Goal: Information Seeking & Learning: Learn about a topic

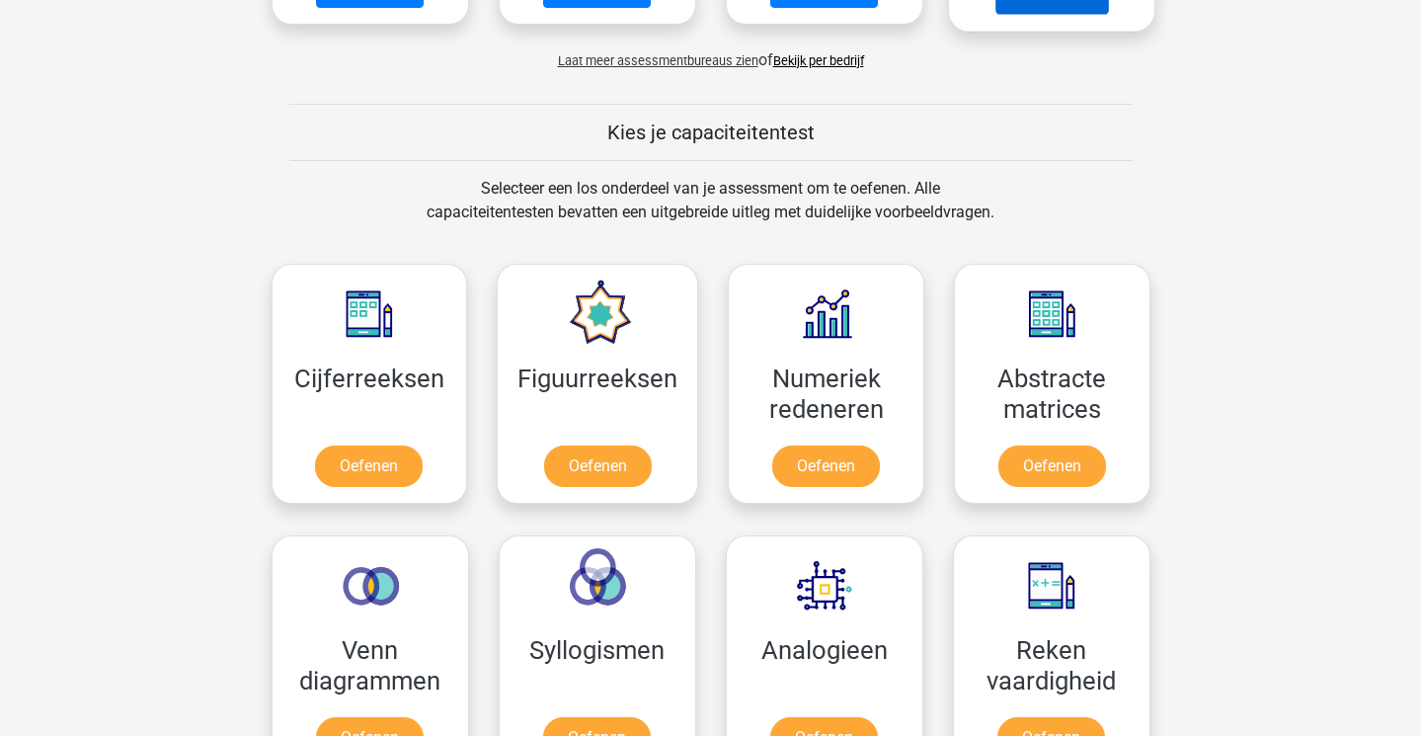
scroll to position [703, 0]
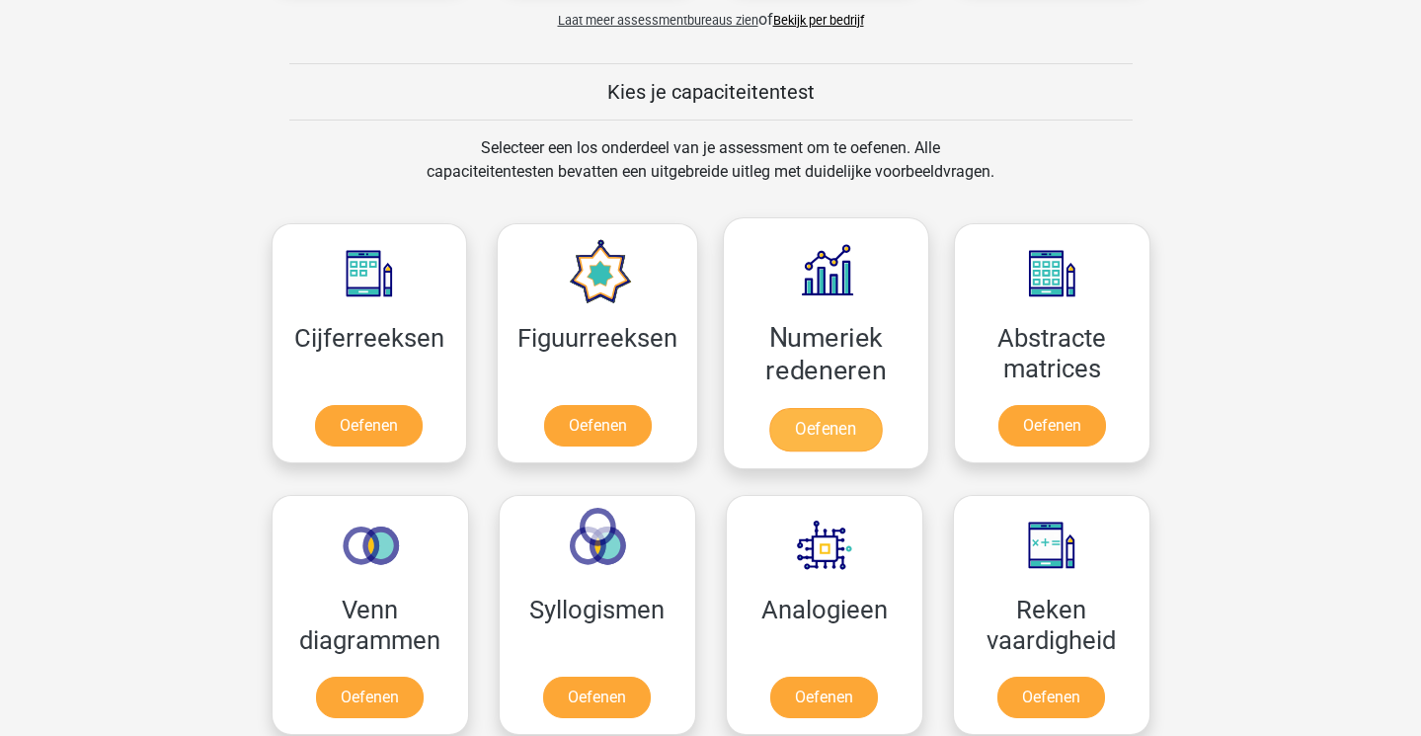
click at [838, 431] on link "Oefenen" at bounding box center [825, 429] width 113 height 43
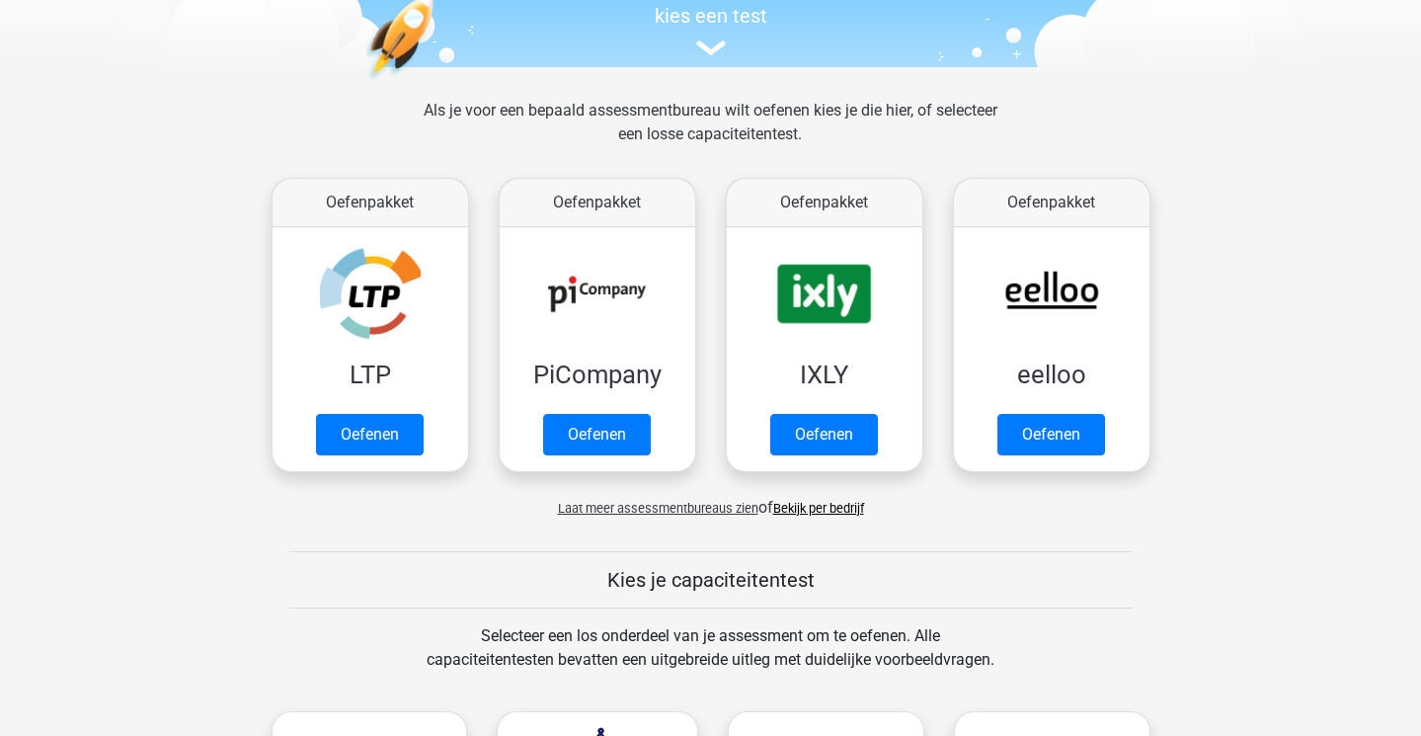
scroll to position [214, 0]
click at [668, 510] on span "Laat meer assessmentbureaus zien" at bounding box center [658, 509] width 200 height 15
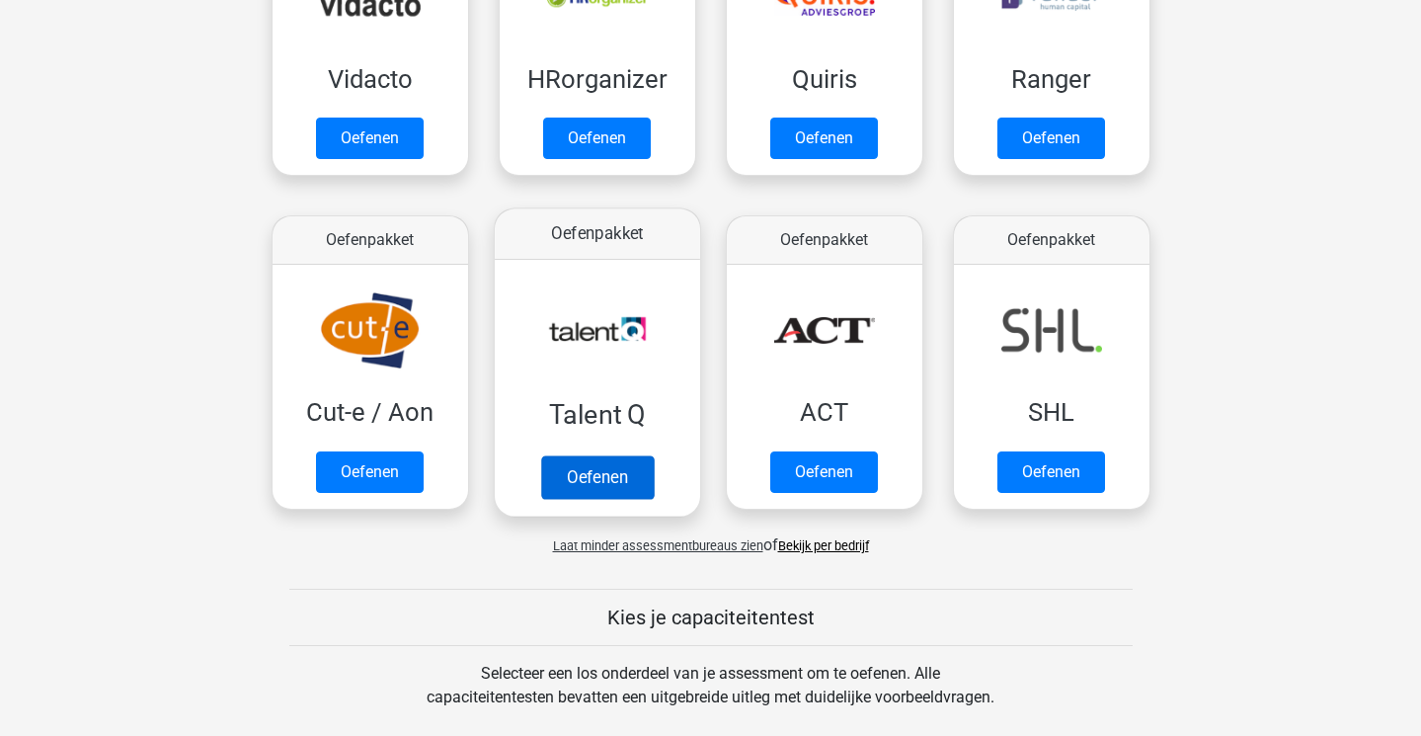
scroll to position [1263, 0]
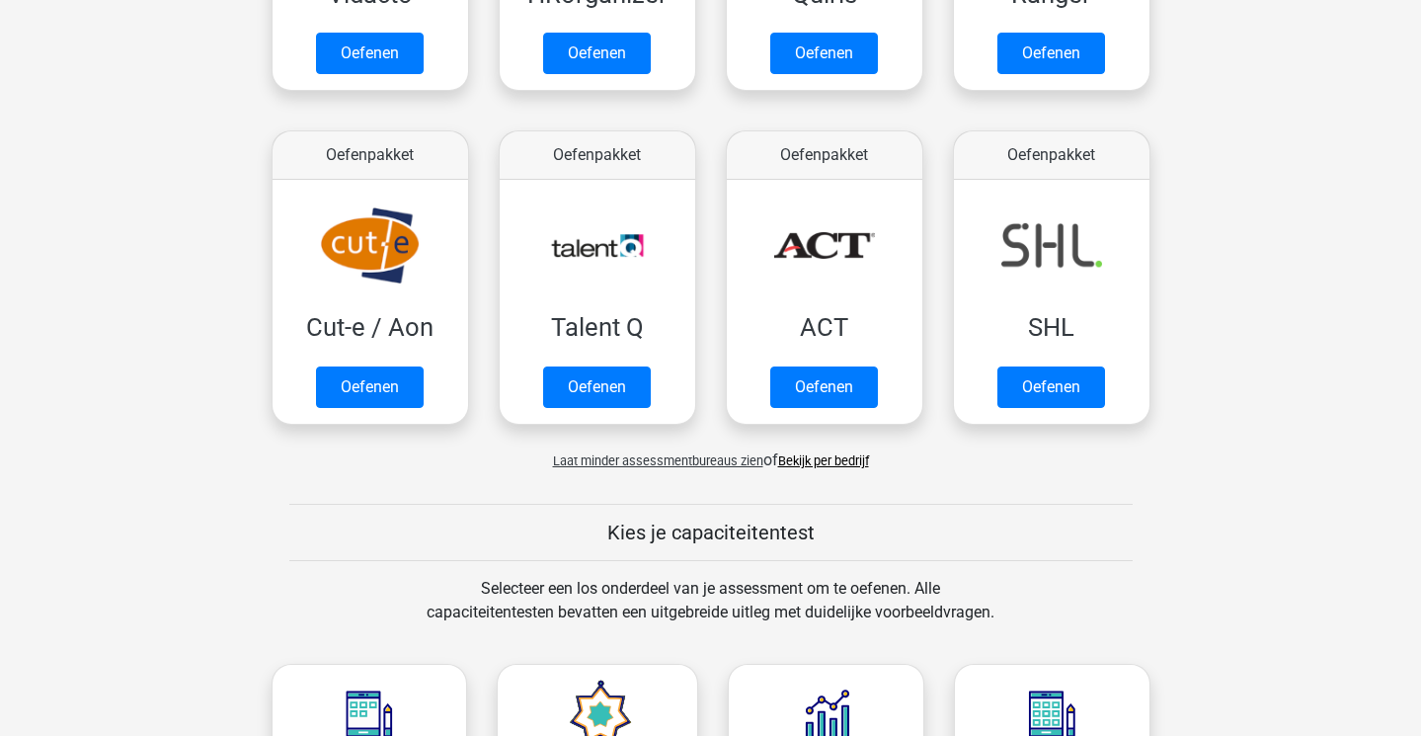
click at [650, 469] on div "Laat minder assessmentbureaus zien of Bekijk per bedrijf" at bounding box center [711, 453] width 909 height 40
click at [652, 453] on span "Laat minder assessmentbureaus zien" at bounding box center [658, 460] width 210 height 15
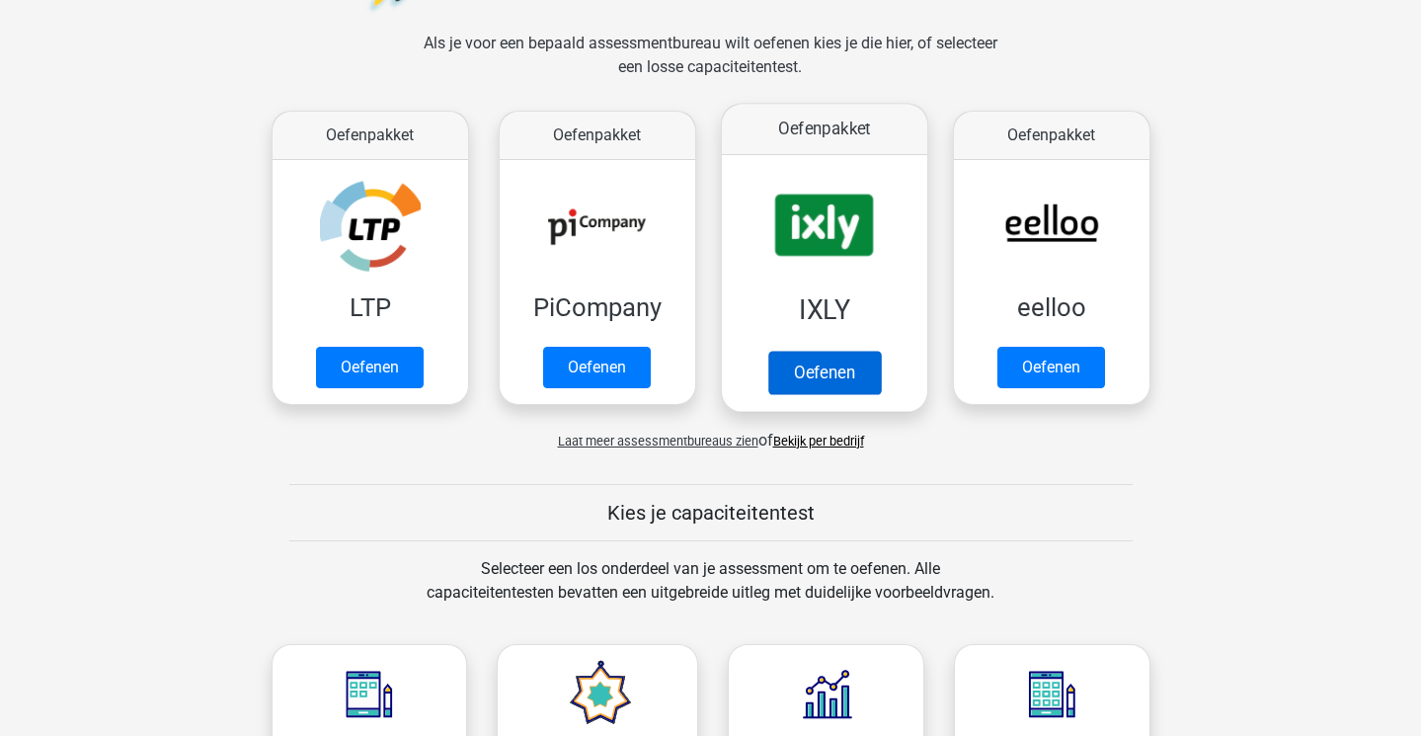
scroll to position [281, 0]
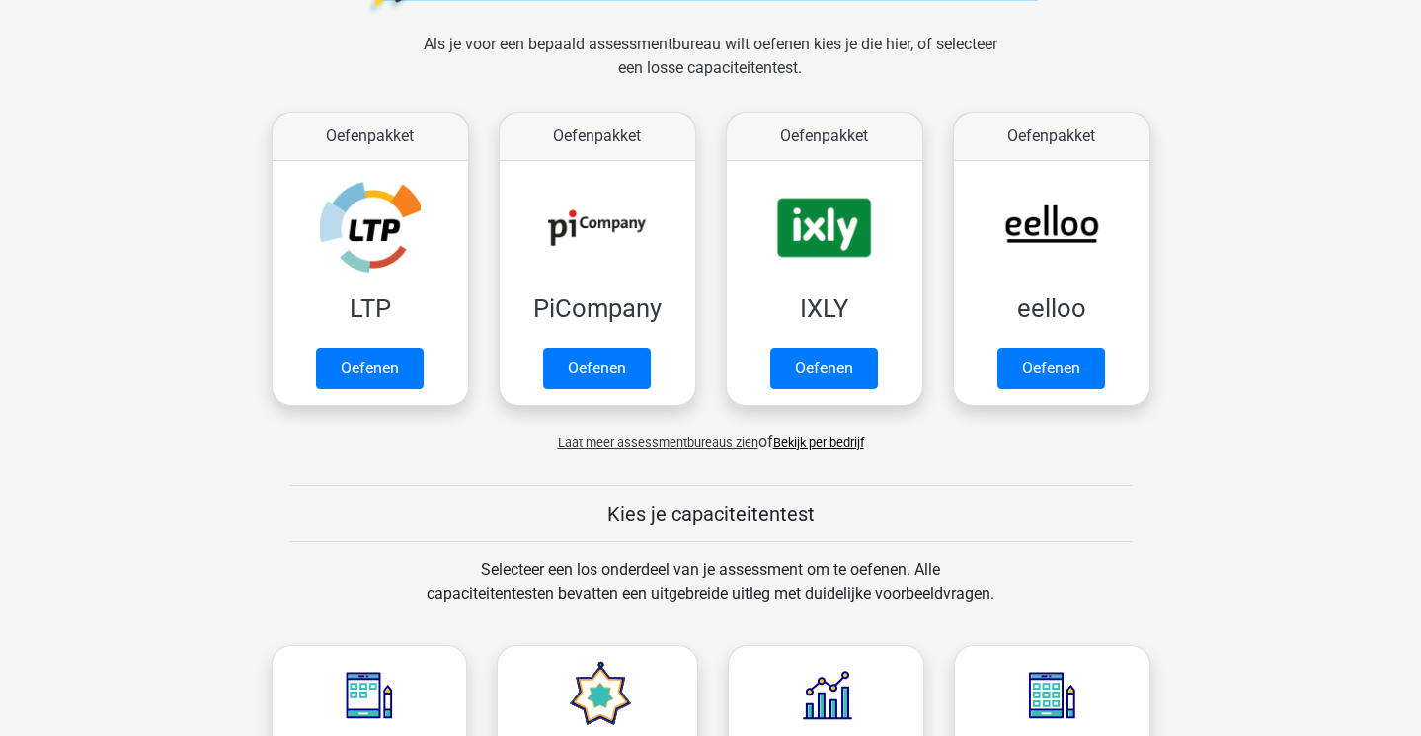
click at [712, 437] on span "Laat meer assessmentbureaus zien" at bounding box center [658, 442] width 200 height 15
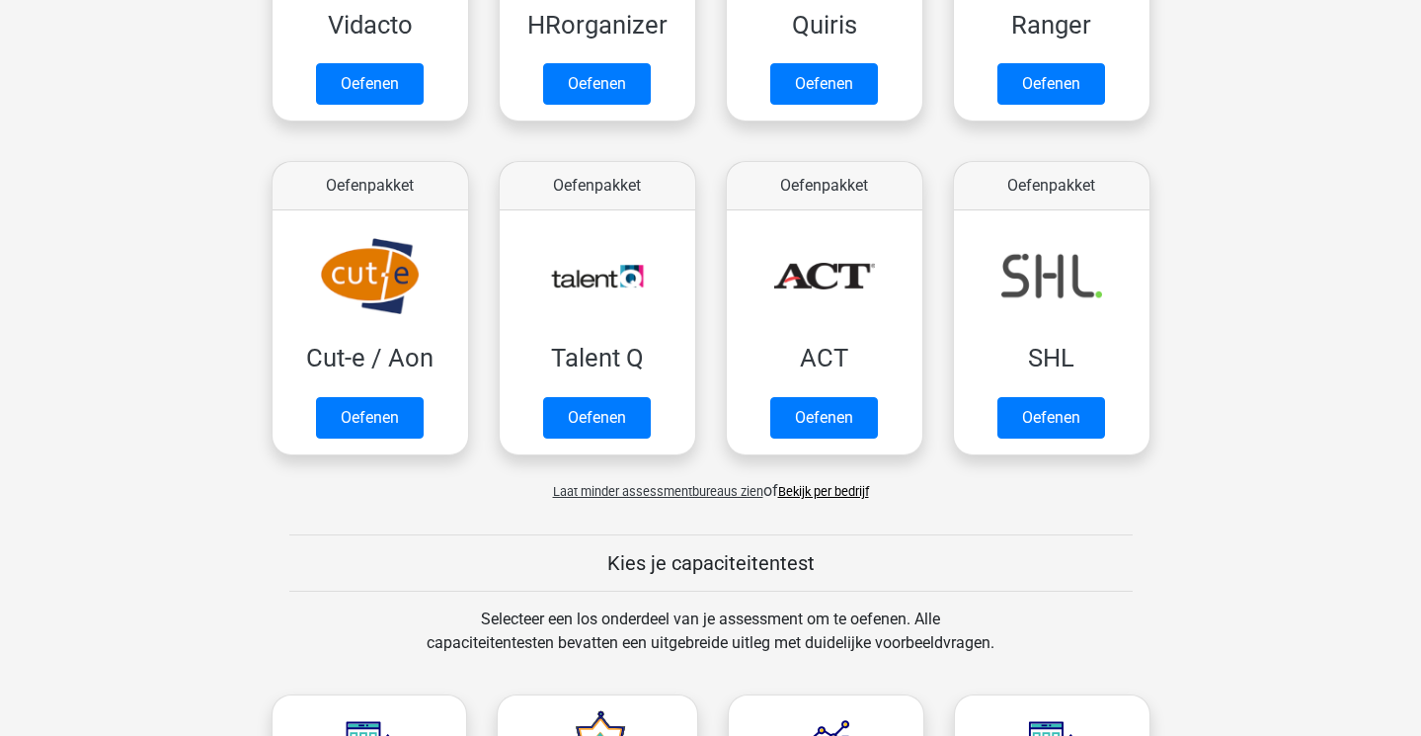
scroll to position [1231, 0]
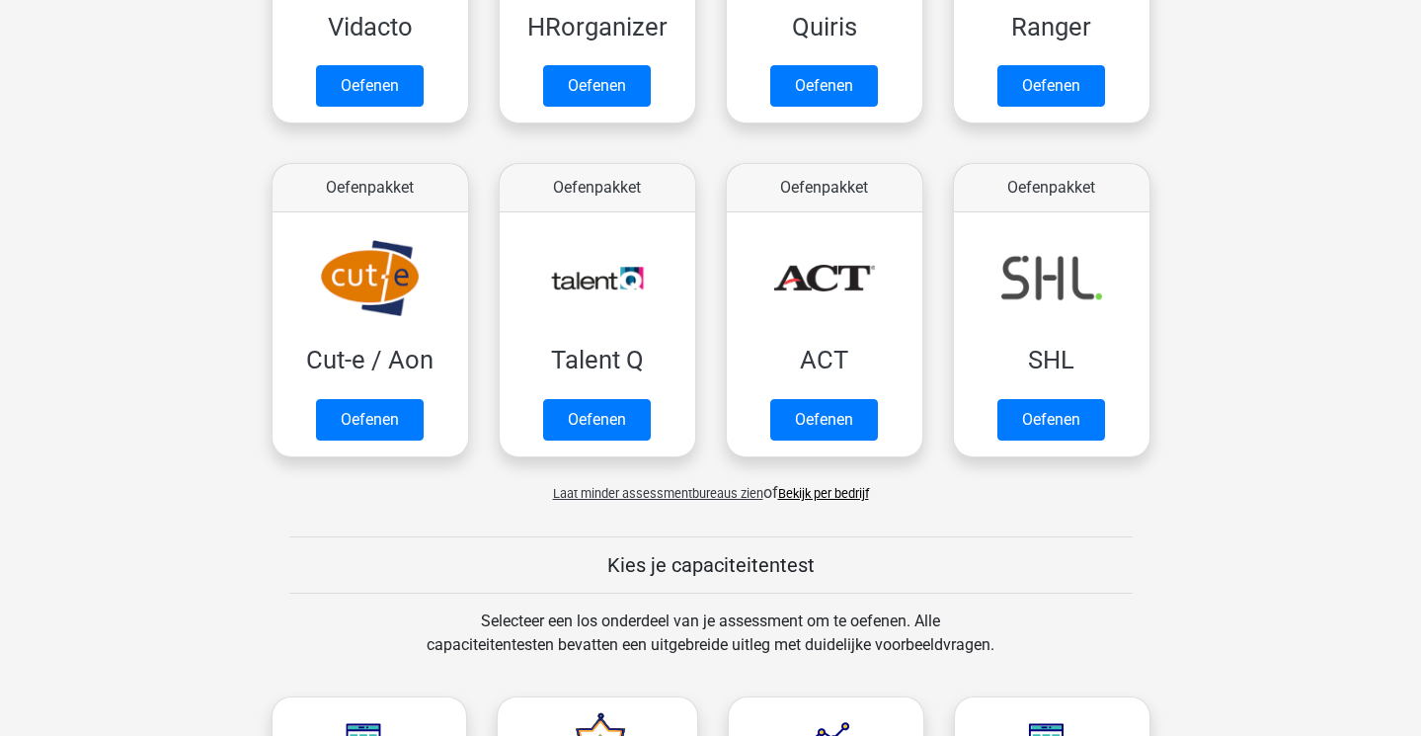
click at [819, 497] on link "Bekijk per bedrijf" at bounding box center [823, 493] width 91 height 15
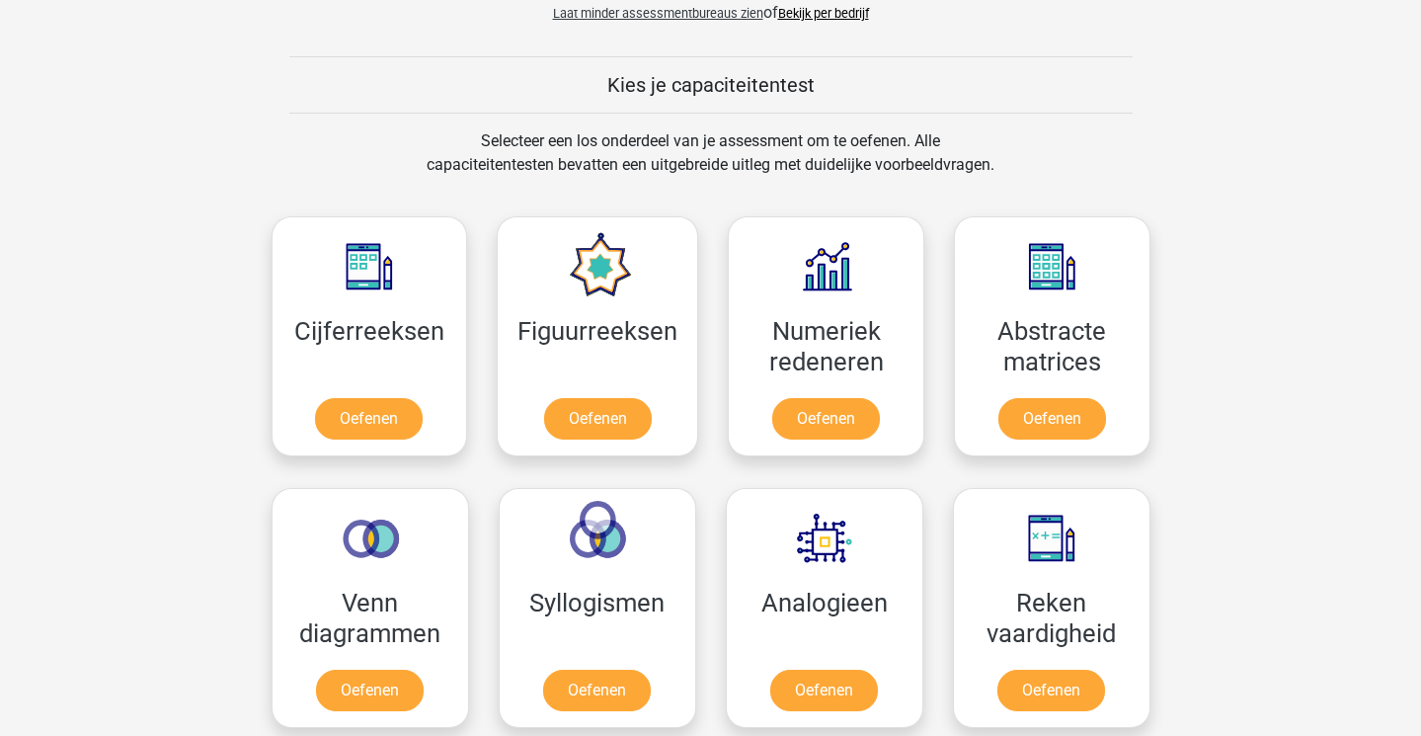
scroll to position [1709, 0]
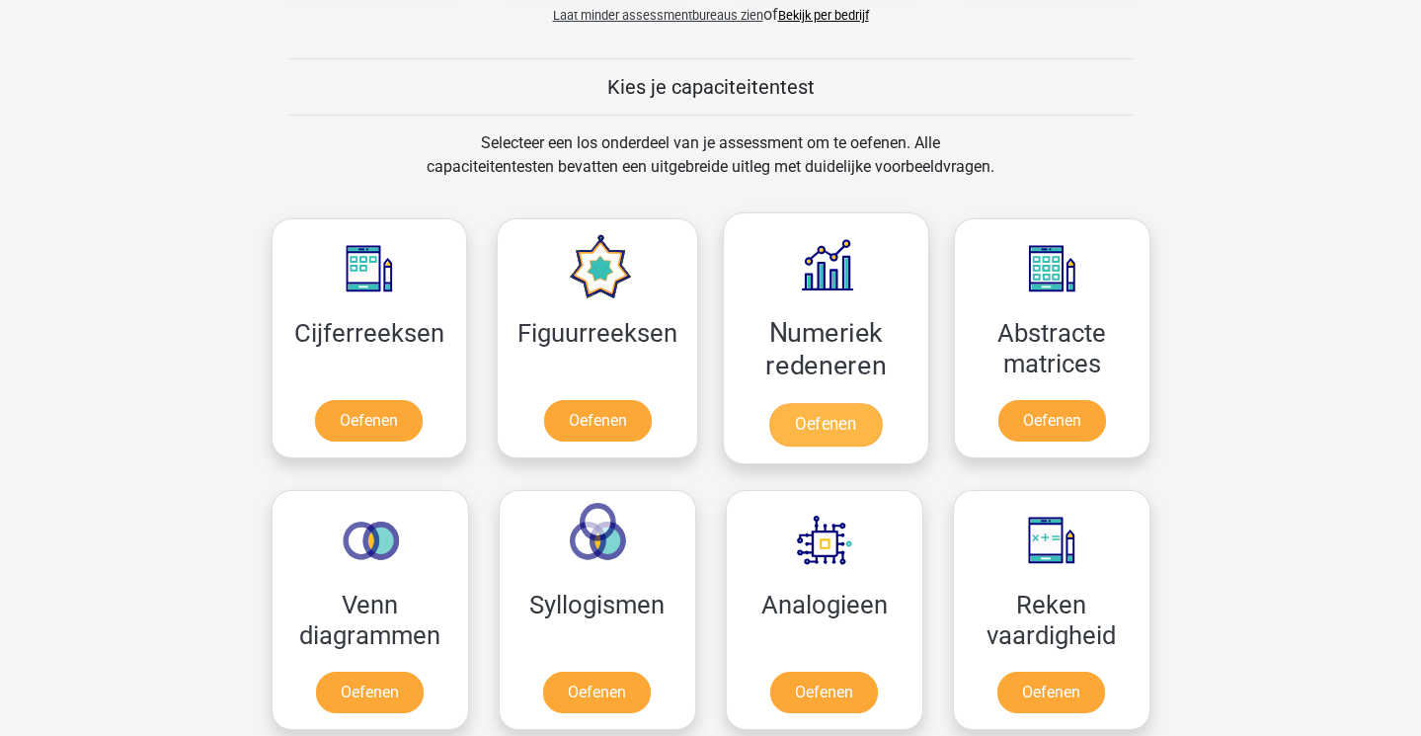
click at [833, 429] on link "Oefenen" at bounding box center [825, 424] width 113 height 43
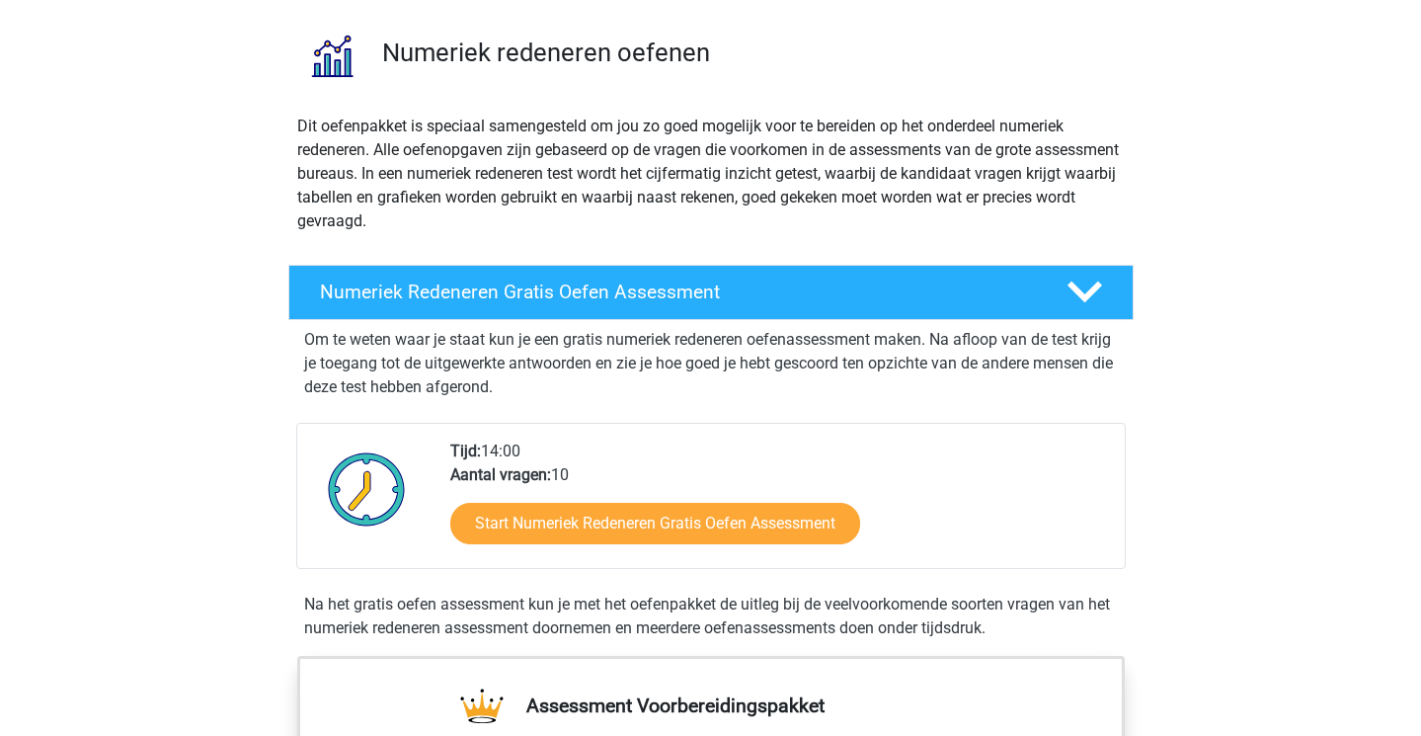
scroll to position [142, 0]
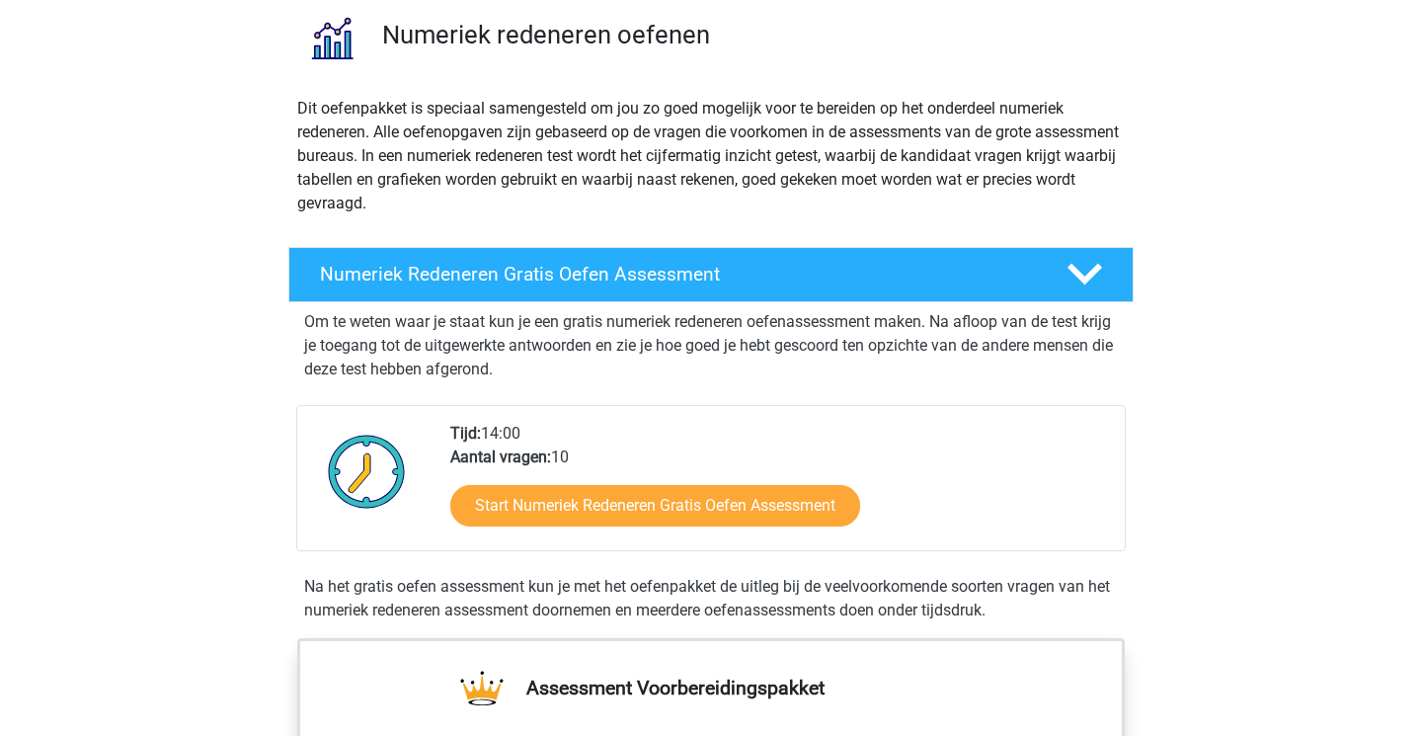
scroll to position [167, 0]
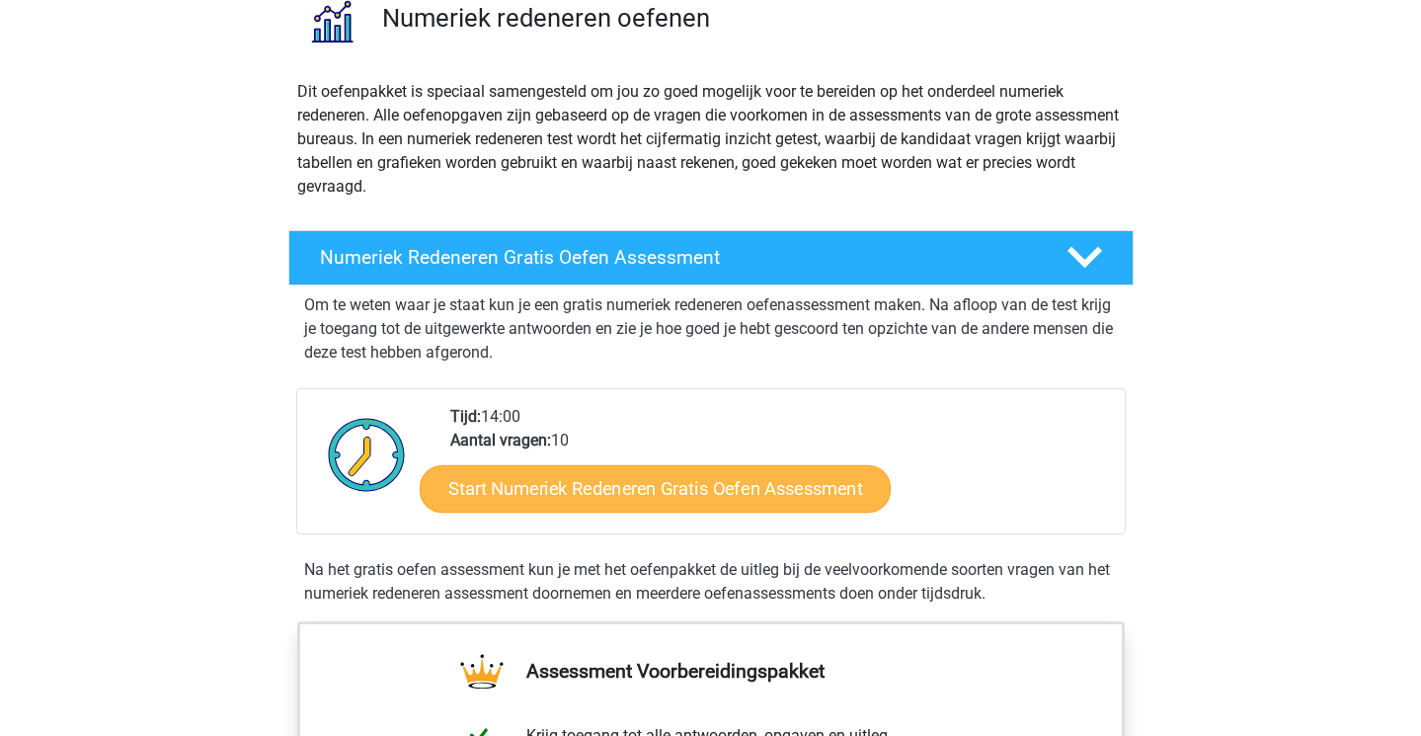
click at [688, 494] on link "Start Numeriek Redeneren Gratis Oefen Assessment" at bounding box center [655, 487] width 471 height 47
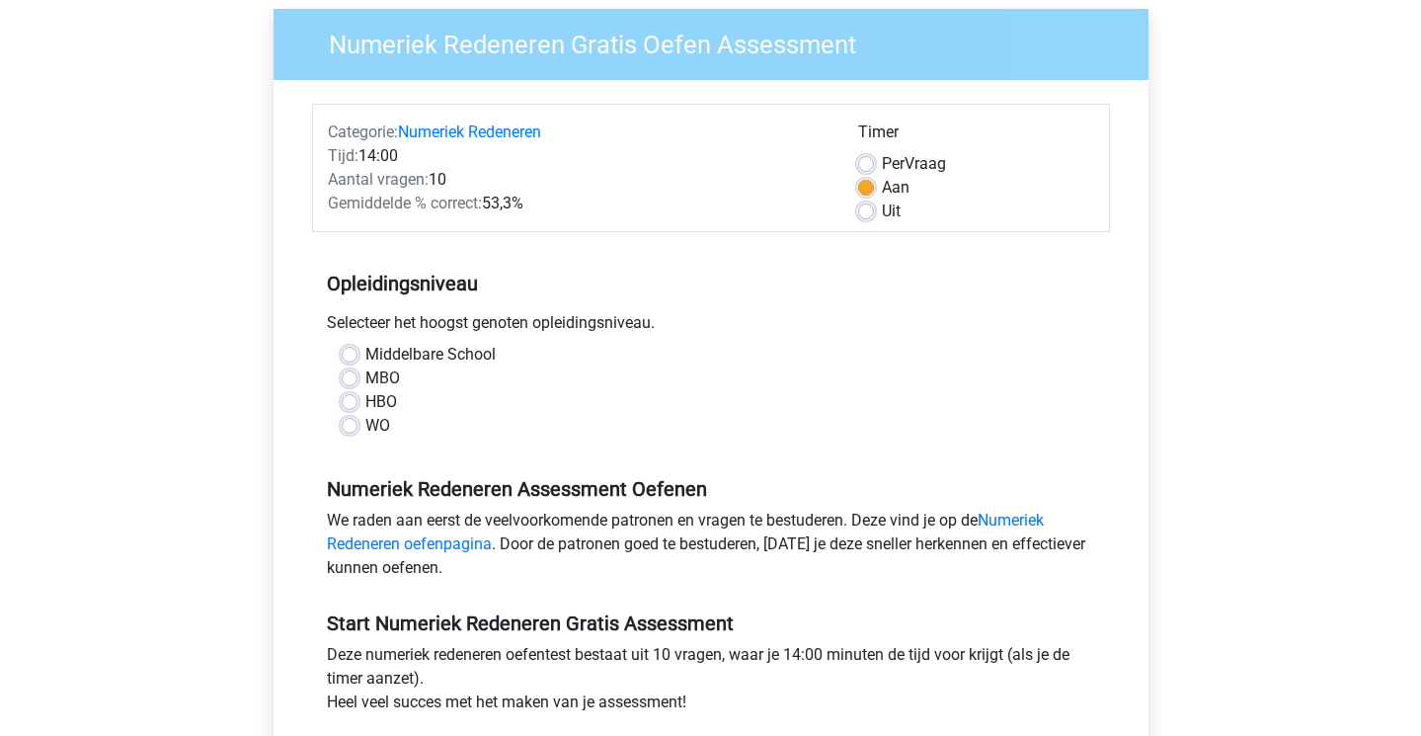
scroll to position [156, 0]
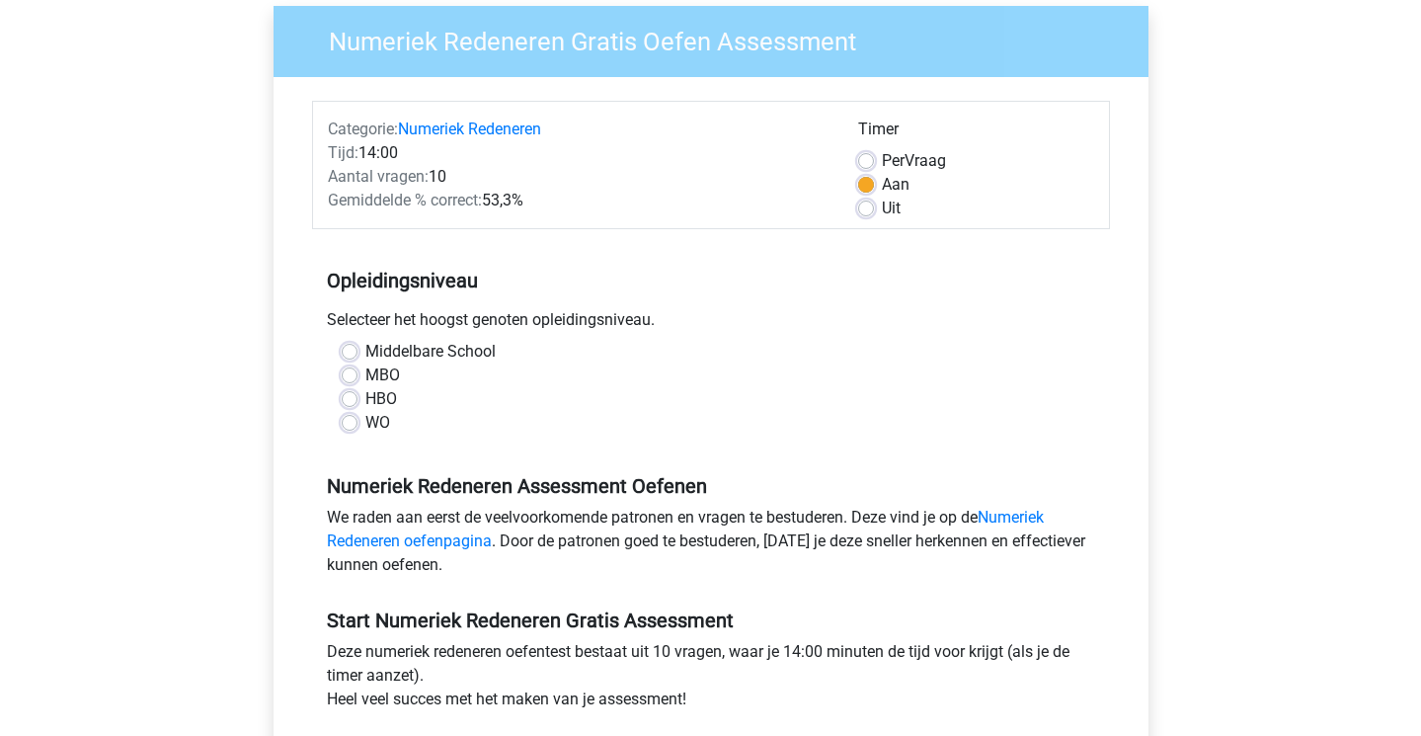
click at [365, 344] on label "Middelbare School" at bounding box center [430, 352] width 130 height 24
click at [350, 344] on input "Middelbare School" at bounding box center [350, 350] width 16 height 20
radio input "true"
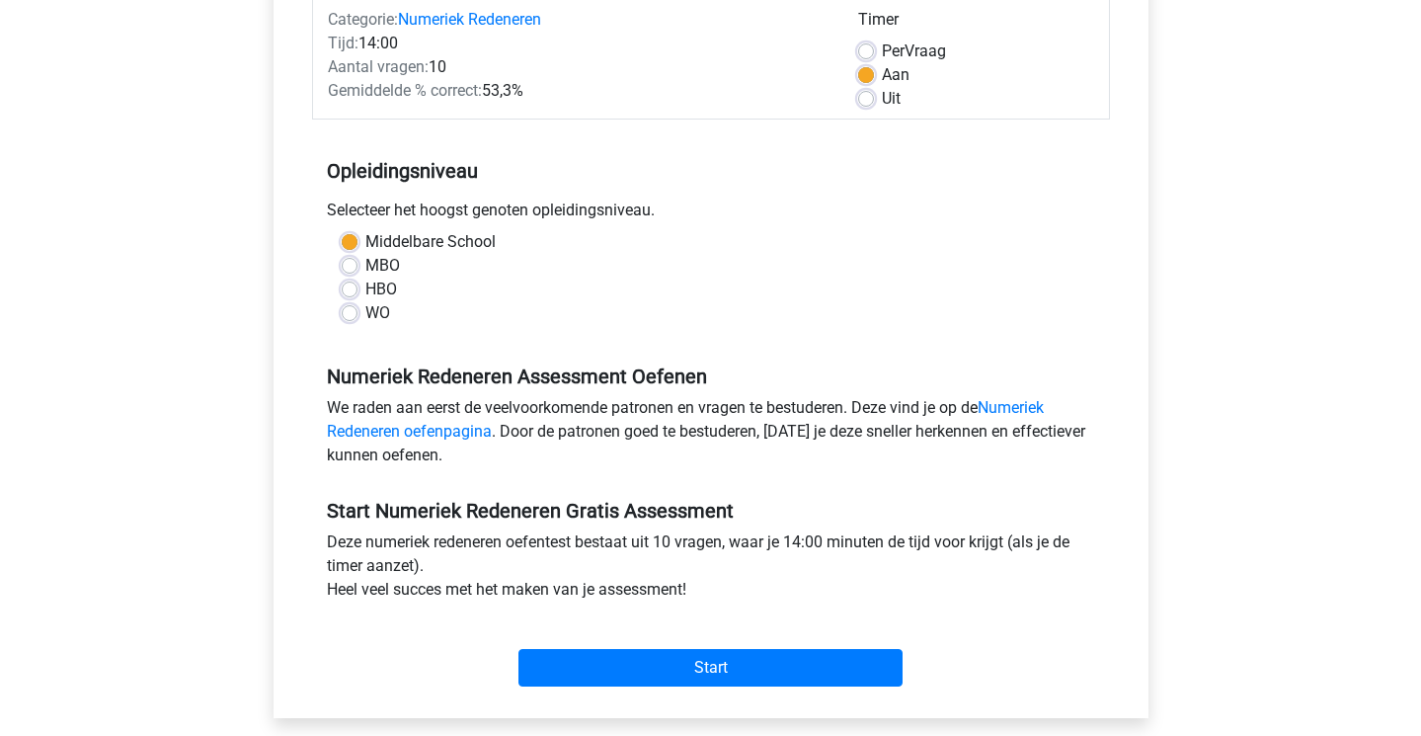
scroll to position [274, 0]
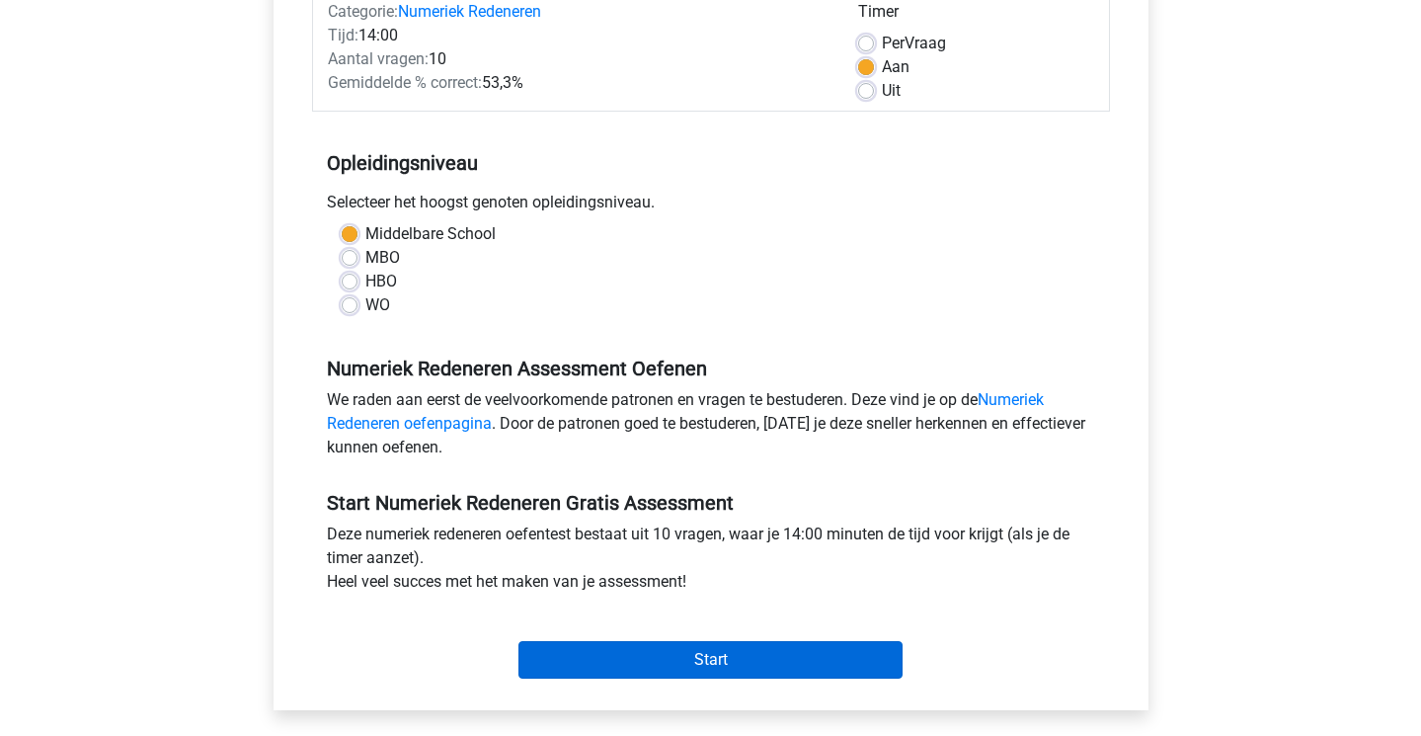
click at [644, 660] on input "Start" at bounding box center [711, 660] width 384 height 38
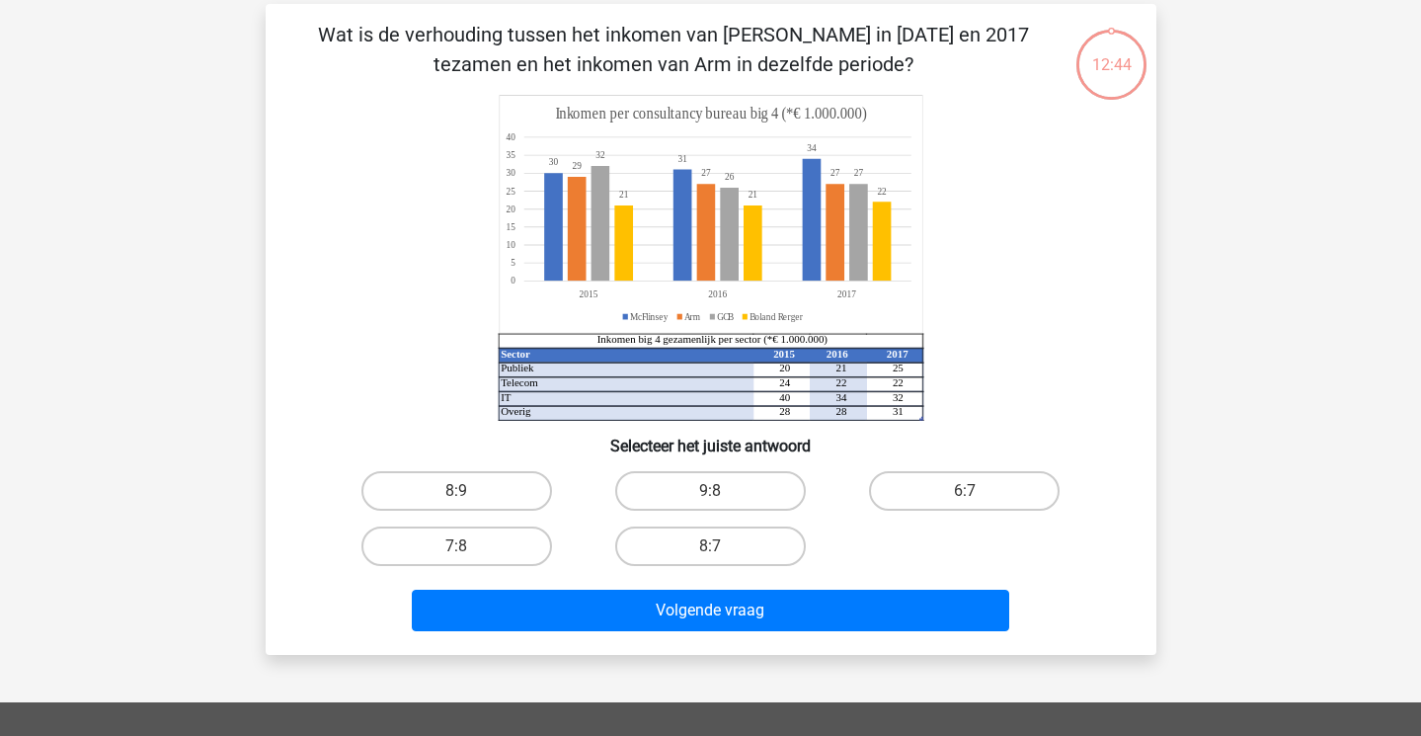
scroll to position [105, 0]
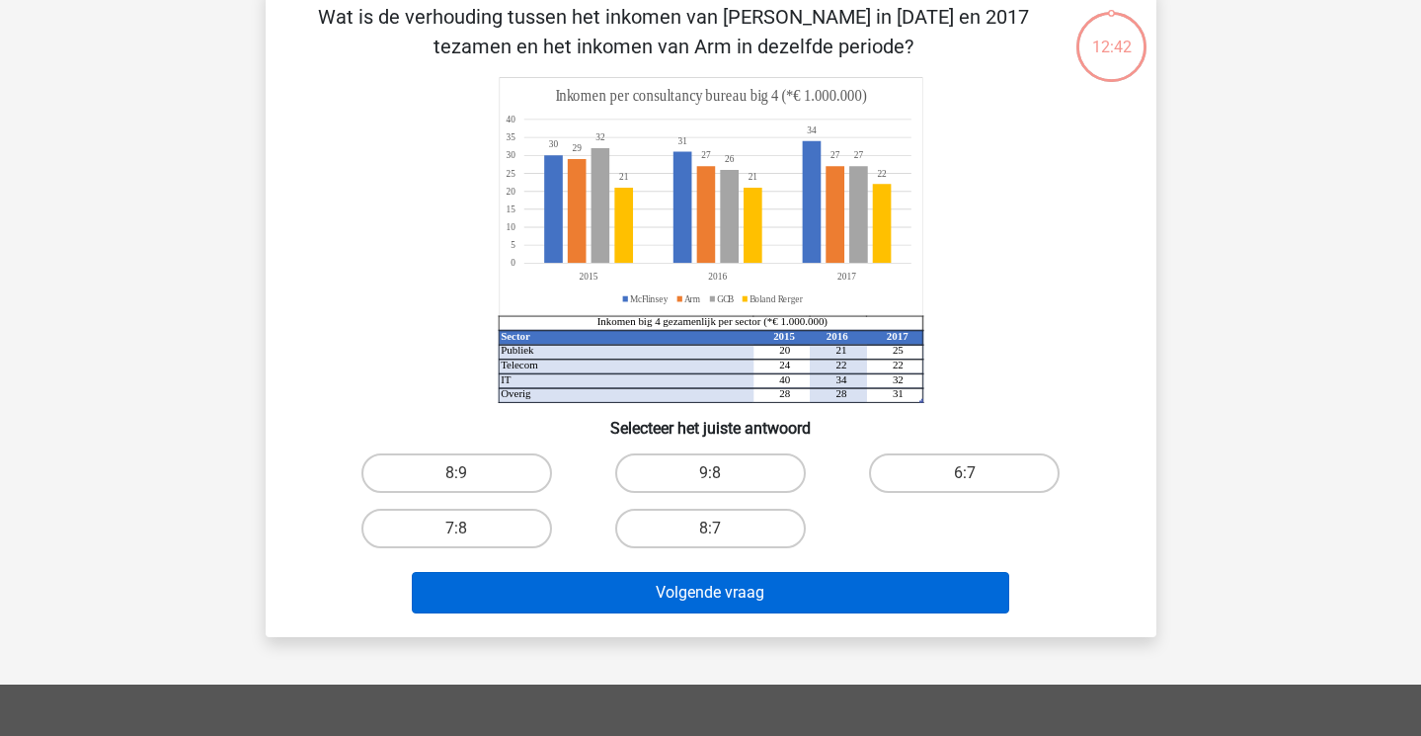
click at [713, 602] on button "Volgende vraag" at bounding box center [711, 592] width 598 height 41
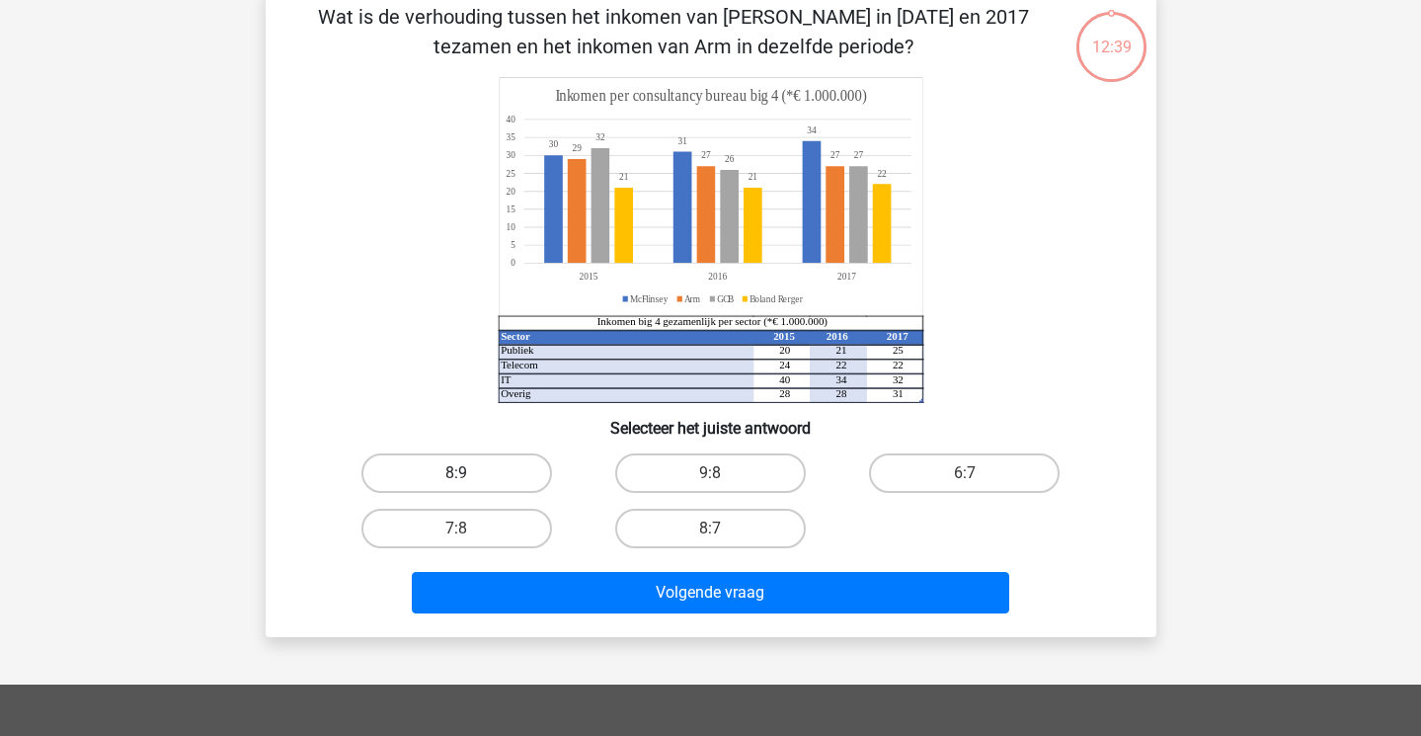
click at [474, 471] on label "8:9" at bounding box center [456, 473] width 191 height 40
click at [469, 473] on input "8:9" at bounding box center [462, 479] width 13 height 13
radio input "true"
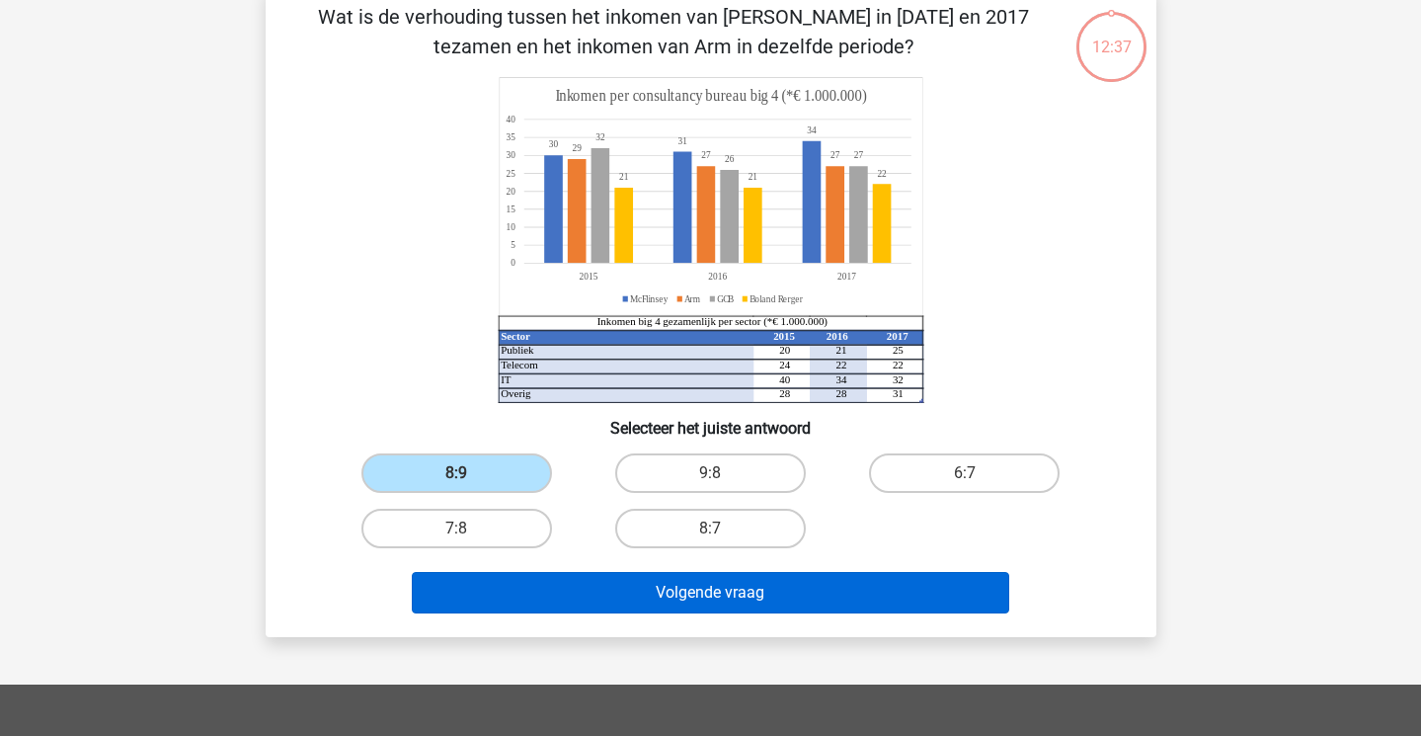
click at [647, 611] on button "Volgende vraag" at bounding box center [711, 592] width 598 height 41
click at [651, 596] on button "Volgende vraag" at bounding box center [711, 592] width 598 height 41
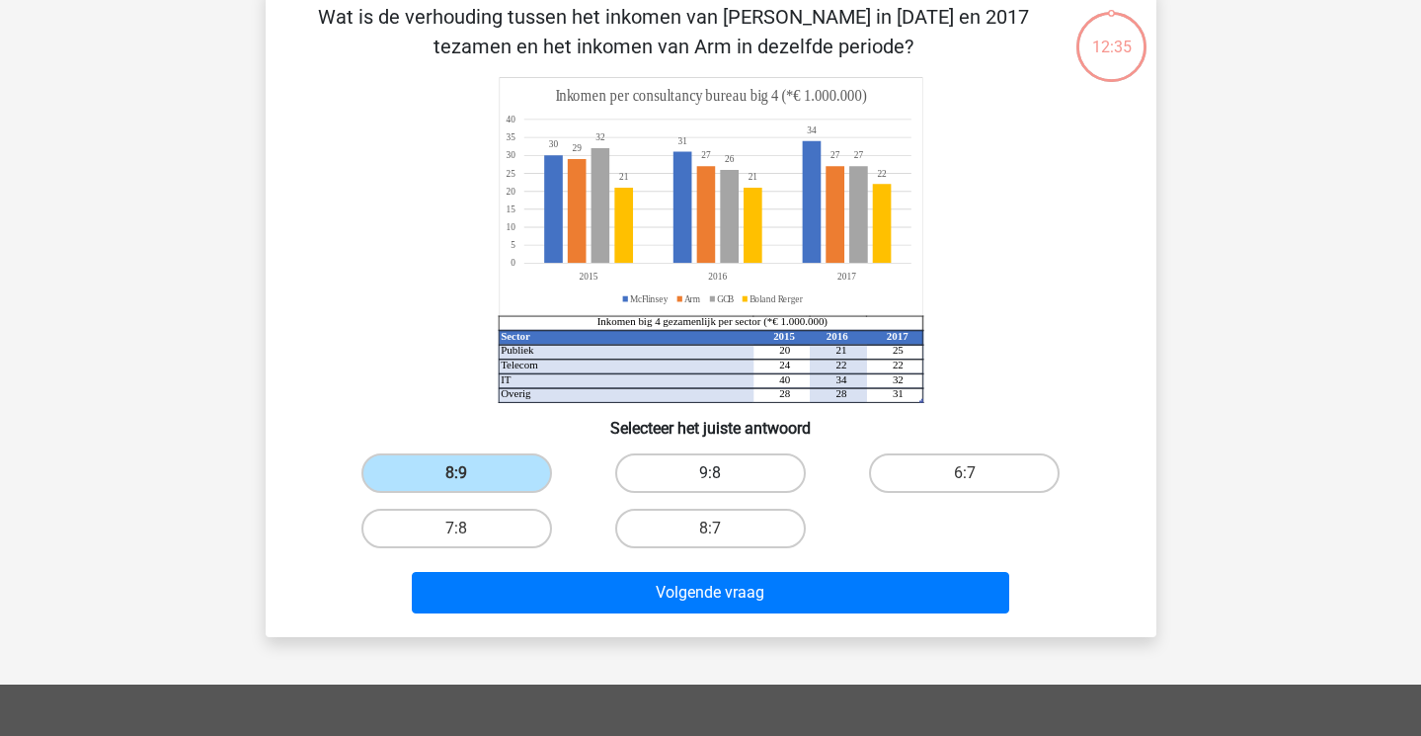
scroll to position [26, 0]
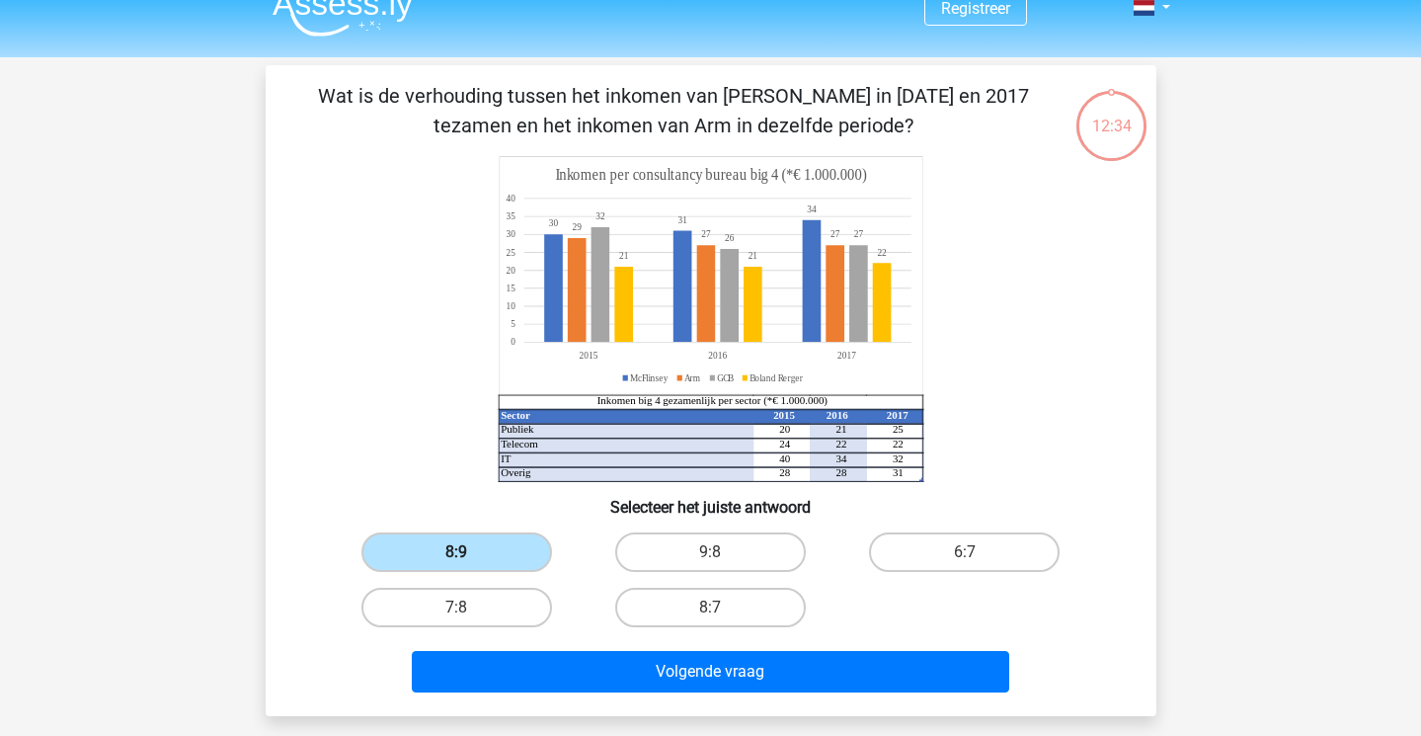
click at [489, 551] on label "8:9" at bounding box center [456, 552] width 191 height 40
click at [469, 552] on input "8:9" at bounding box center [462, 558] width 13 height 13
click at [489, 551] on label "8:9" at bounding box center [456, 552] width 191 height 40
click at [469, 552] on input "8:9" at bounding box center [462, 558] width 13 height 13
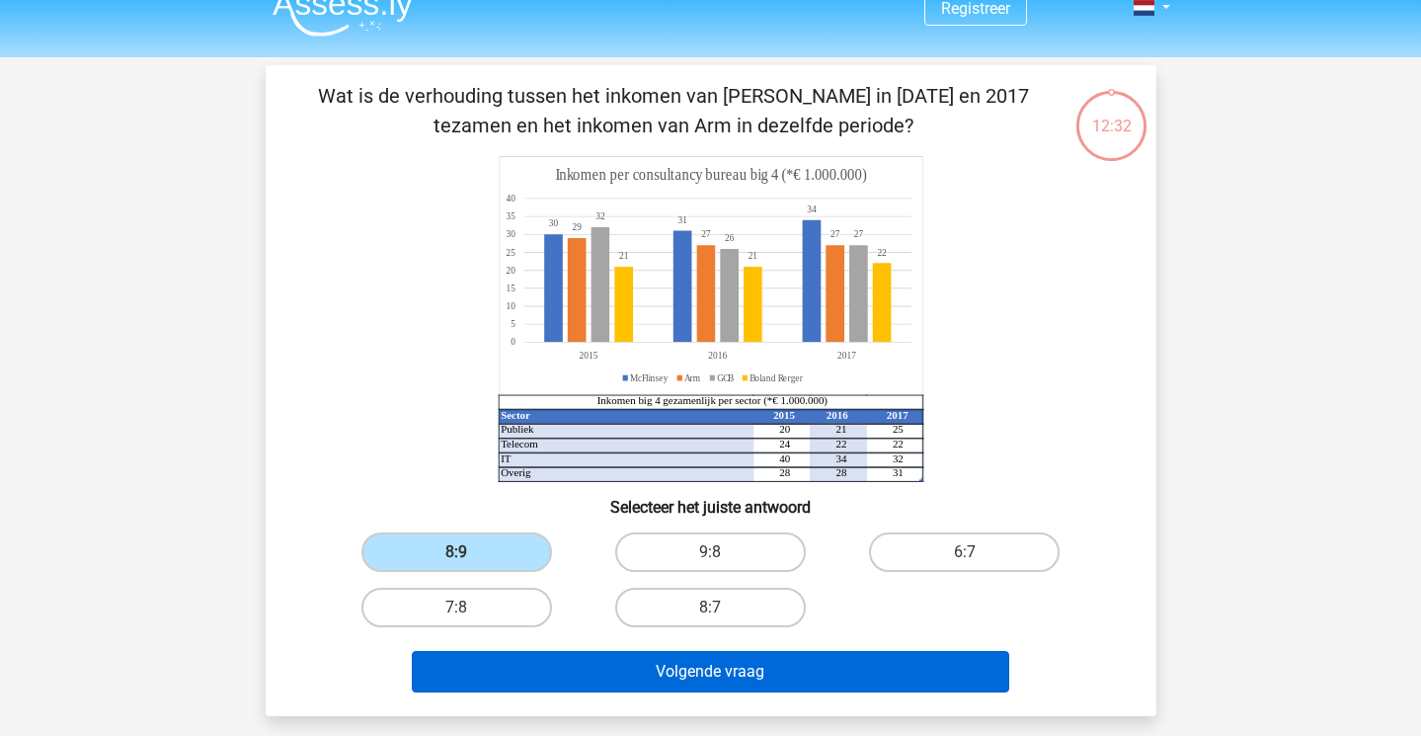
click at [568, 674] on button "Volgende vraag" at bounding box center [711, 671] width 598 height 41
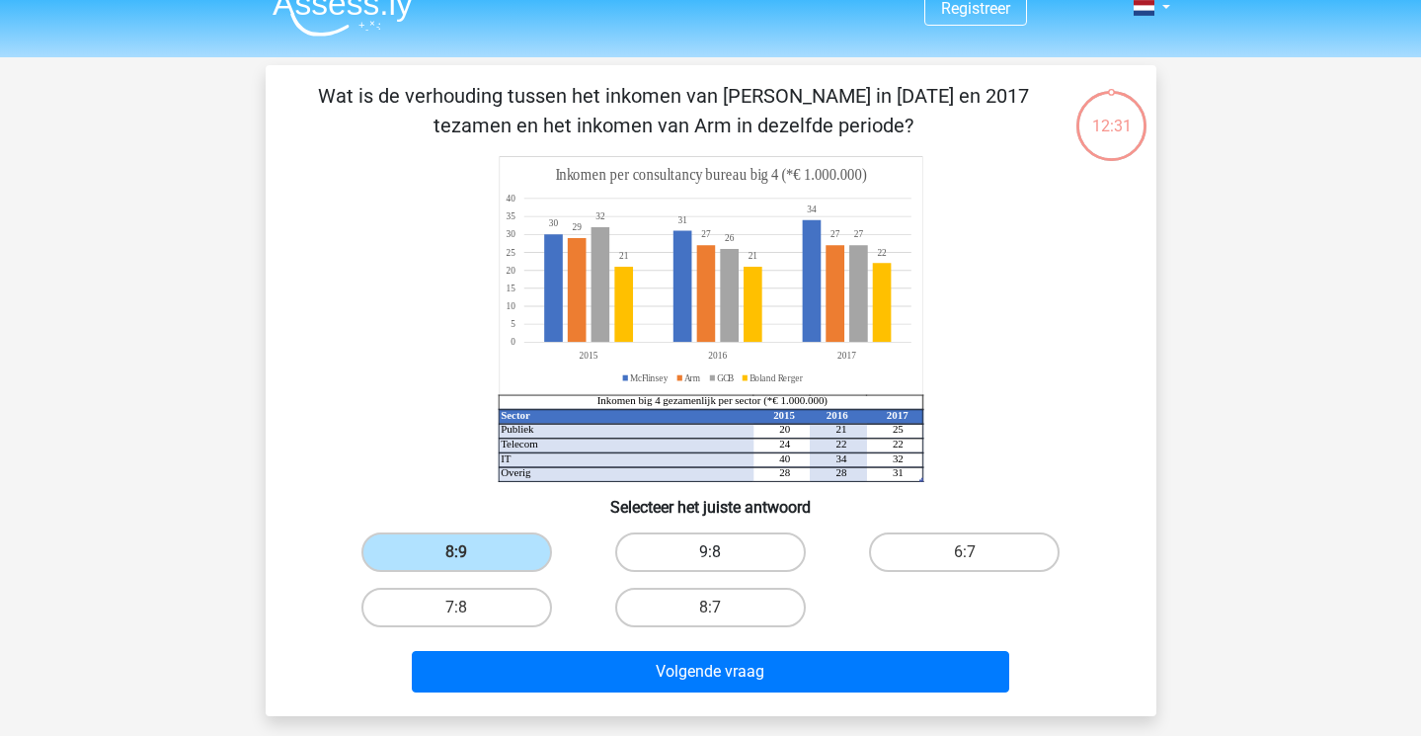
click at [718, 542] on label "9:8" at bounding box center [710, 552] width 191 height 40
click at [718, 552] on input "9:8" at bounding box center [716, 558] width 13 height 13
radio input "true"
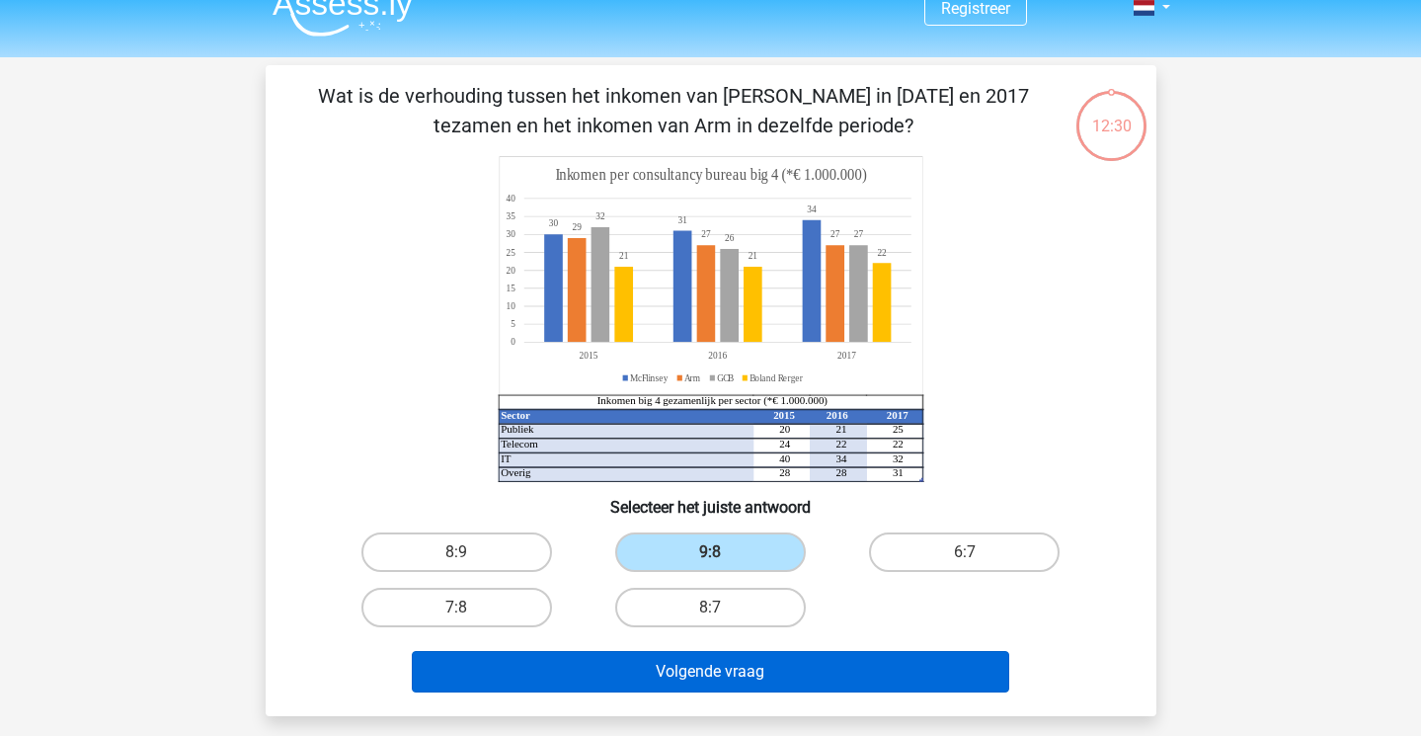
click at [714, 670] on button "Volgende vraag" at bounding box center [711, 671] width 598 height 41
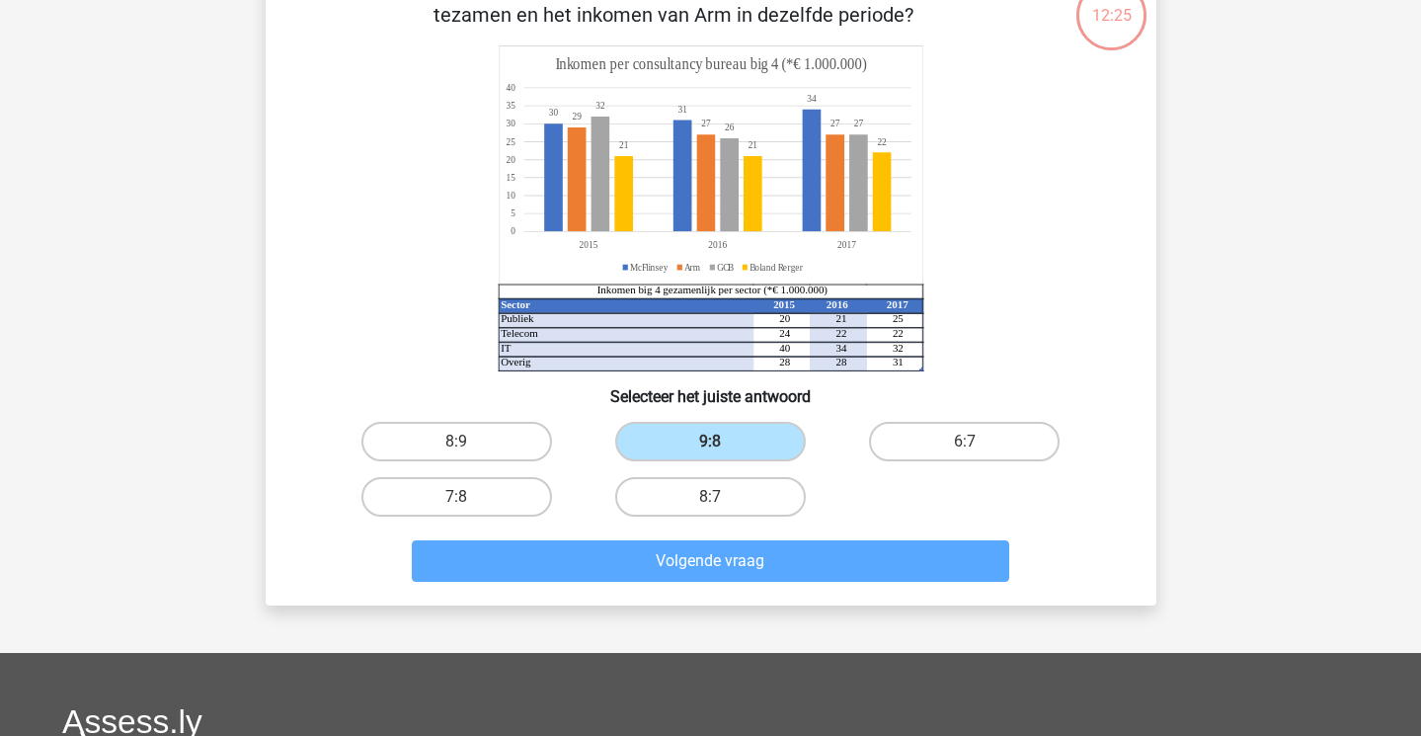
scroll to position [138, 0]
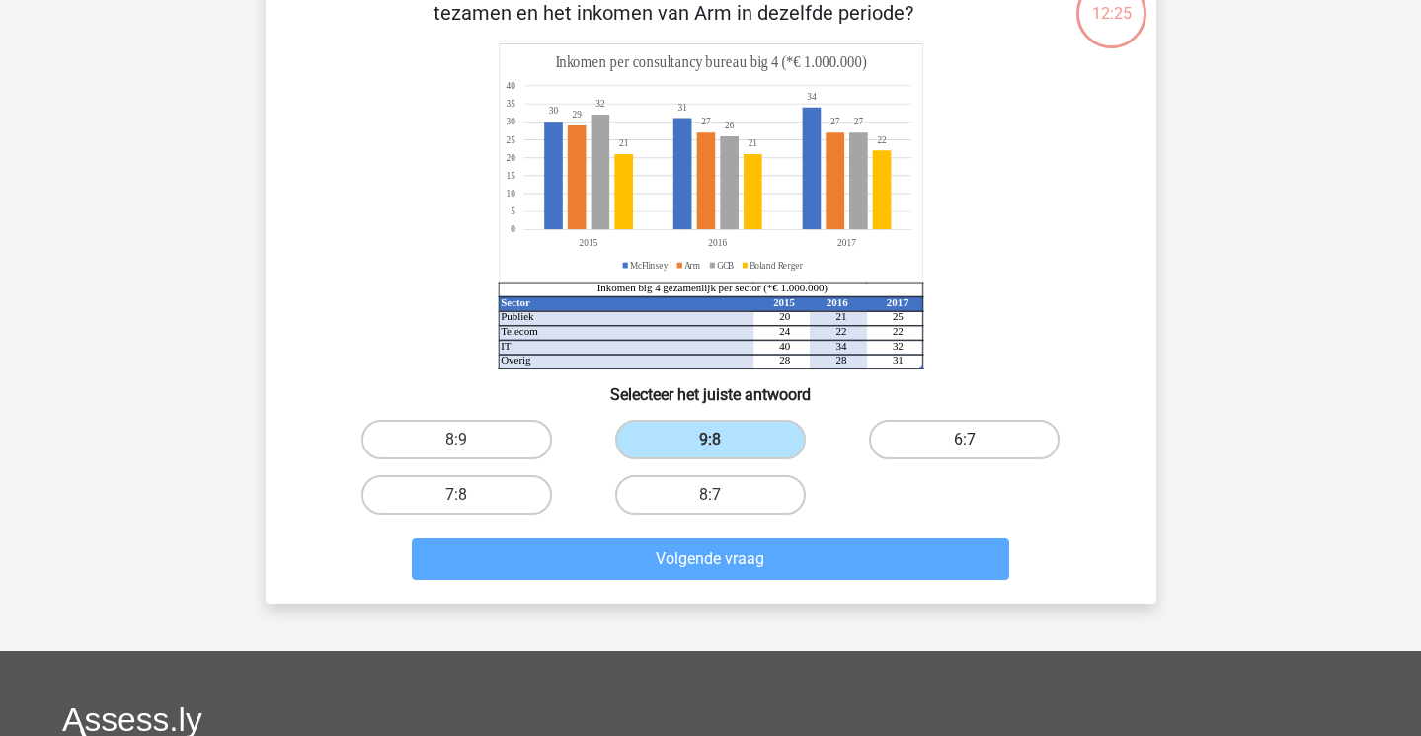
click at [951, 433] on label "6:7" at bounding box center [964, 440] width 191 height 40
click at [965, 440] on input "6:7" at bounding box center [971, 446] width 13 height 13
radio input "true"
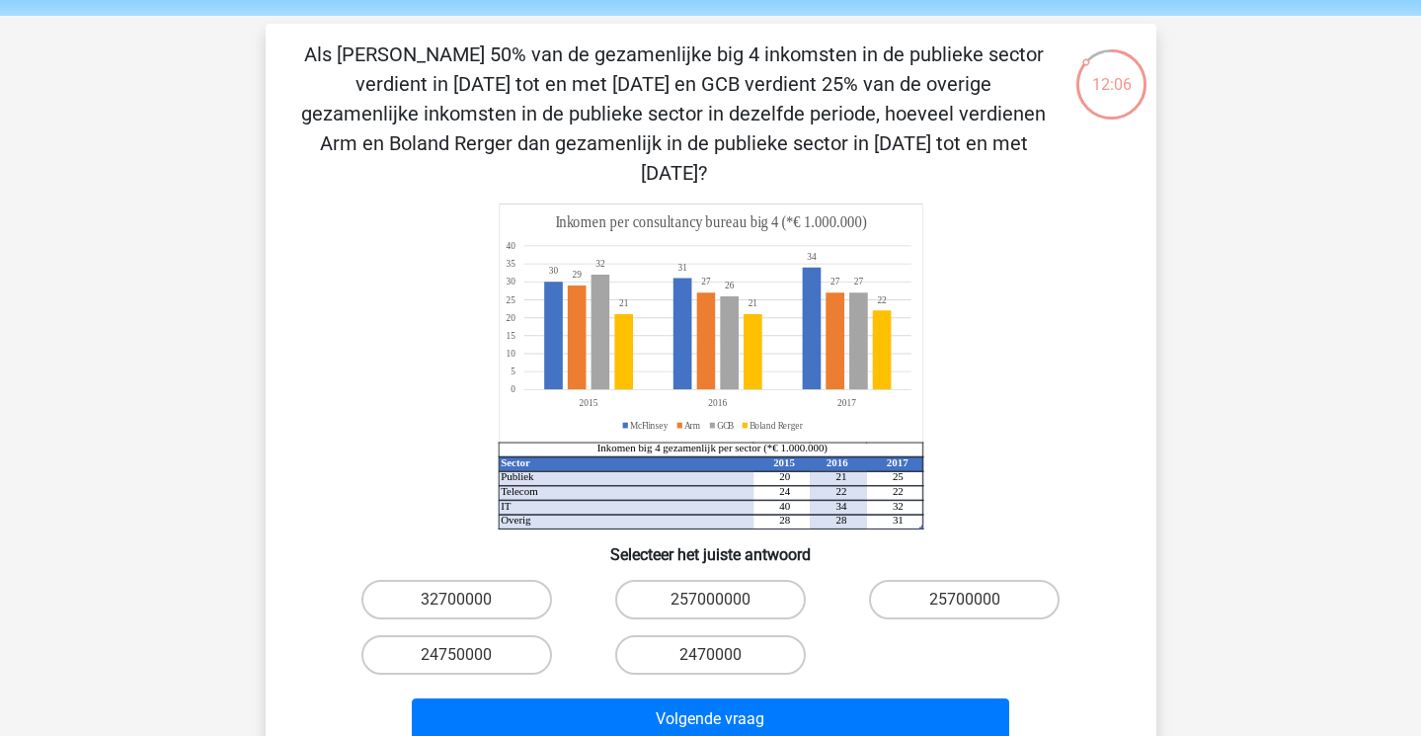
scroll to position [68, 0]
click at [707, 579] on label "257000000" at bounding box center [710, 599] width 191 height 40
click at [710, 599] on input "257000000" at bounding box center [716, 605] width 13 height 13
radio input "true"
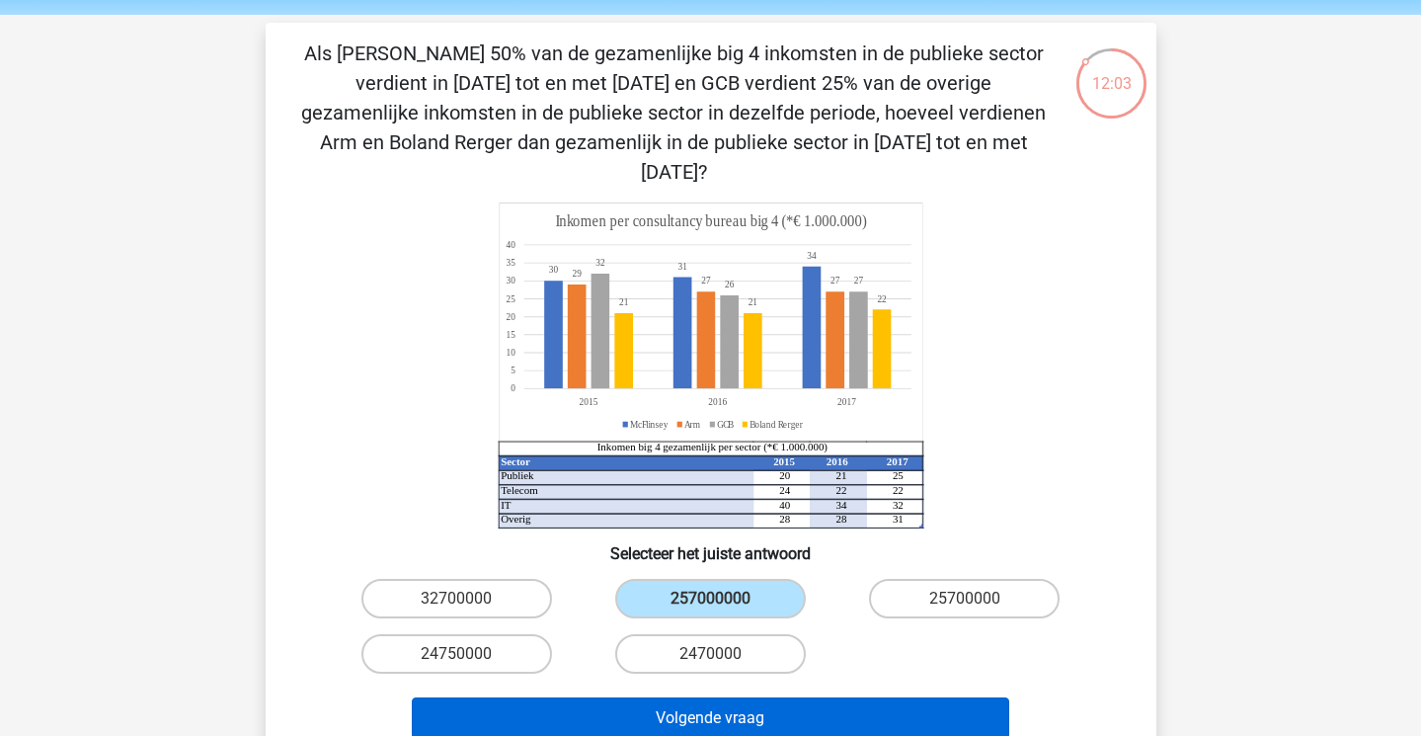
click at [754, 697] on button "Volgende vraag" at bounding box center [711, 717] width 598 height 41
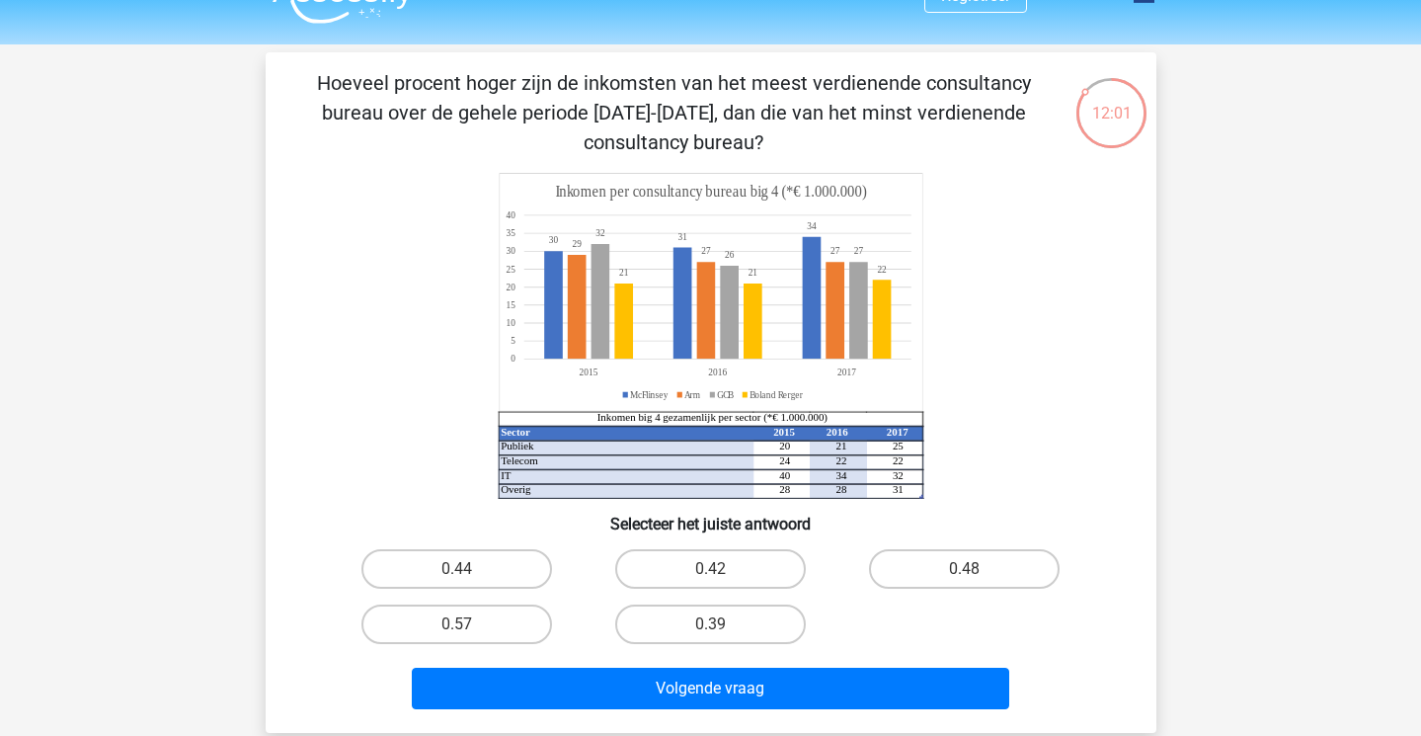
scroll to position [36, 0]
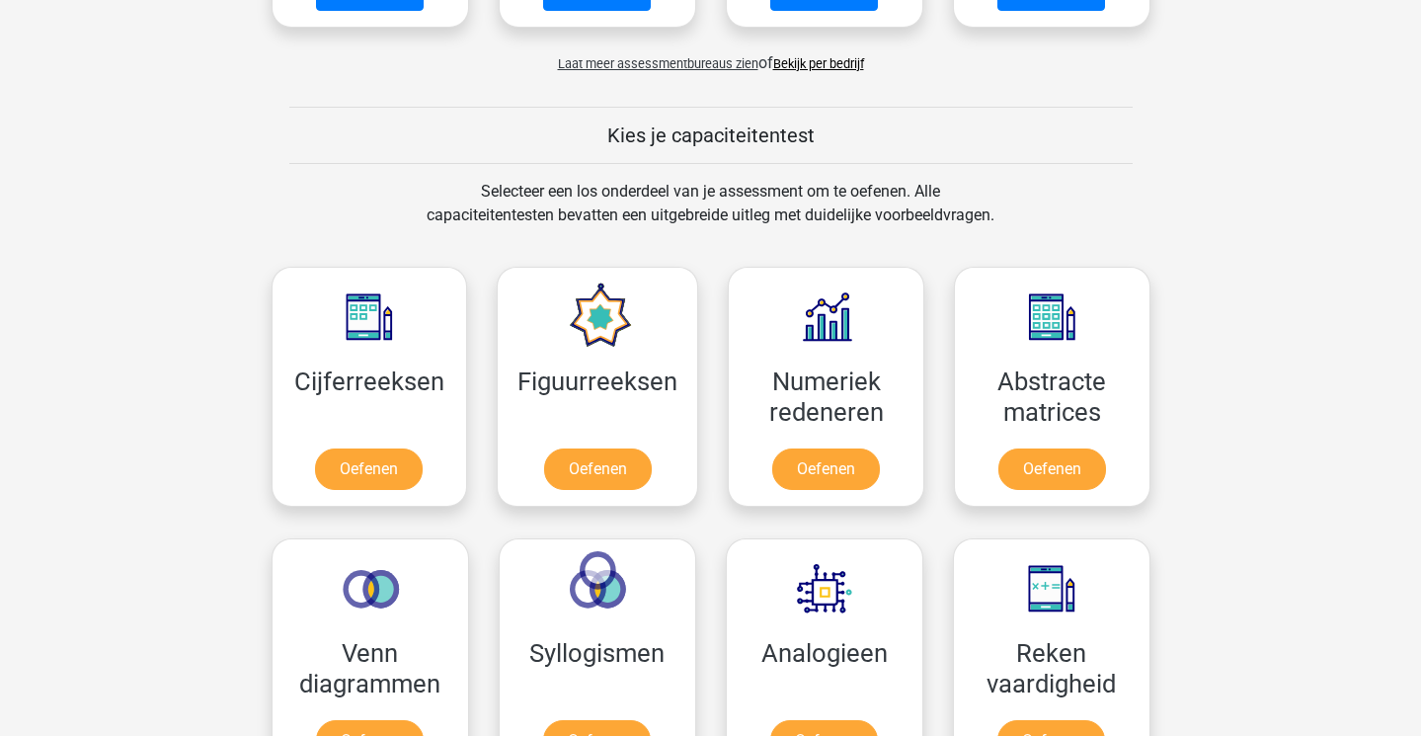
scroll to position [657, 0]
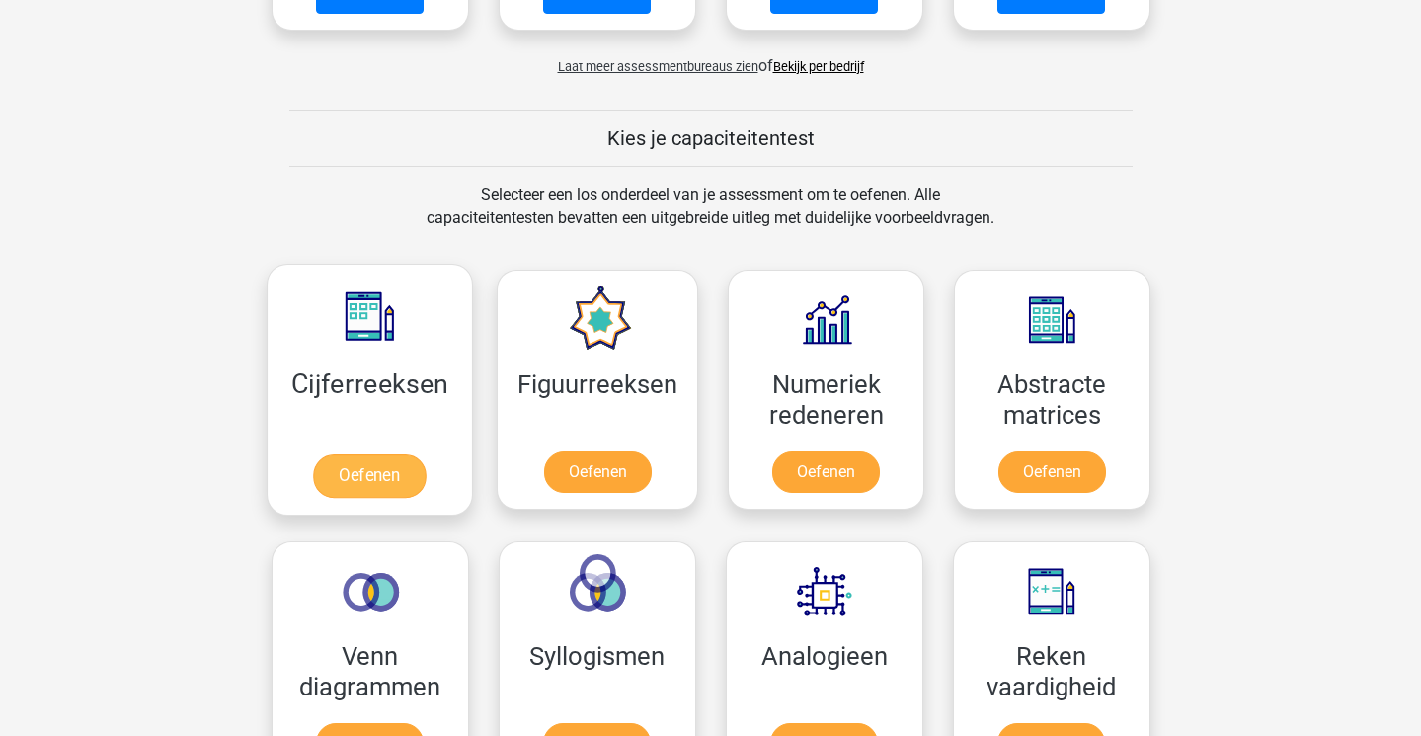
click at [393, 487] on link "Oefenen" at bounding box center [369, 475] width 113 height 43
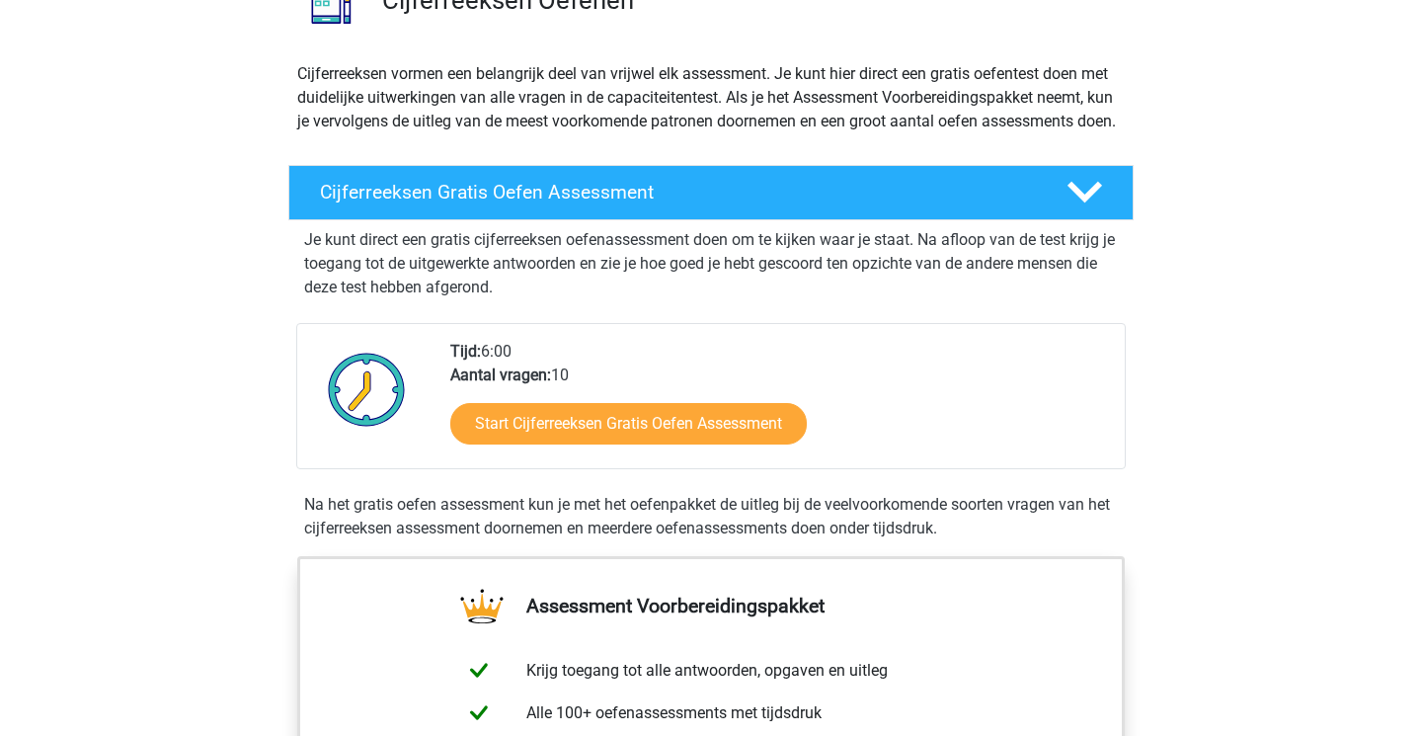
scroll to position [193, 0]
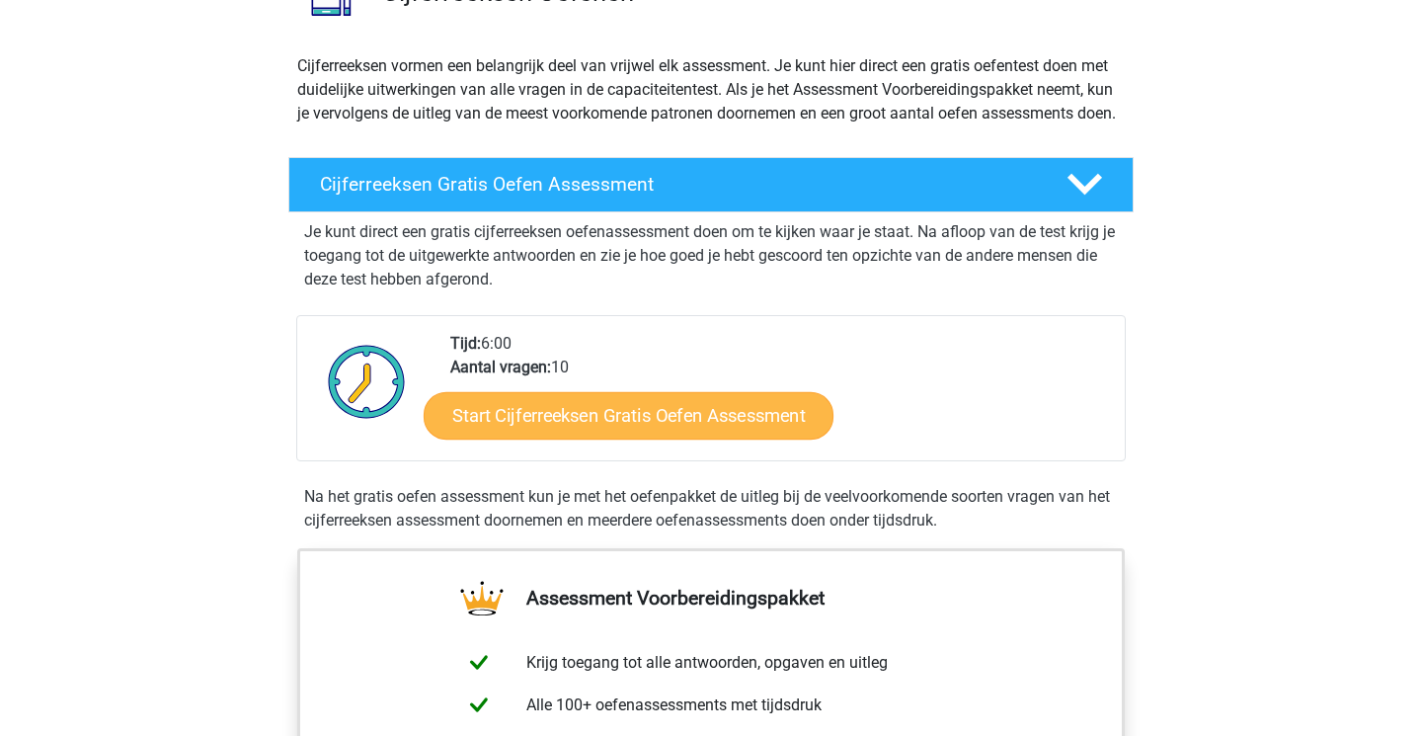
click at [625, 439] on link "Start Cijferreeksen Gratis Oefen Assessment" at bounding box center [629, 414] width 410 height 47
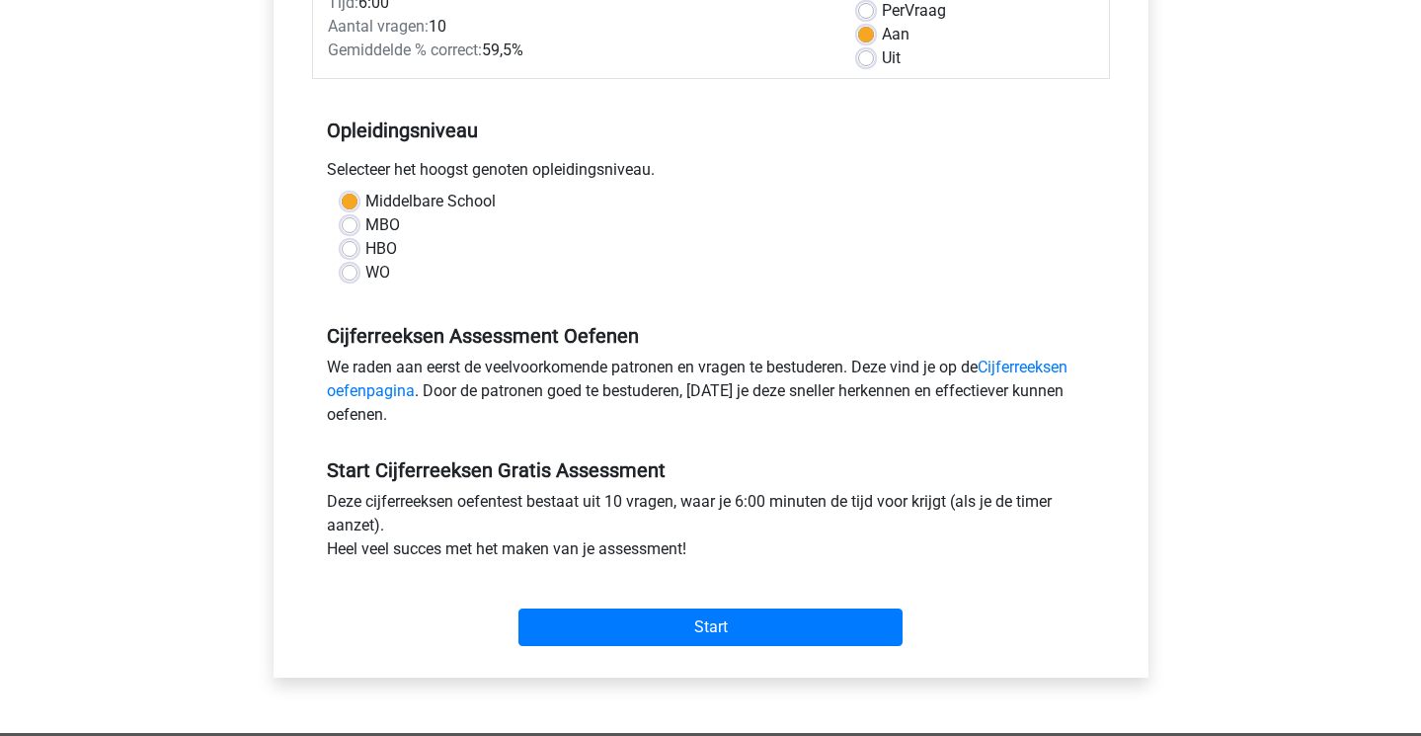
scroll to position [309, 0]
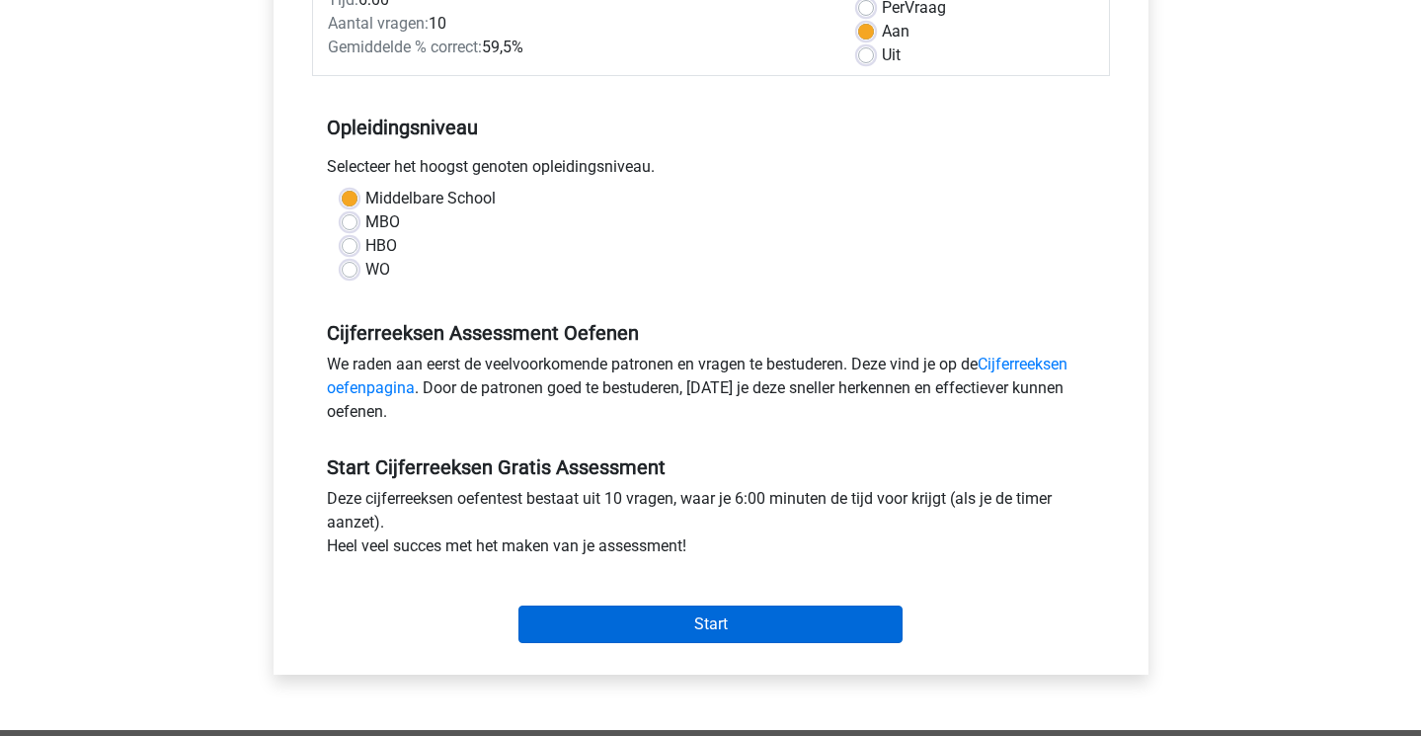
click at [683, 619] on input "Start" at bounding box center [711, 624] width 384 height 38
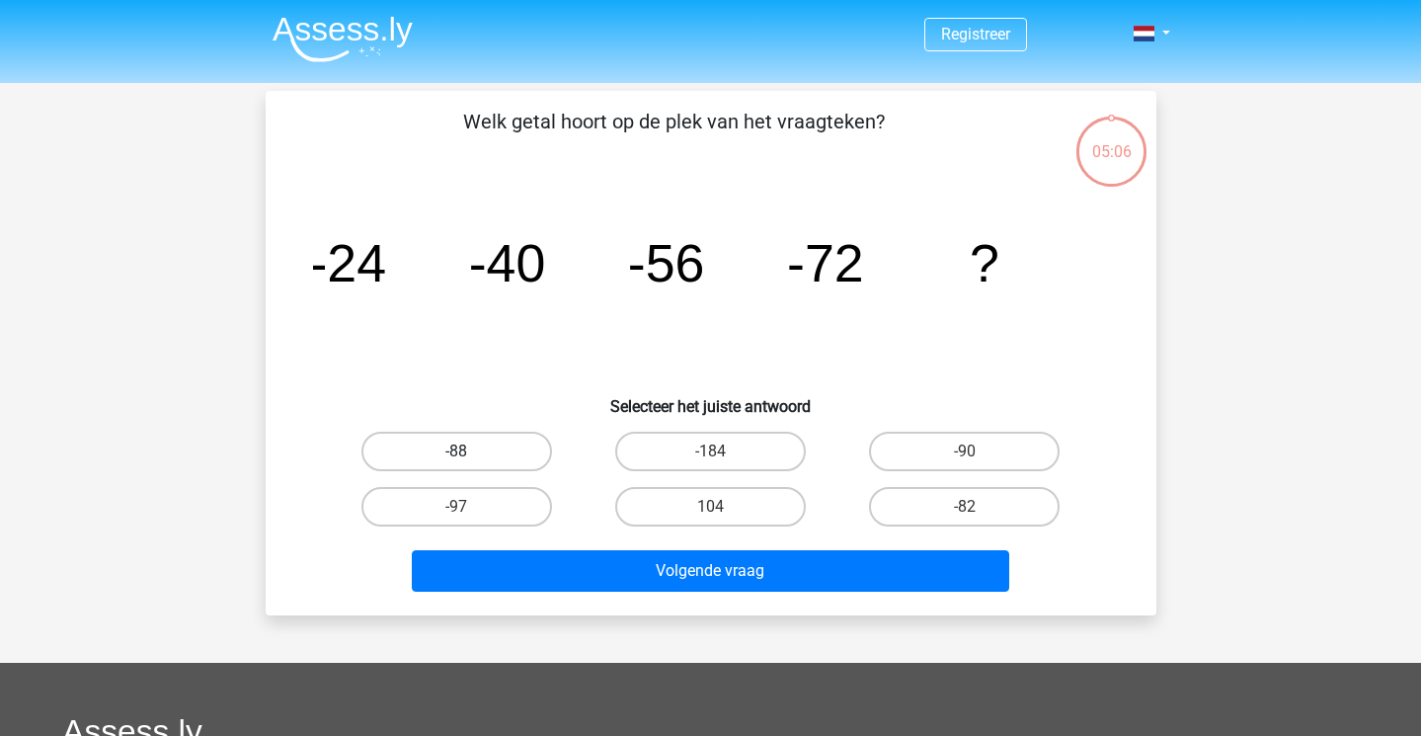
click at [434, 450] on label "-88" at bounding box center [456, 452] width 191 height 40
click at [456, 451] on input "-88" at bounding box center [462, 457] width 13 height 13
radio input "true"
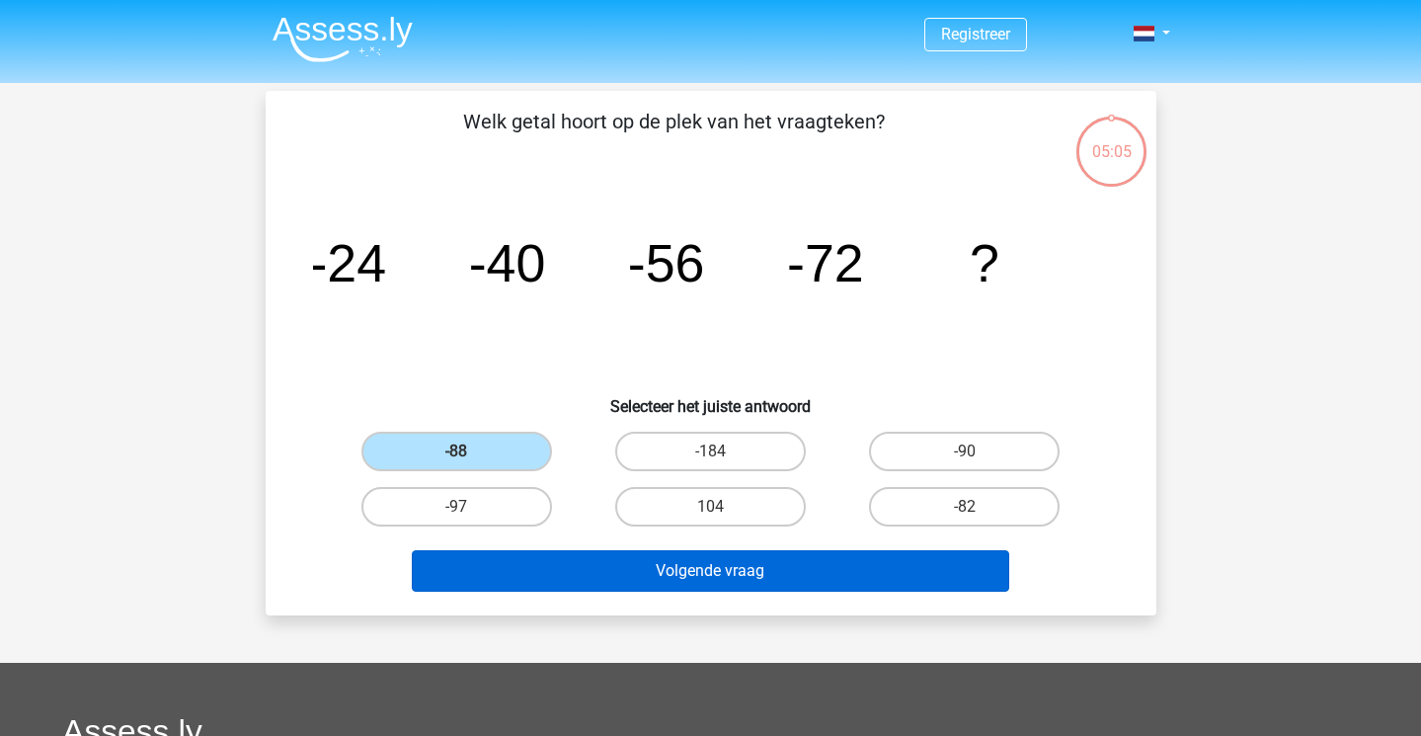
click at [651, 571] on button "Volgende vraag" at bounding box center [711, 570] width 598 height 41
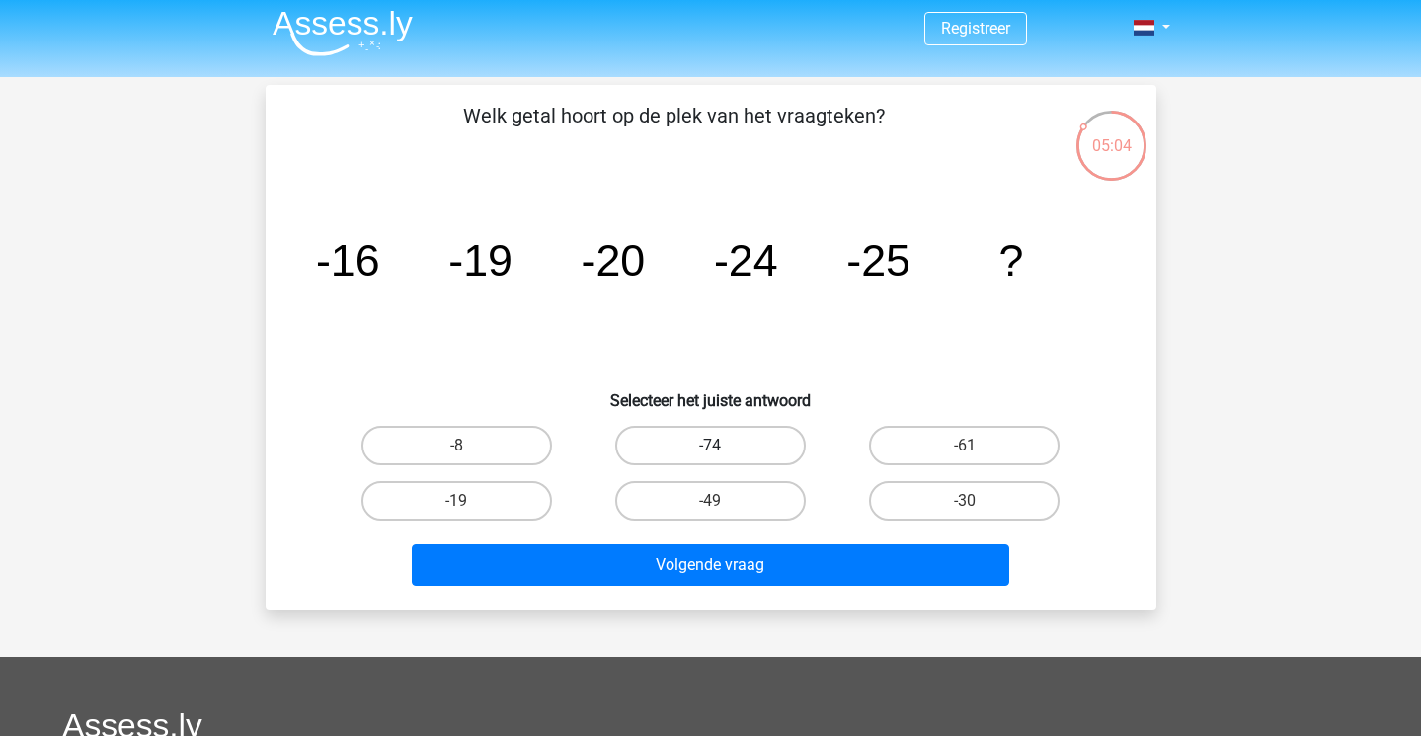
scroll to position [5, 0]
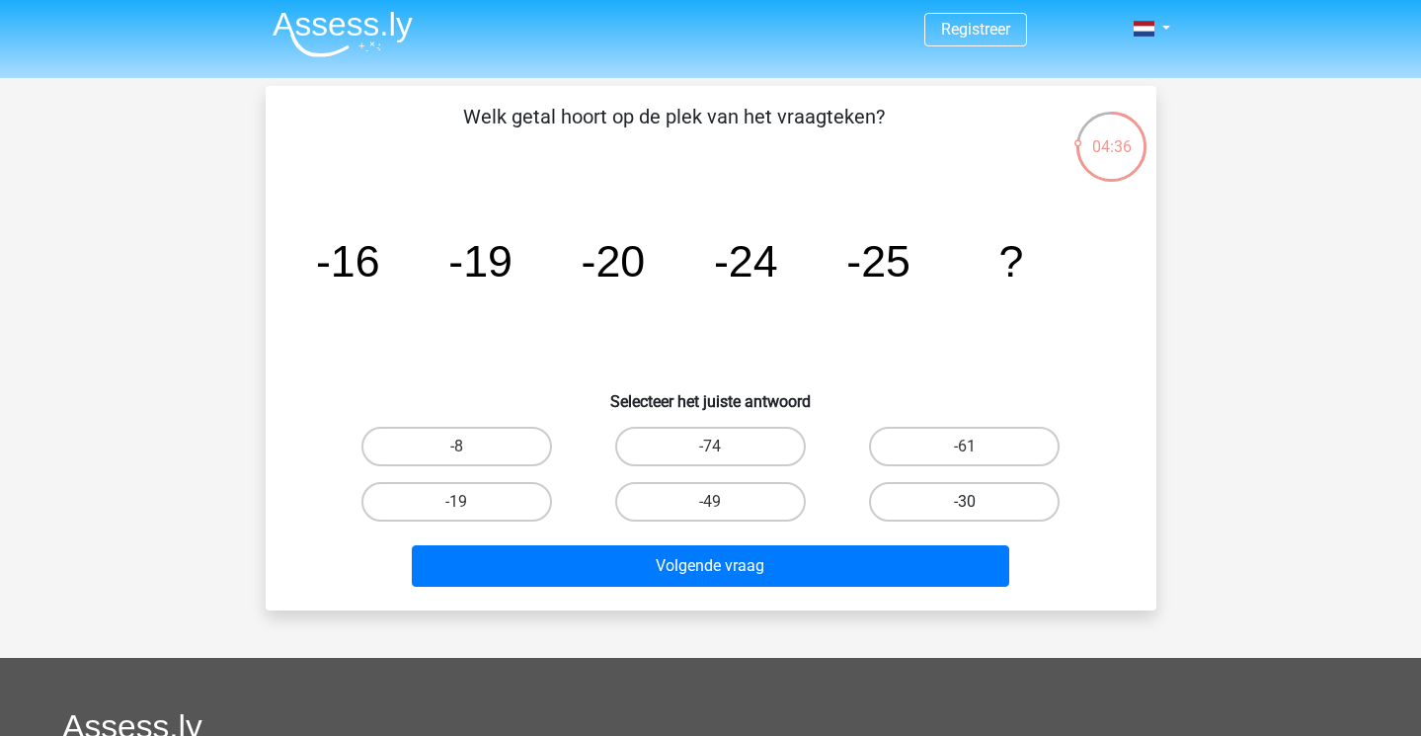
click at [992, 509] on label "-30" at bounding box center [964, 502] width 191 height 40
click at [978, 509] on input "-30" at bounding box center [971, 508] width 13 height 13
radio input "true"
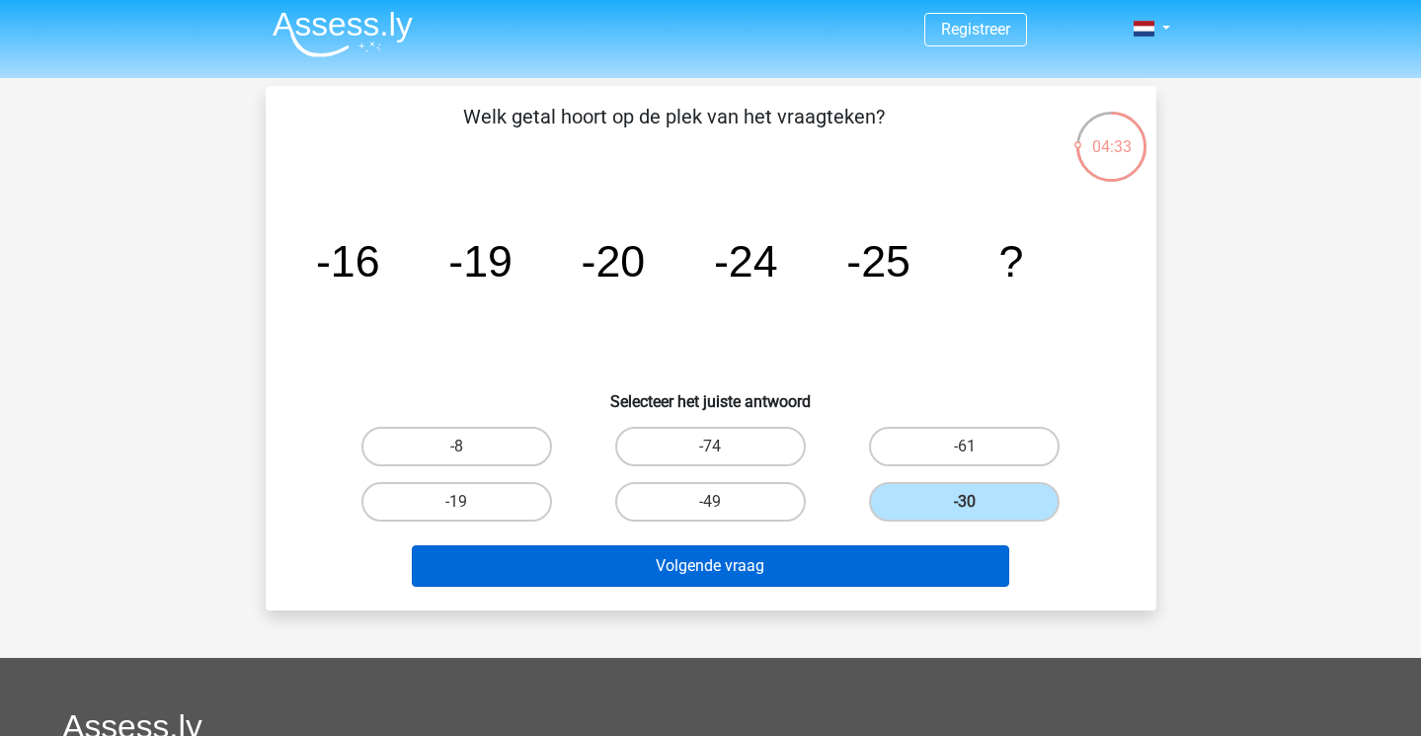
click at [912, 565] on button "Volgende vraag" at bounding box center [711, 565] width 598 height 41
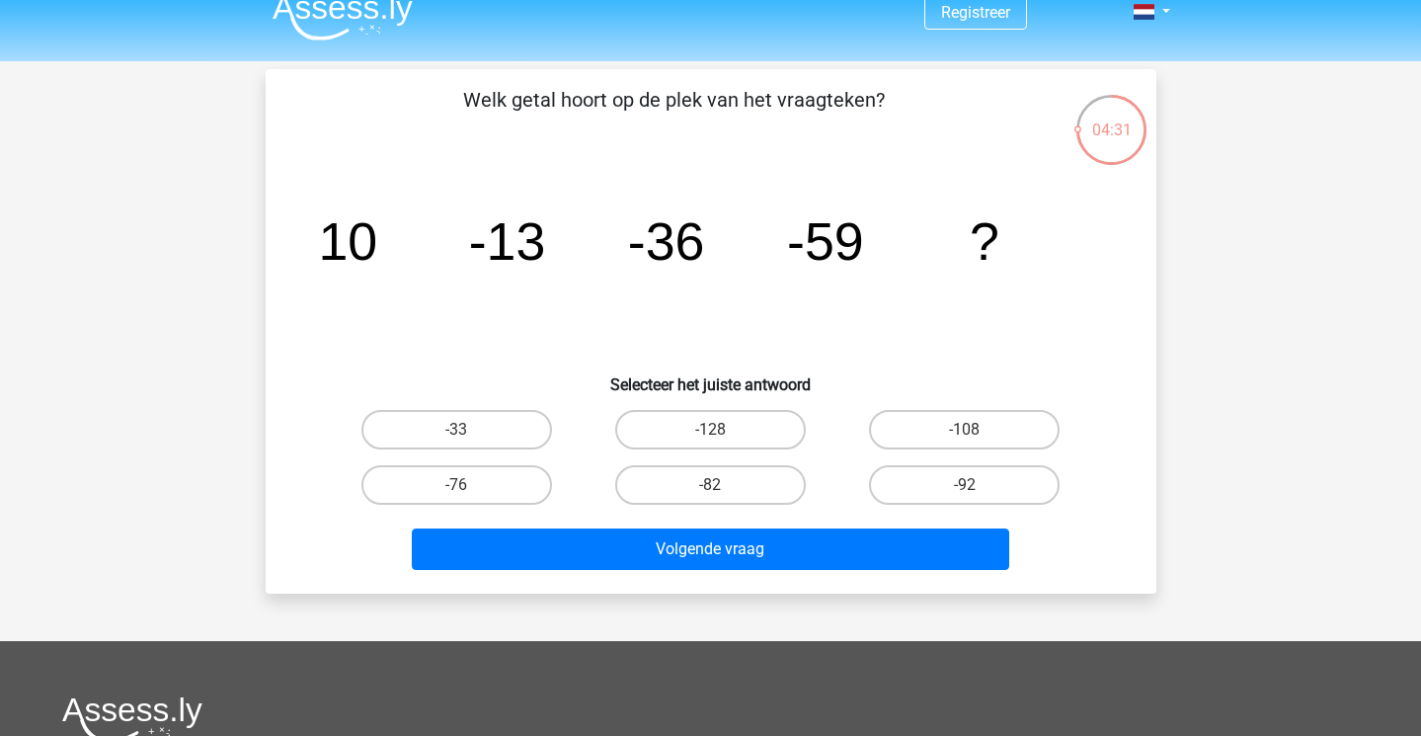
scroll to position [19, 0]
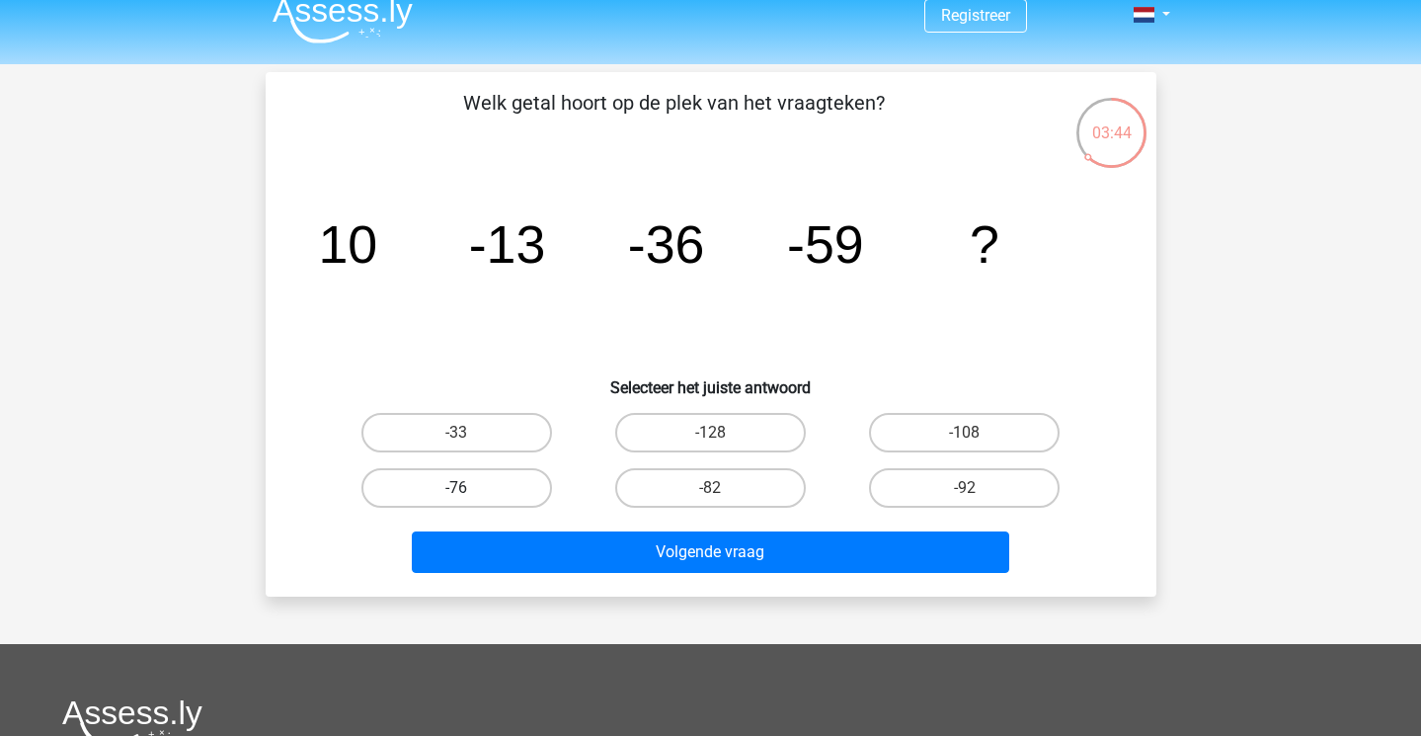
click at [447, 494] on label "-76" at bounding box center [456, 488] width 191 height 40
click at [456, 494] on input "-76" at bounding box center [462, 494] width 13 height 13
radio input "true"
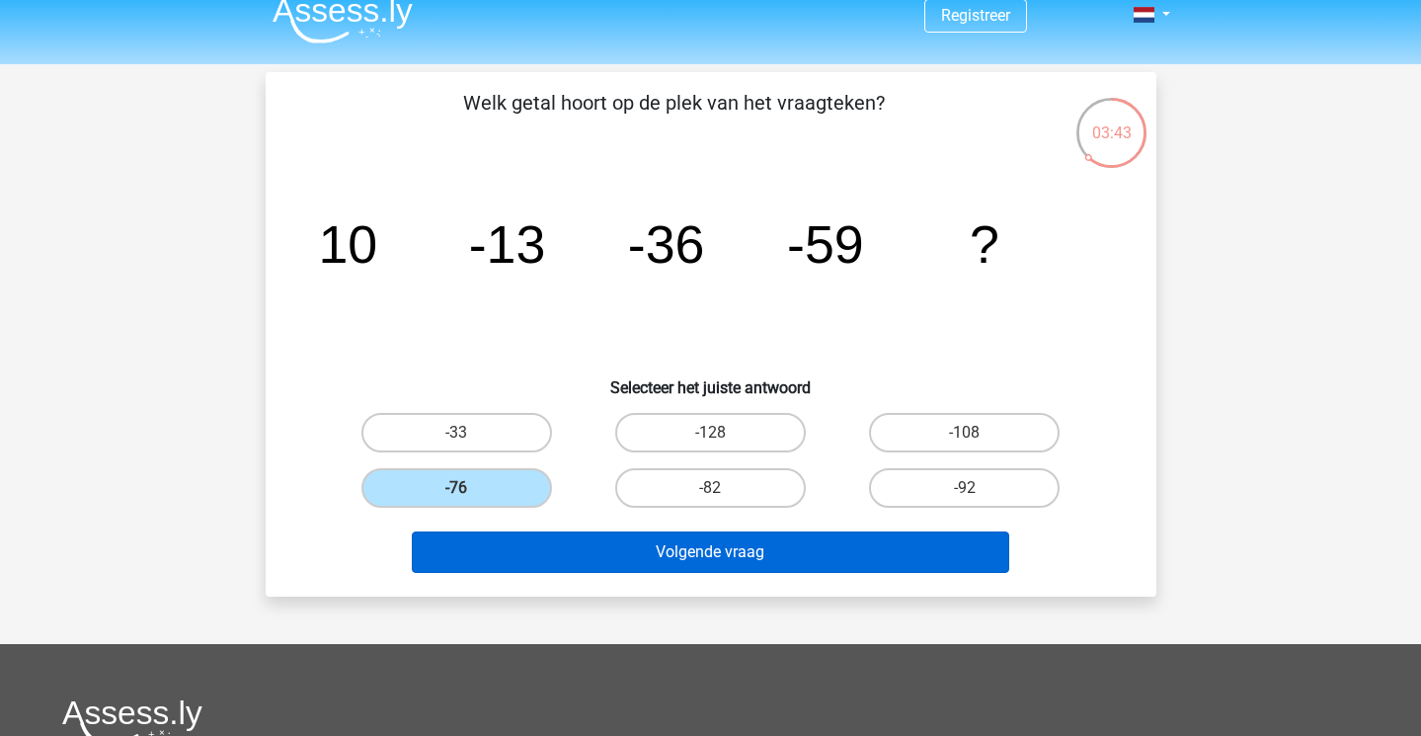
click at [642, 565] on button "Volgende vraag" at bounding box center [711, 551] width 598 height 41
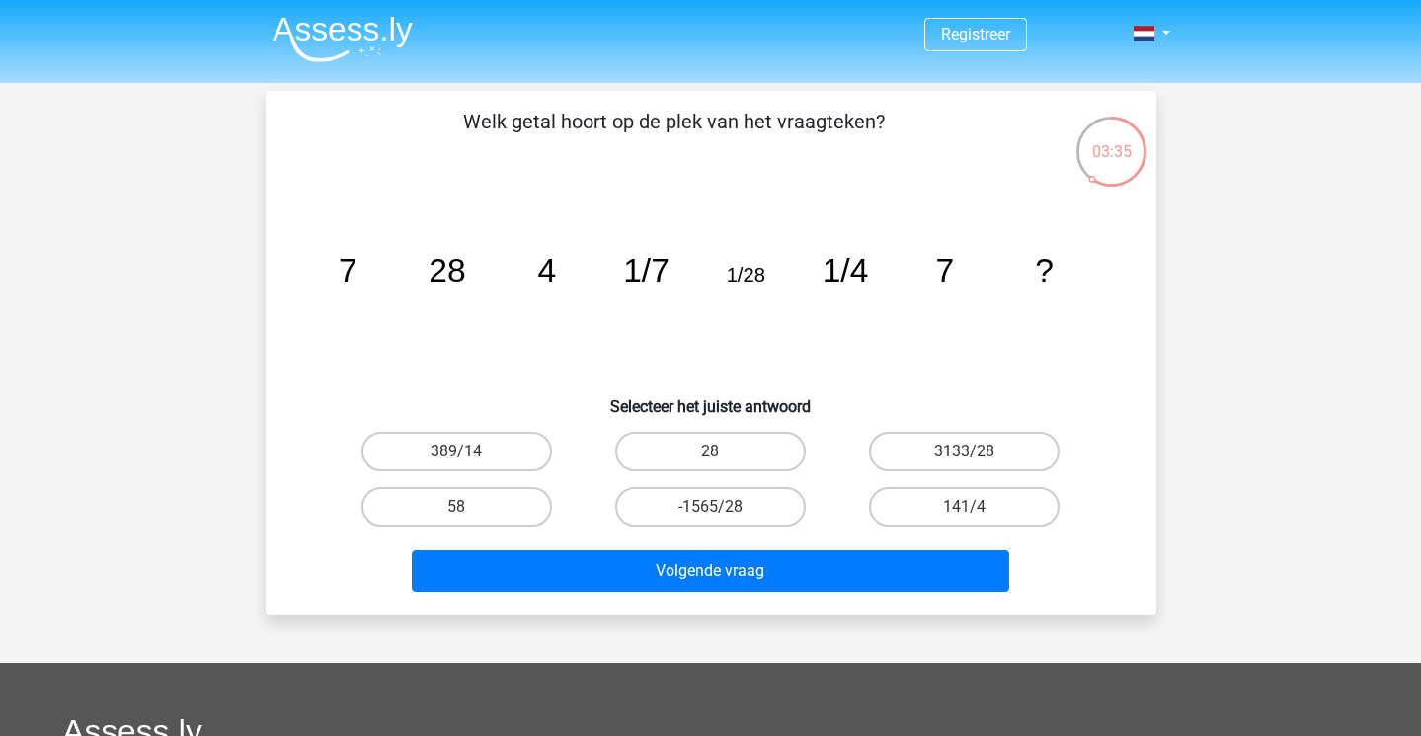
scroll to position [0, 0]
click at [962, 501] on label "141/4" at bounding box center [964, 507] width 191 height 40
click at [965, 507] on input "141/4" at bounding box center [971, 513] width 13 height 13
radio input "true"
click at [672, 448] on label "28" at bounding box center [710, 452] width 191 height 40
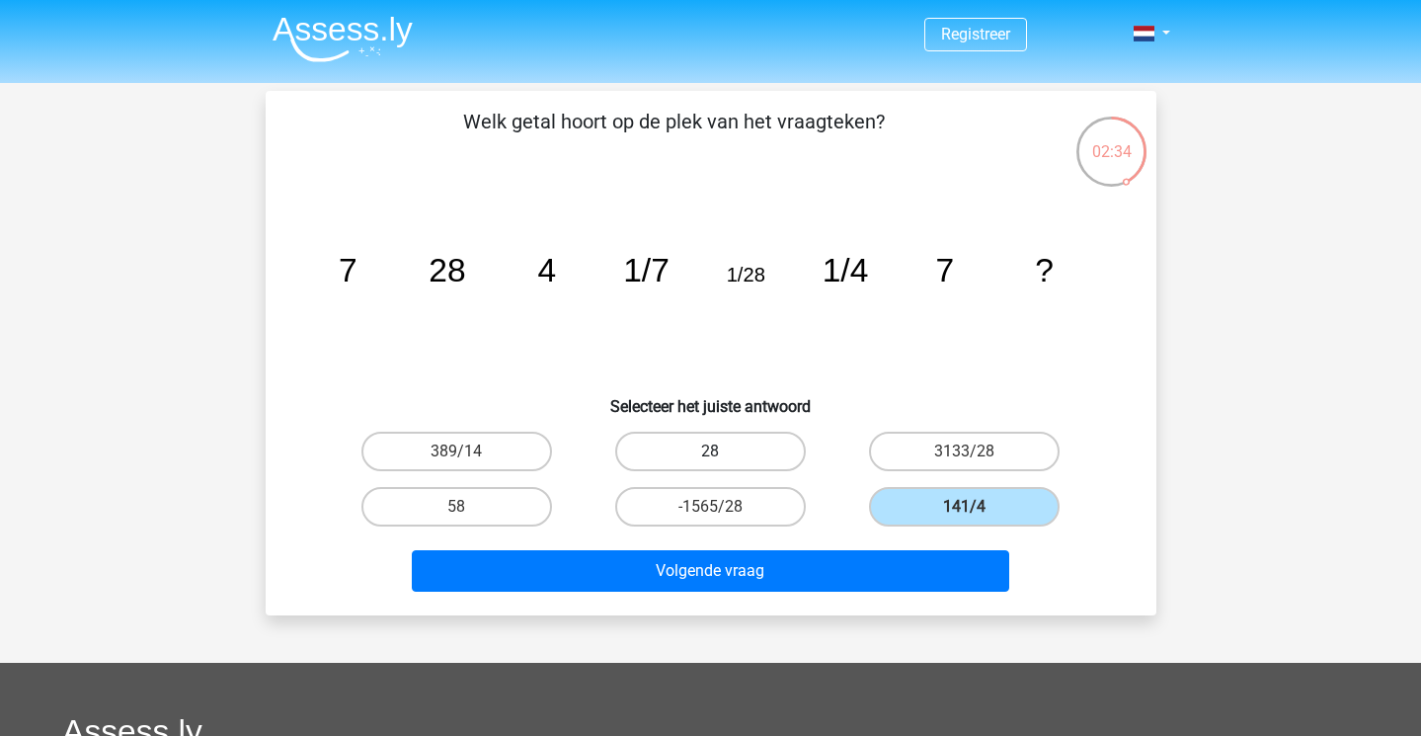
click at [710, 451] on input "28" at bounding box center [716, 457] width 13 height 13
radio input "true"
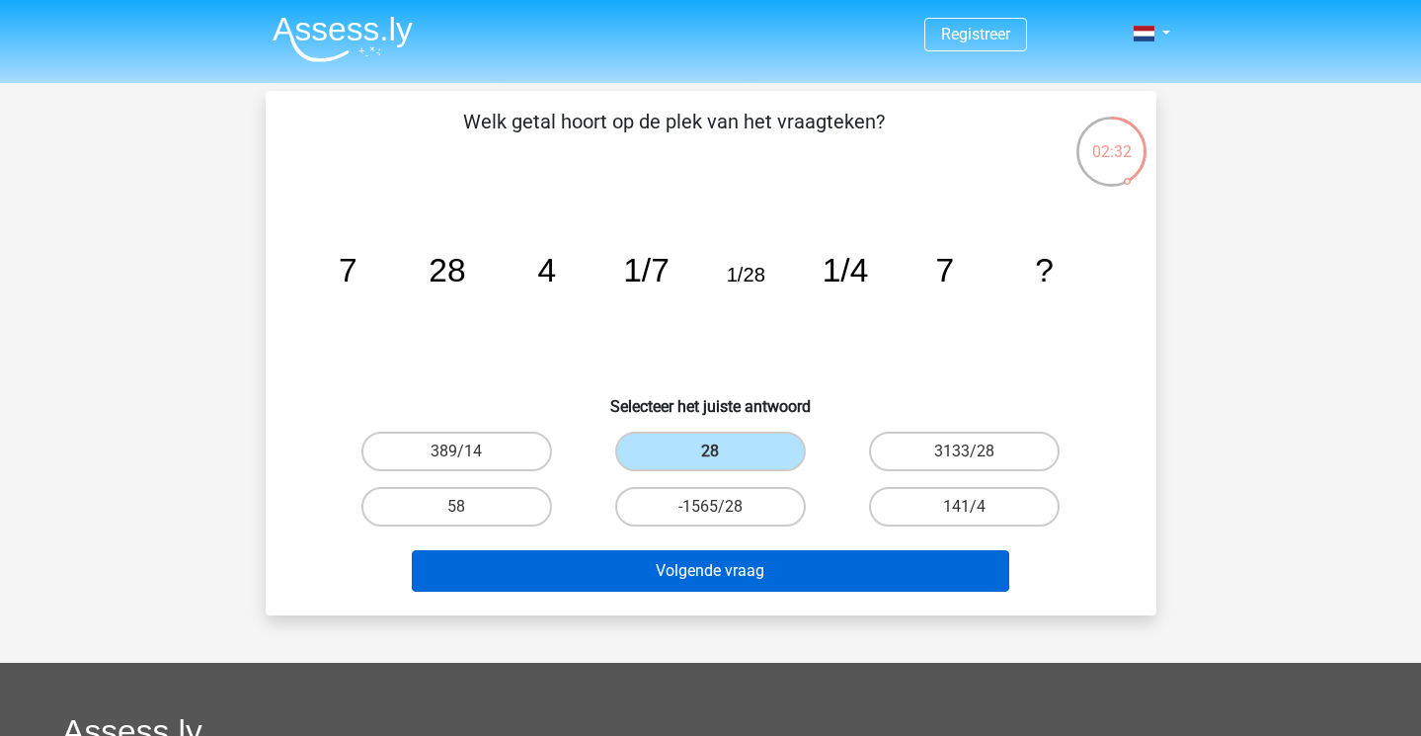
click at [734, 583] on button "Volgende vraag" at bounding box center [711, 570] width 598 height 41
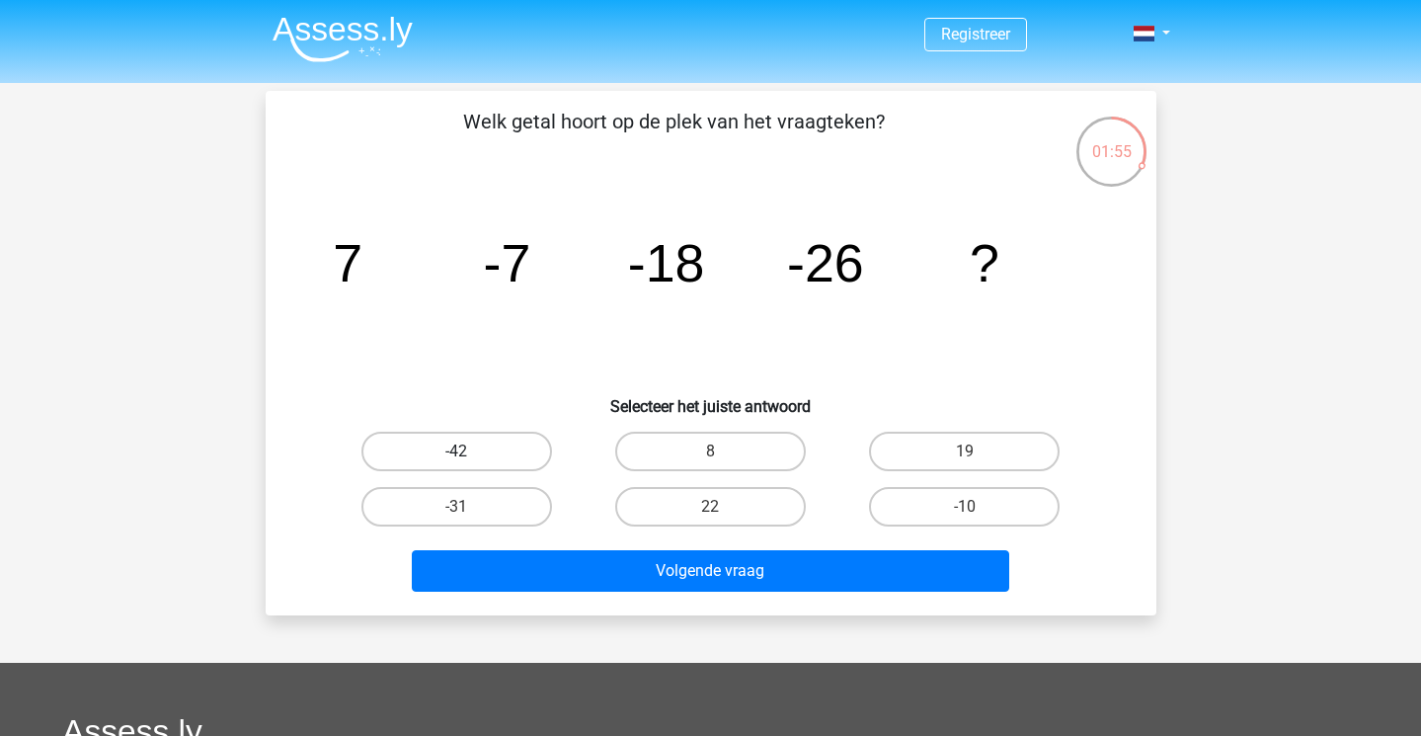
click at [500, 448] on label "-42" at bounding box center [456, 452] width 191 height 40
click at [469, 451] on input "-42" at bounding box center [462, 457] width 13 height 13
radio input "true"
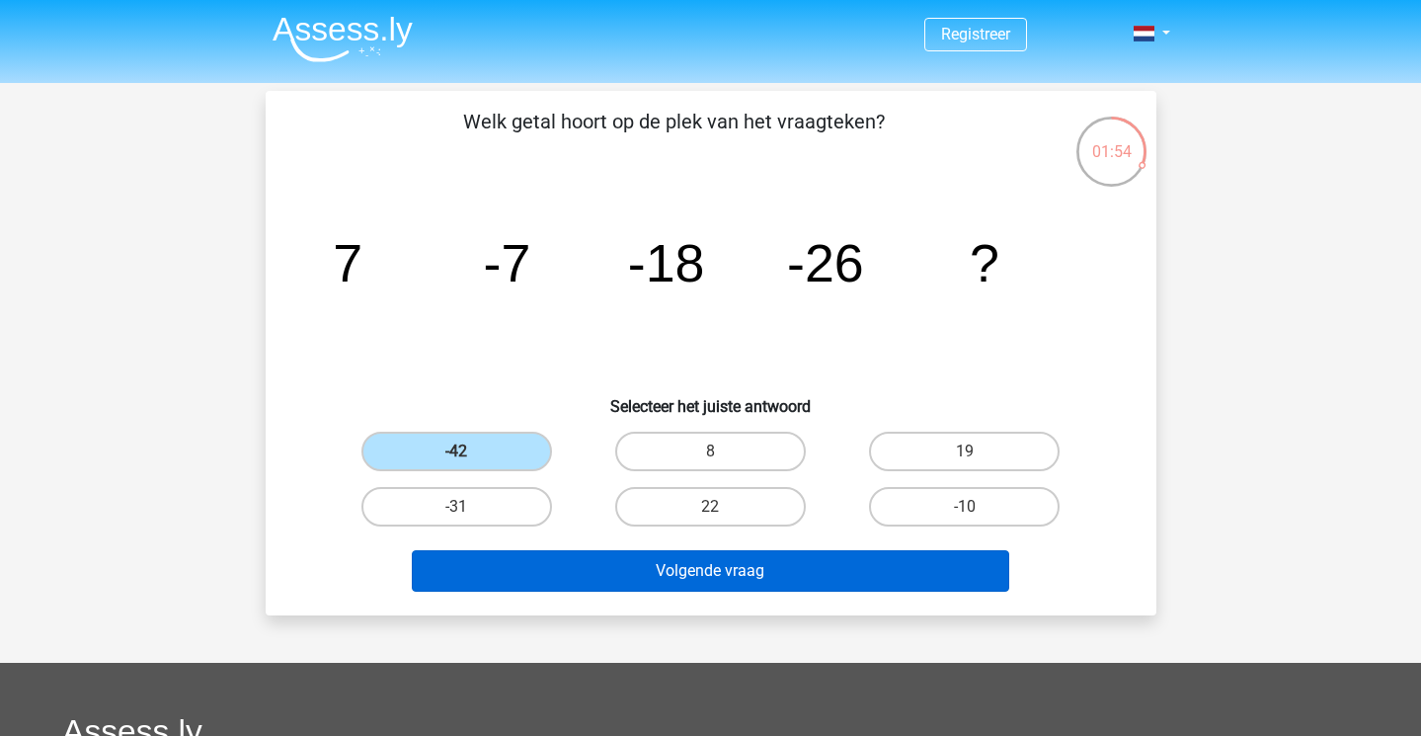
click at [694, 563] on button "Volgende vraag" at bounding box center [711, 570] width 598 height 41
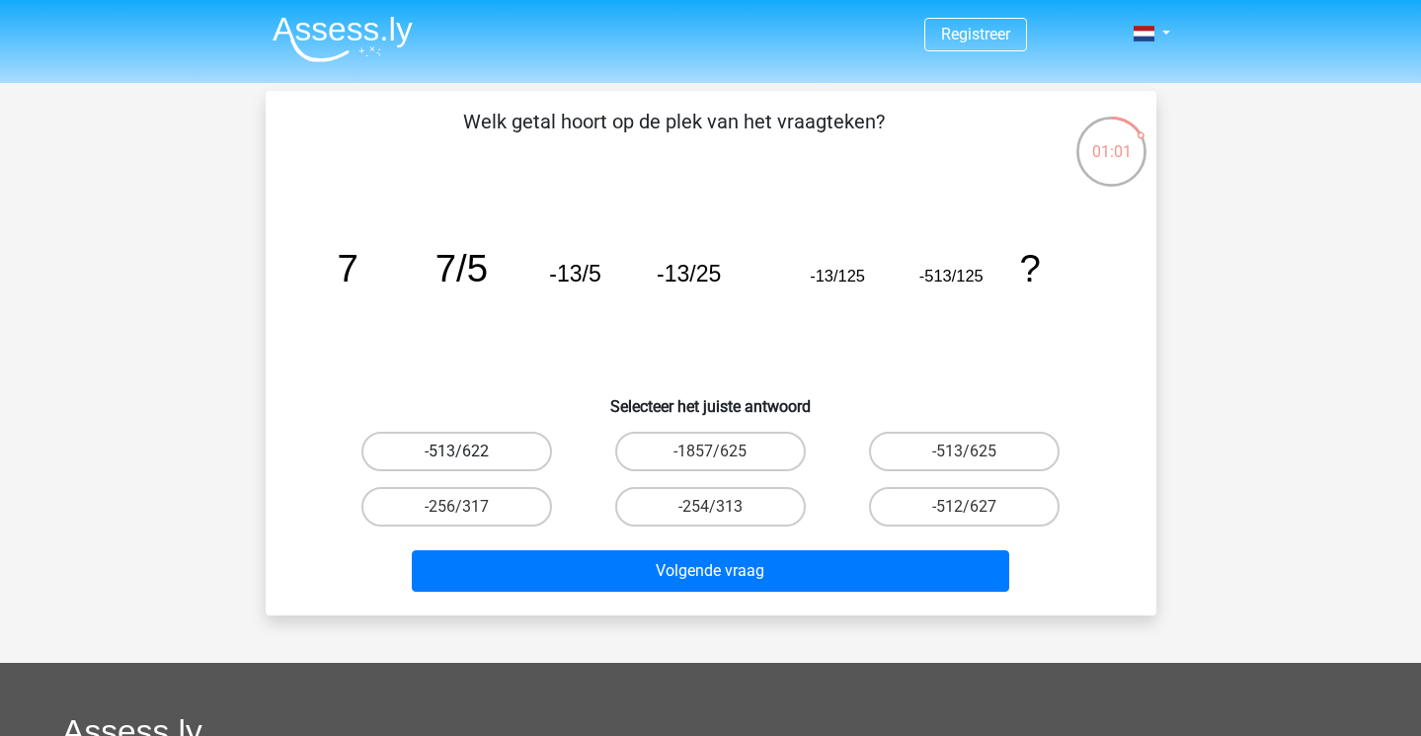
click at [502, 442] on label "-513/622" at bounding box center [456, 452] width 191 height 40
click at [469, 451] on input "-513/622" at bounding box center [462, 457] width 13 height 13
radio input "true"
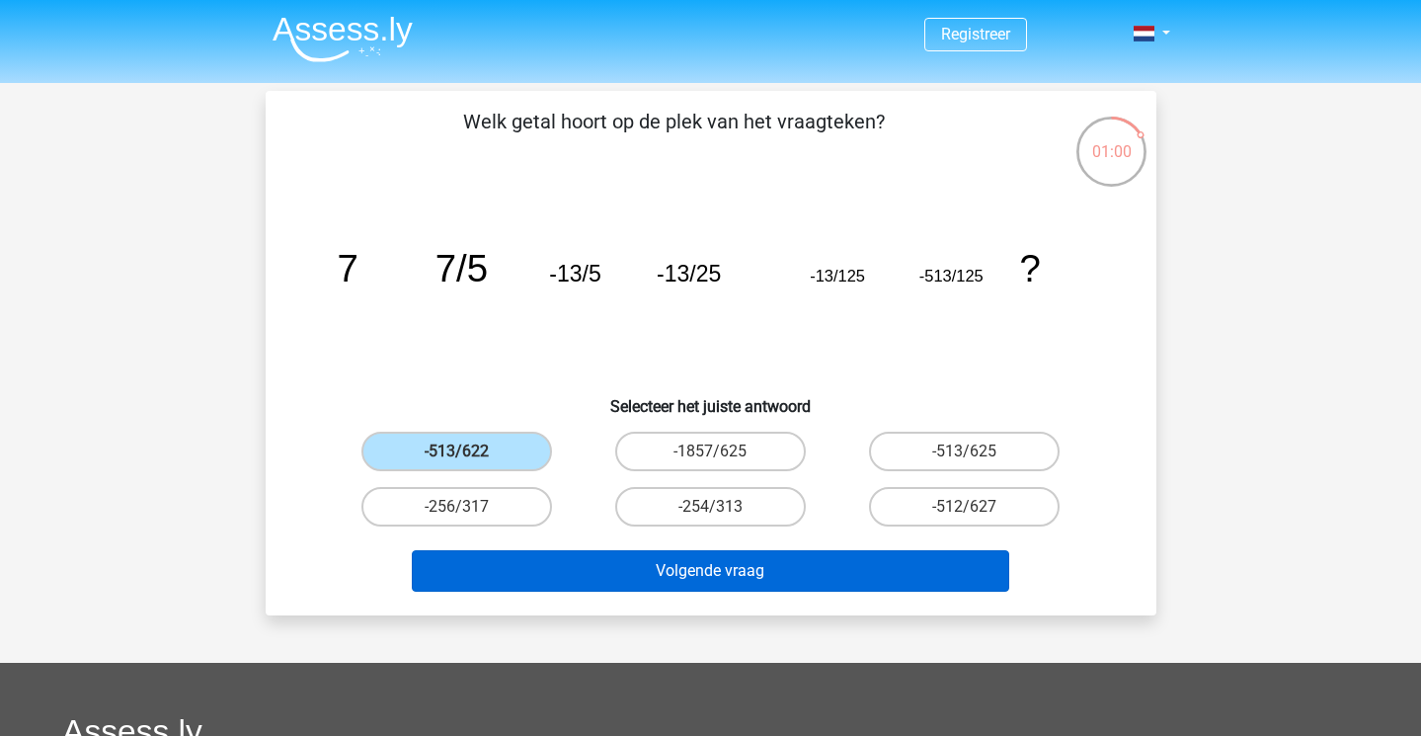
click at [677, 567] on button "Volgende vraag" at bounding box center [711, 570] width 598 height 41
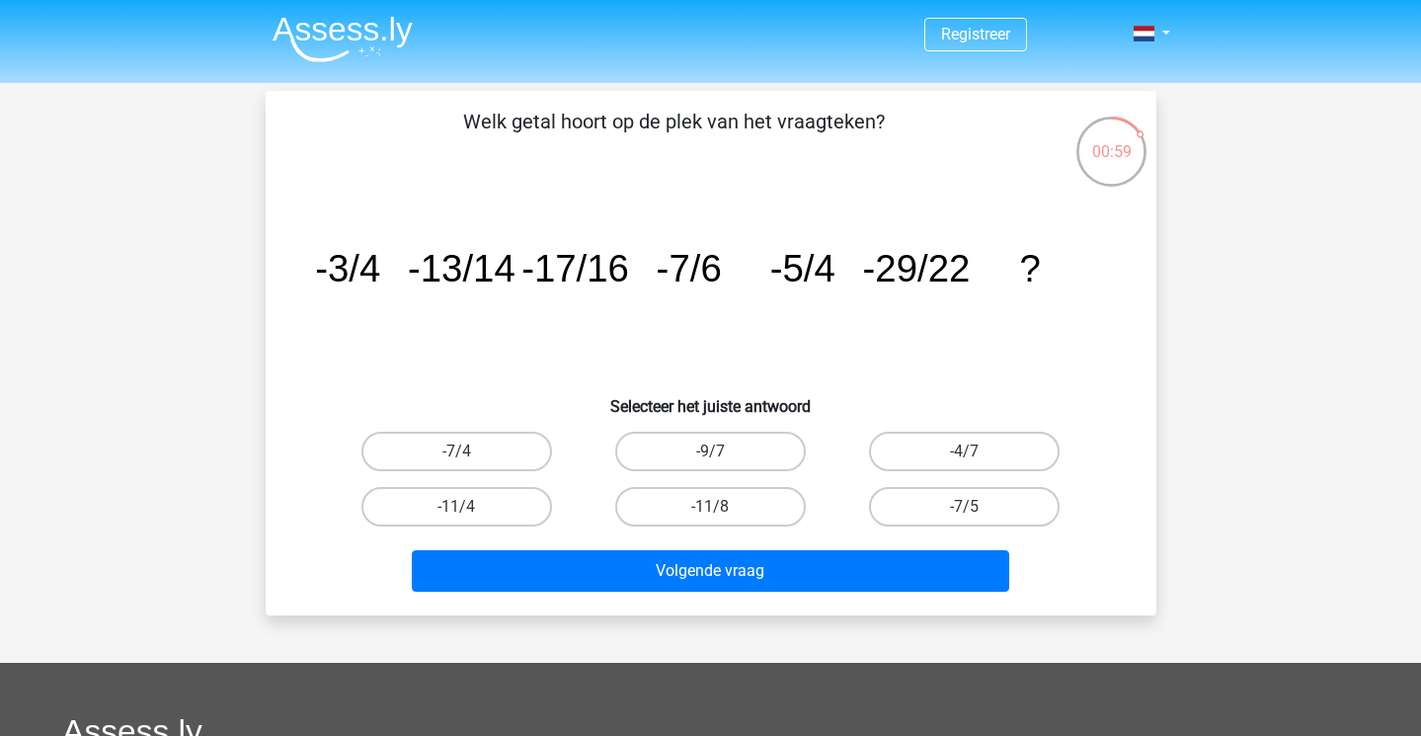
scroll to position [91, 0]
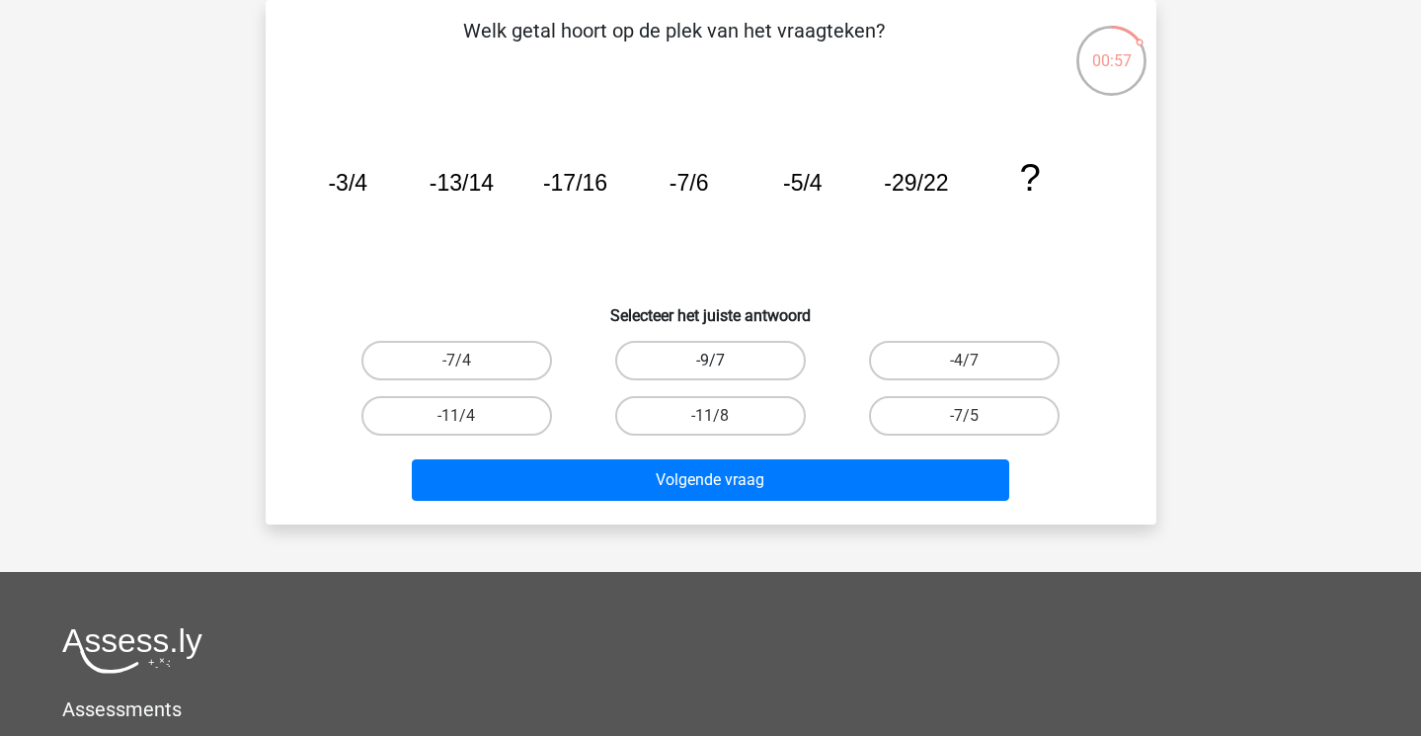
click at [765, 356] on label "-9/7" at bounding box center [710, 361] width 191 height 40
click at [723, 360] on input "-9/7" at bounding box center [716, 366] width 13 height 13
radio input "true"
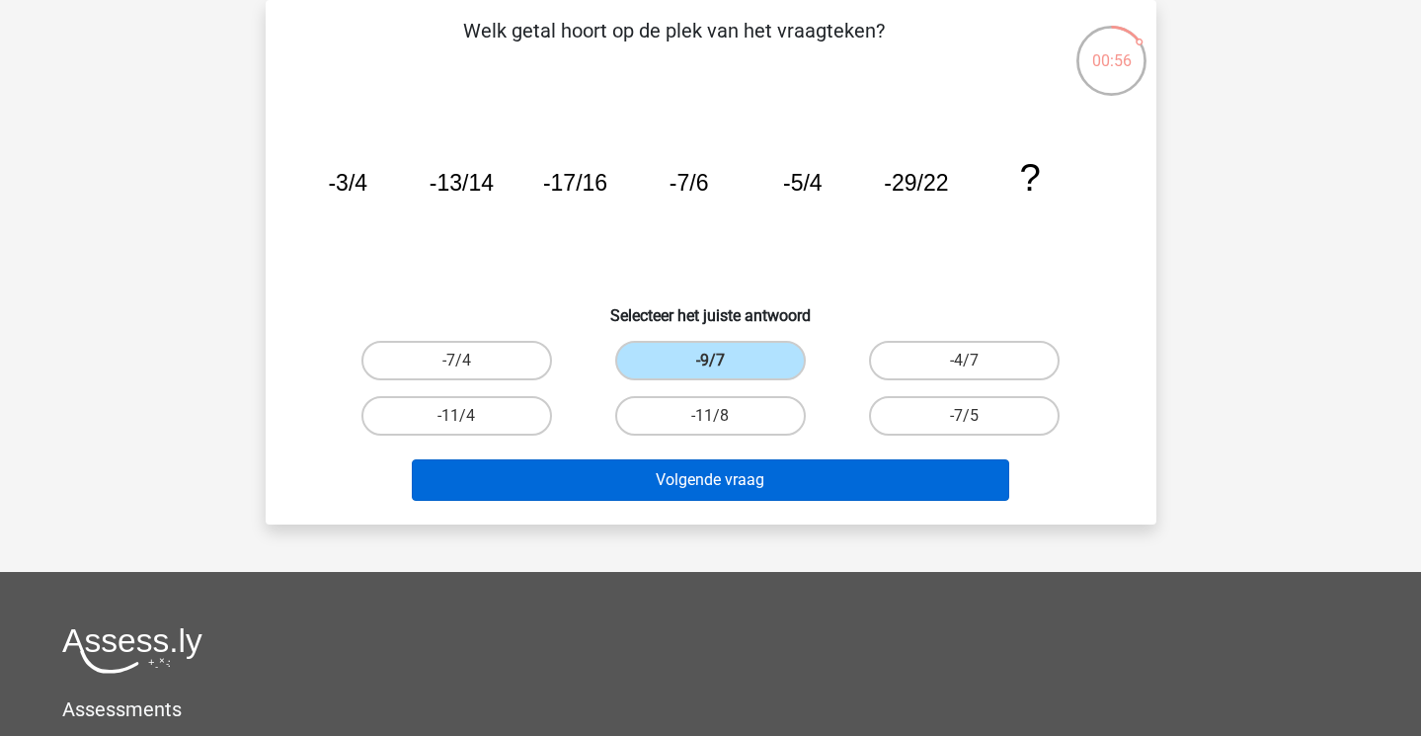
click at [761, 470] on button "Volgende vraag" at bounding box center [711, 479] width 598 height 41
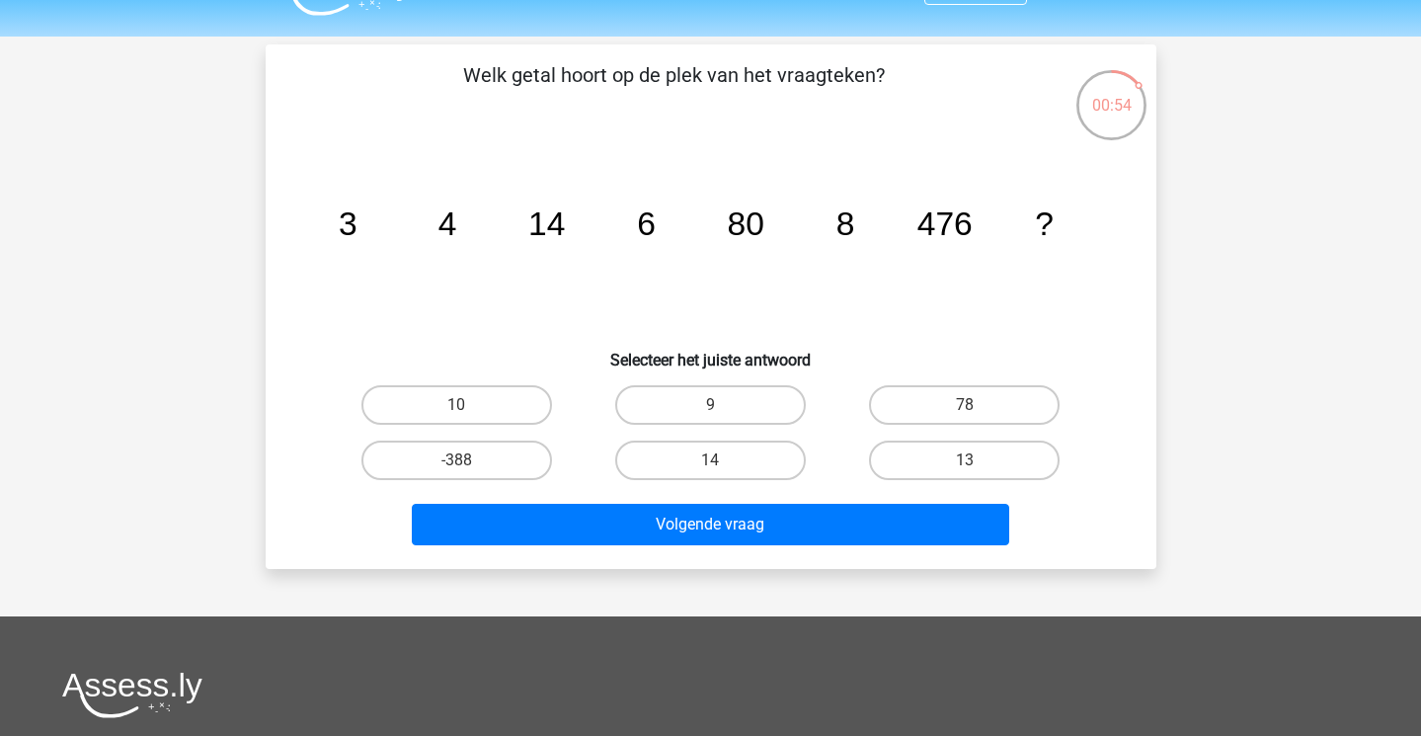
scroll to position [40, 0]
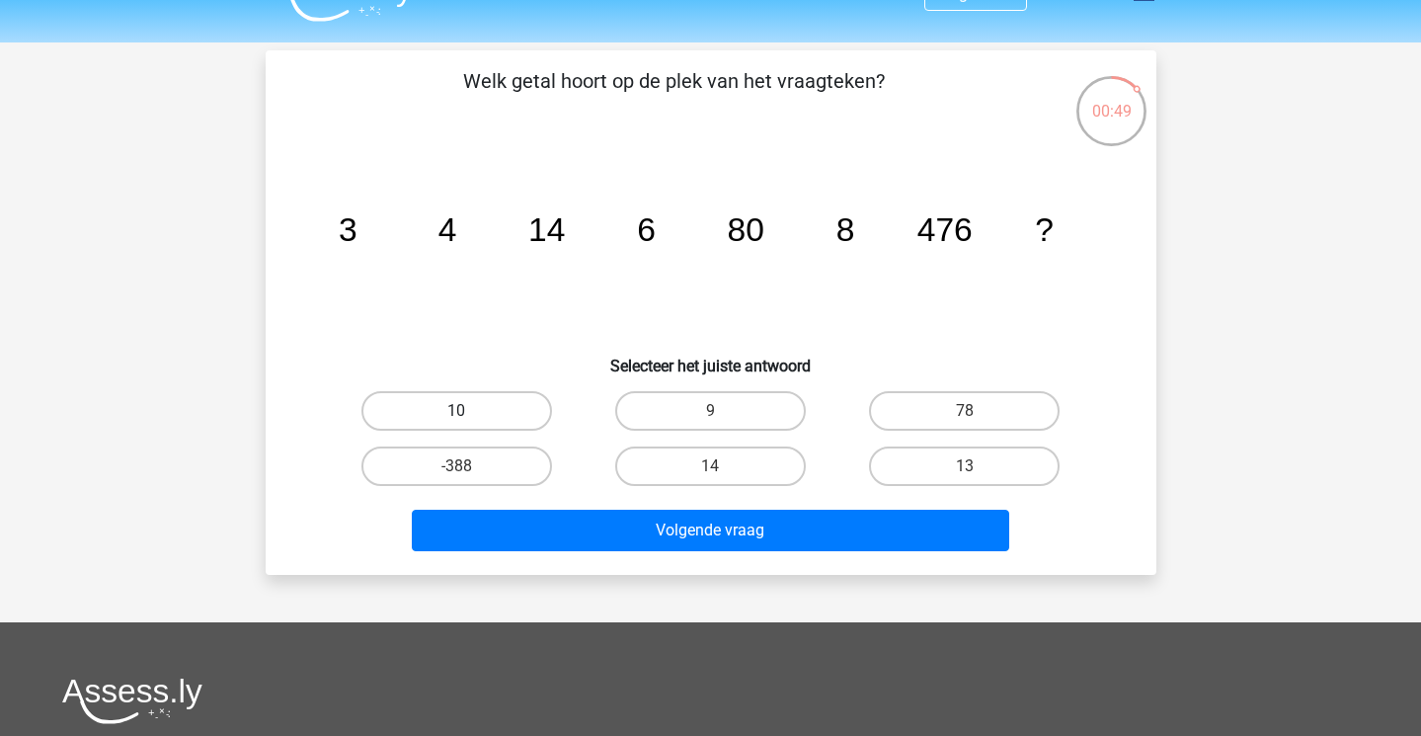
click at [515, 404] on label "10" at bounding box center [456, 411] width 191 height 40
click at [469, 411] on input "10" at bounding box center [462, 417] width 13 height 13
radio input "true"
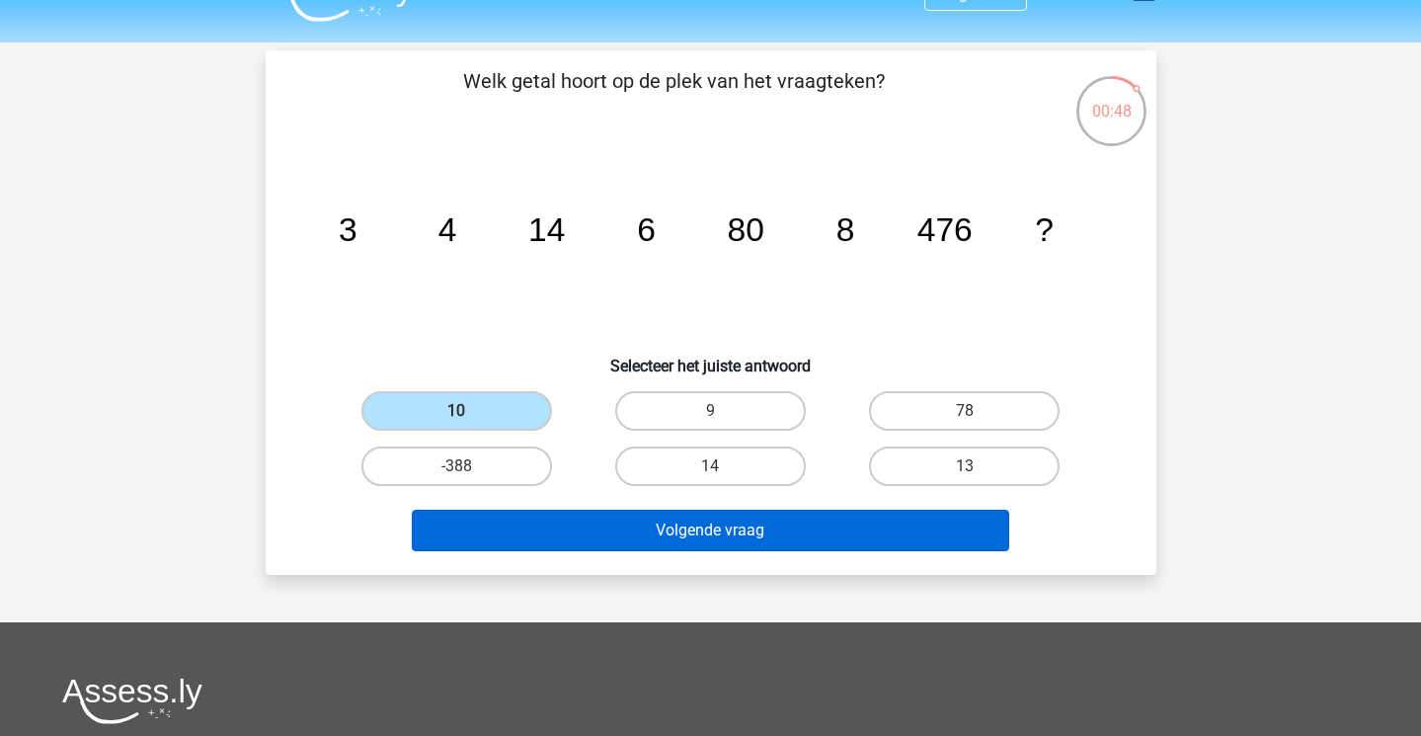
click at [619, 525] on button "Volgende vraag" at bounding box center [711, 530] width 598 height 41
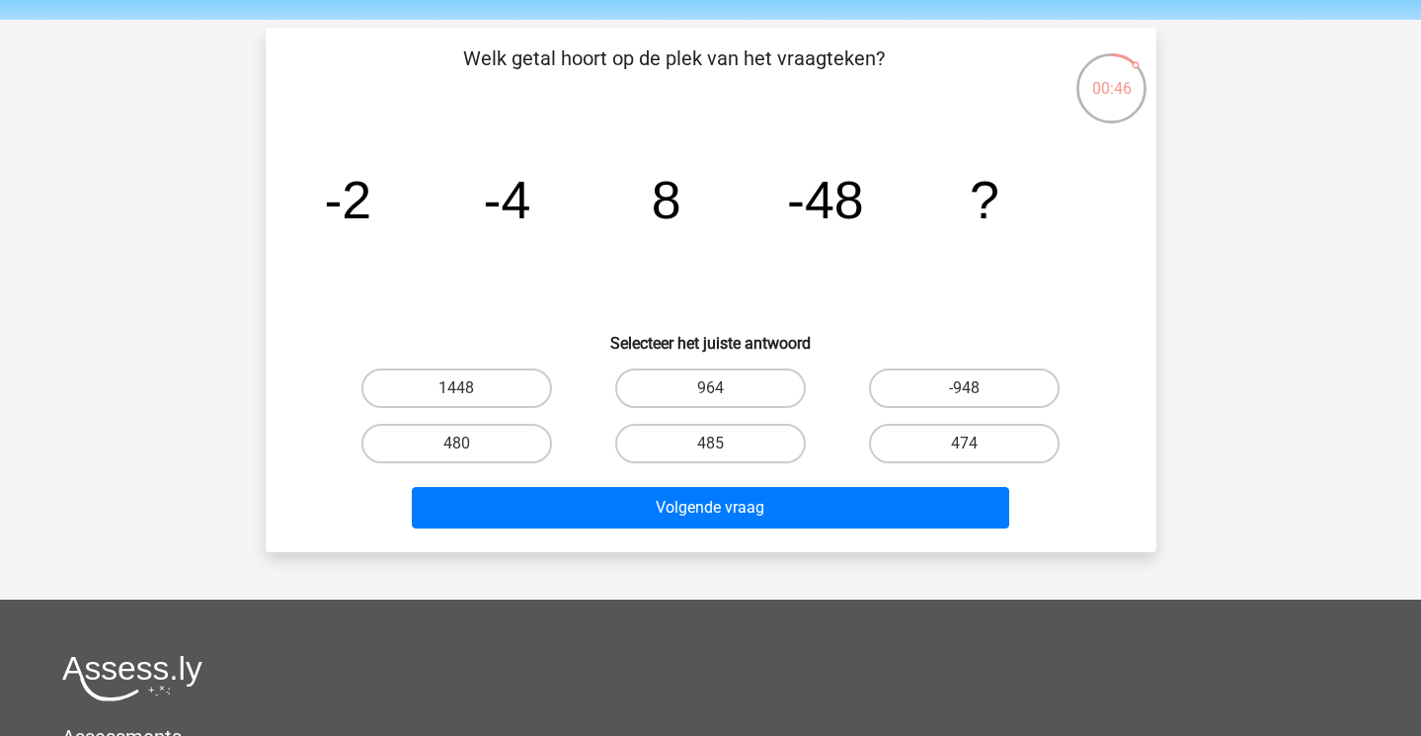
scroll to position [58, 0]
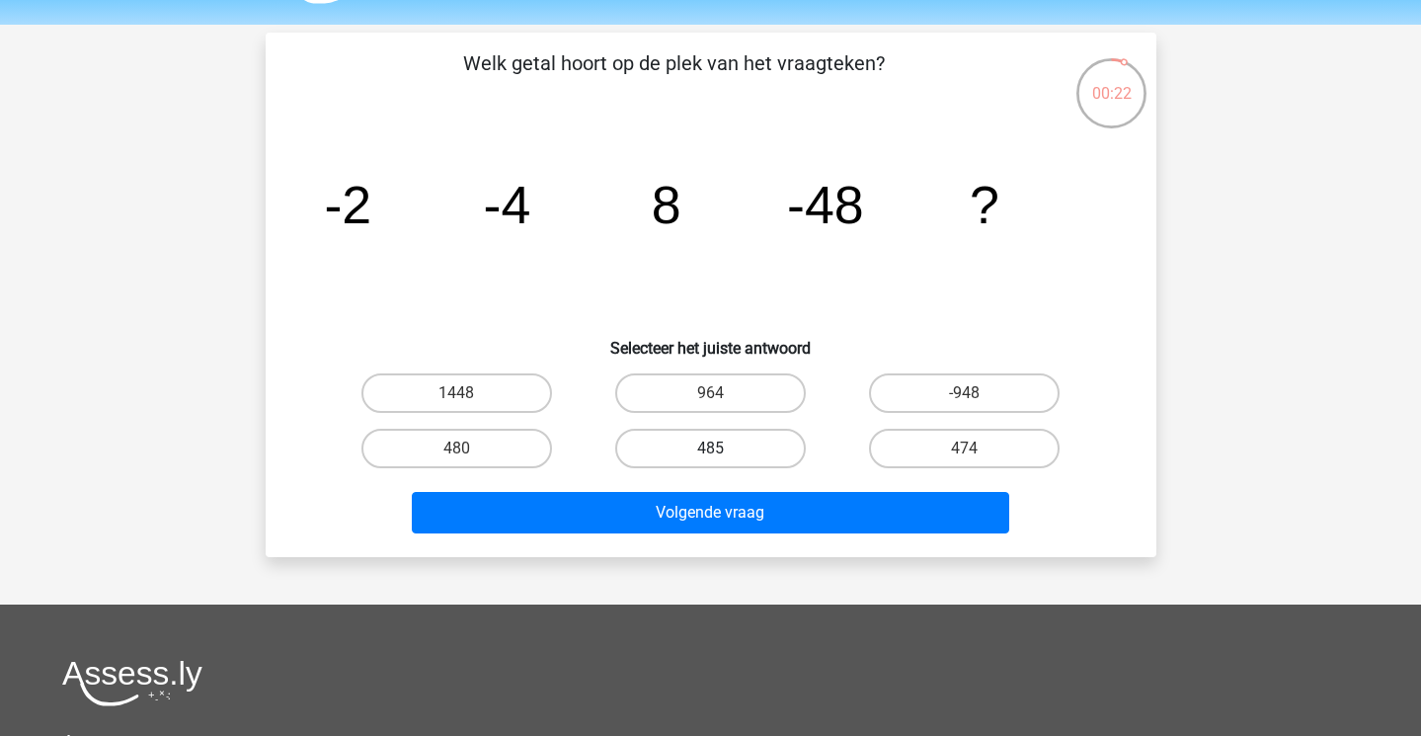
click at [698, 443] on label "485" at bounding box center [710, 449] width 191 height 40
click at [710, 448] on input "485" at bounding box center [716, 454] width 13 height 13
radio input "true"
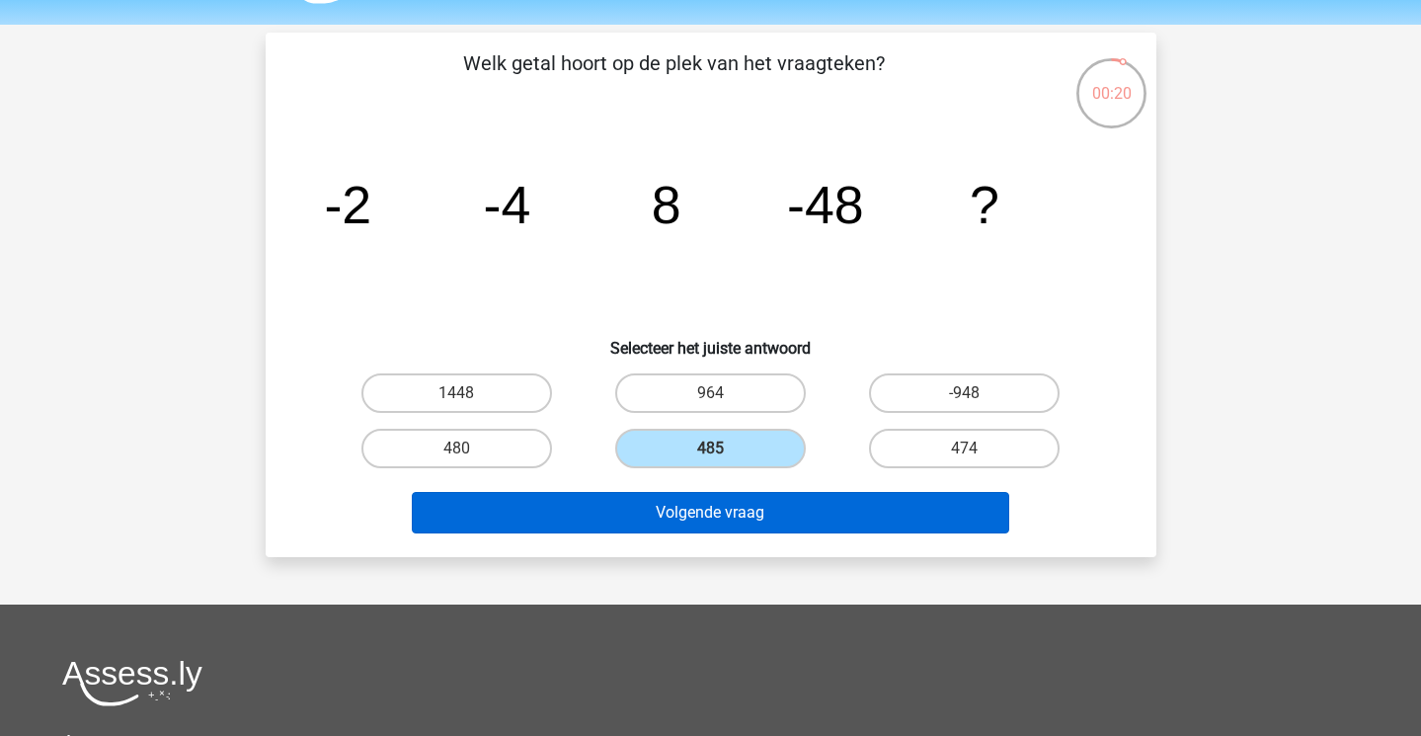
click at [726, 515] on button "Volgende vraag" at bounding box center [711, 512] width 598 height 41
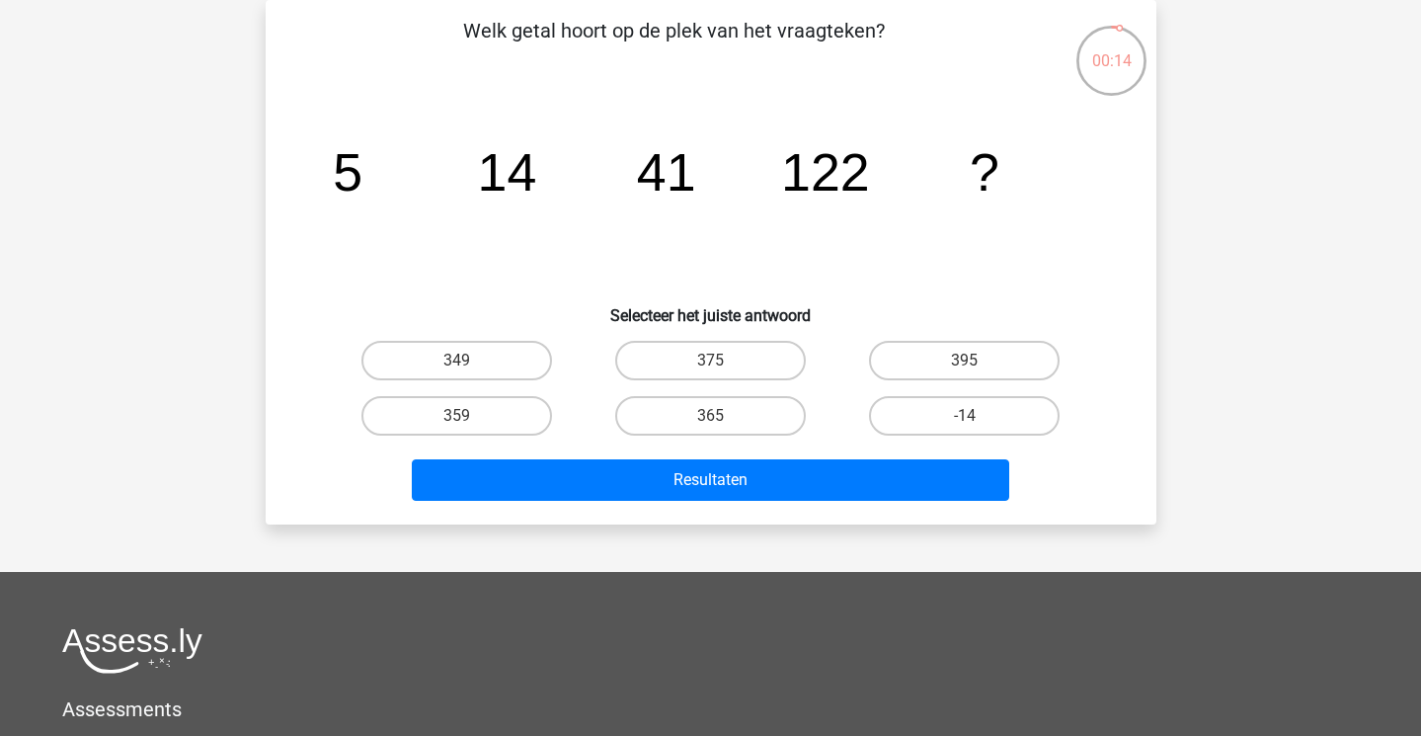
scroll to position [0, 0]
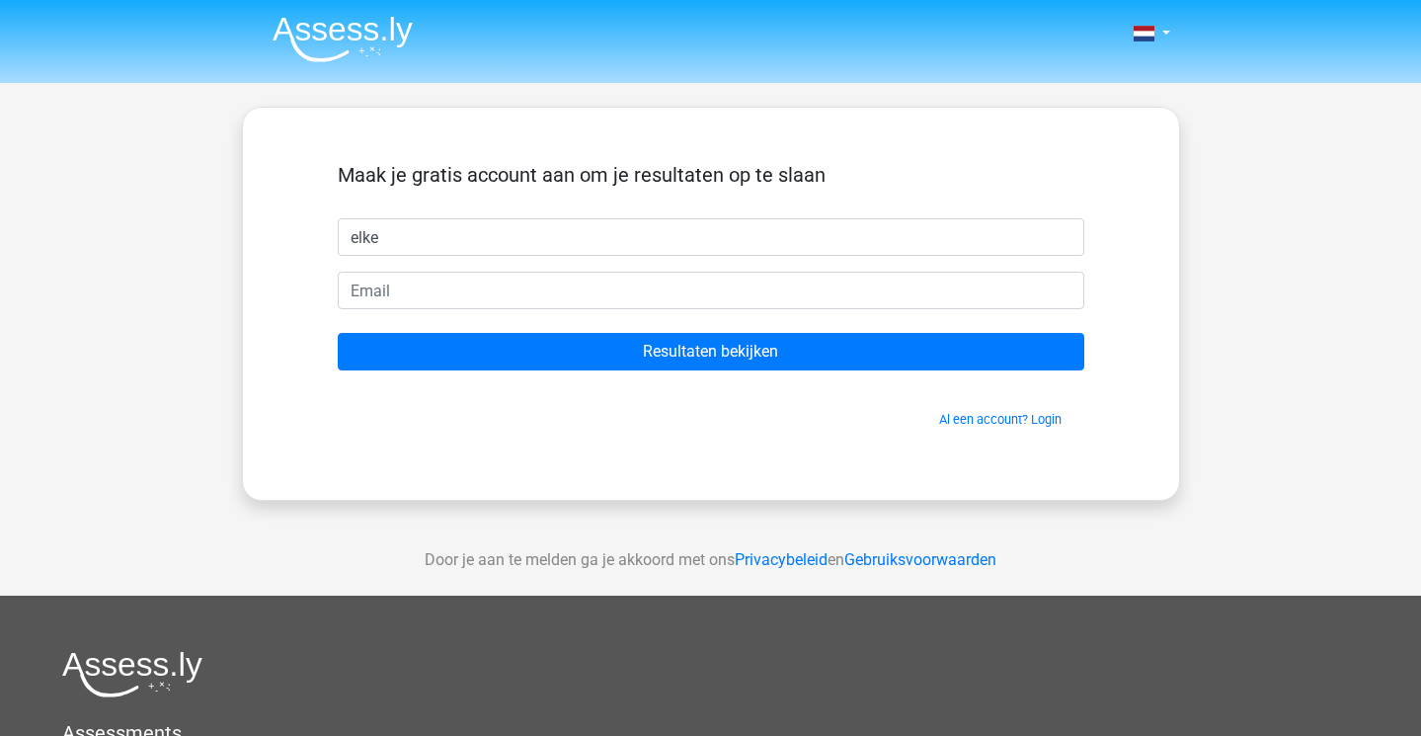
type input "elke"
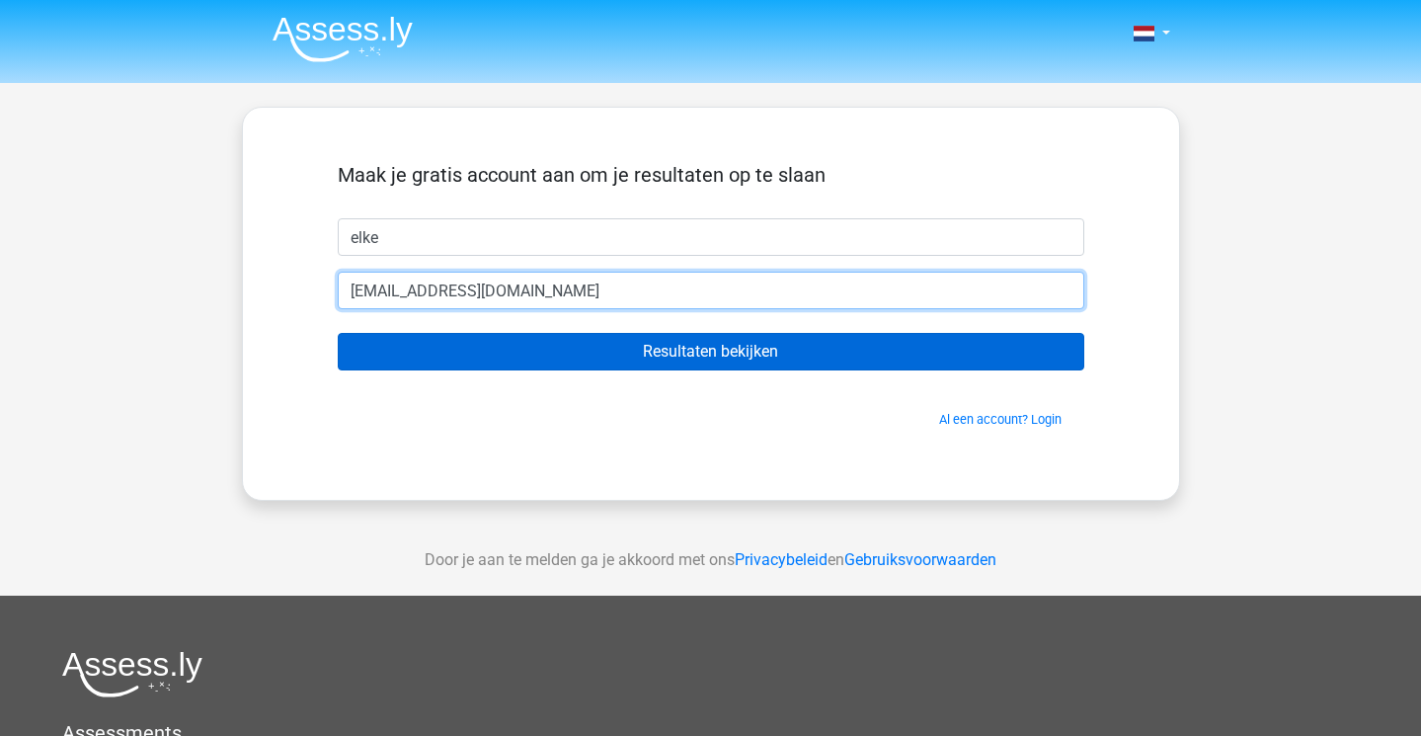
type input "[EMAIL_ADDRESS][DOMAIN_NAME]"
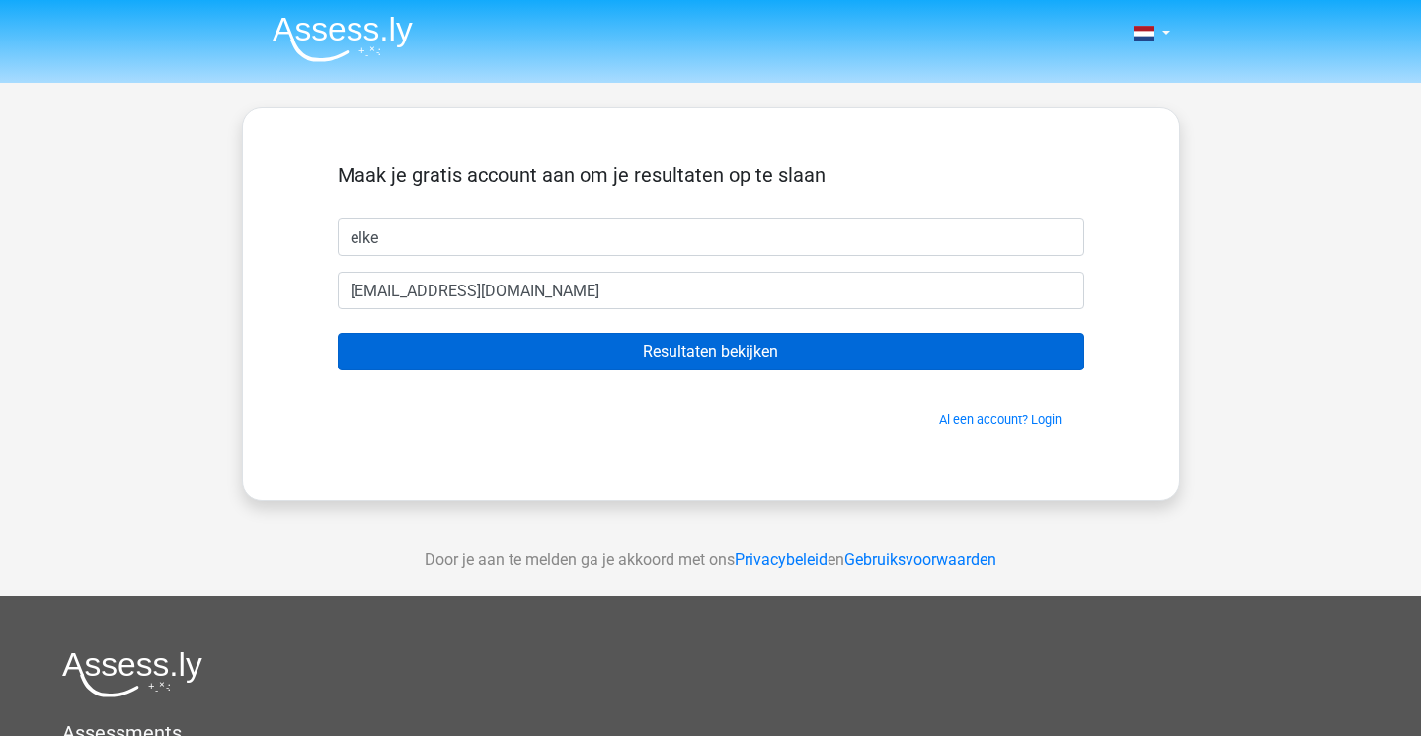
click at [740, 350] on input "Resultaten bekijken" at bounding box center [711, 352] width 747 height 38
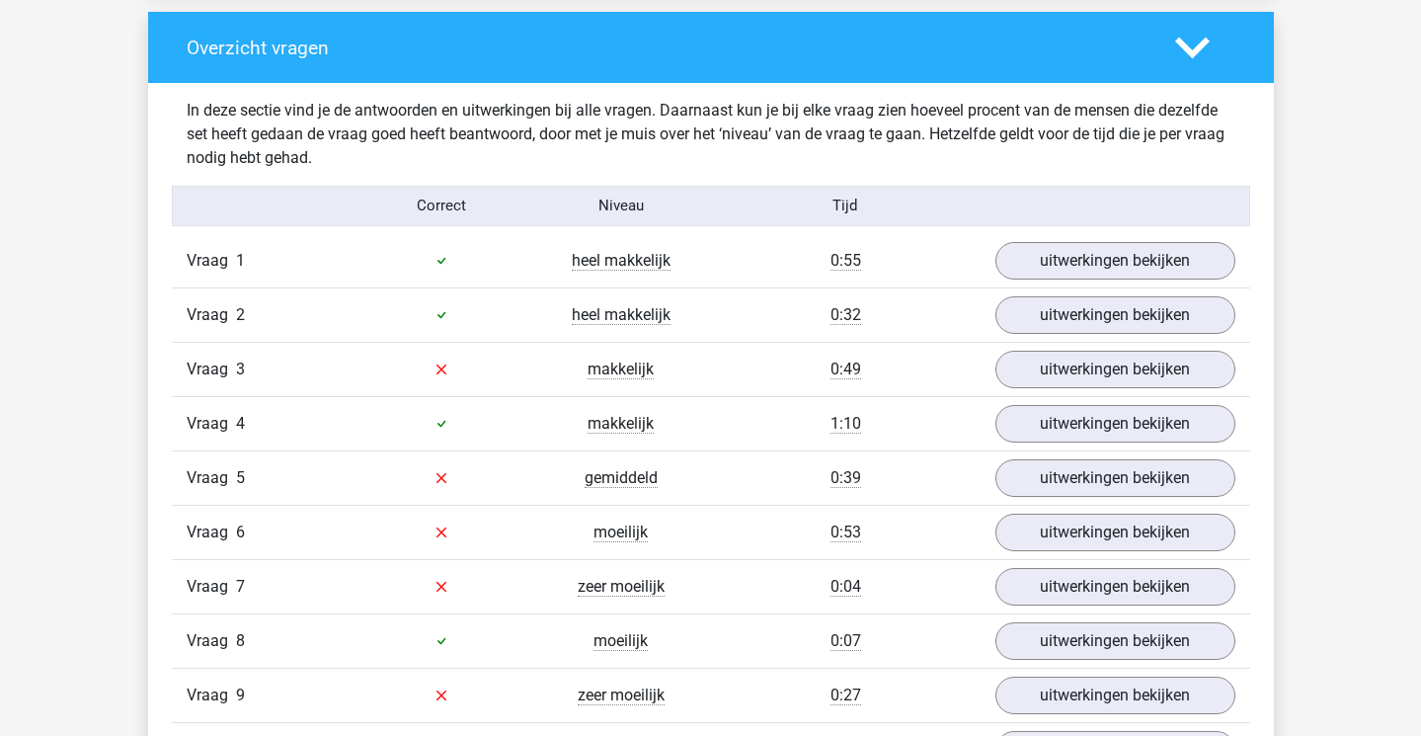
scroll to position [1464, 0]
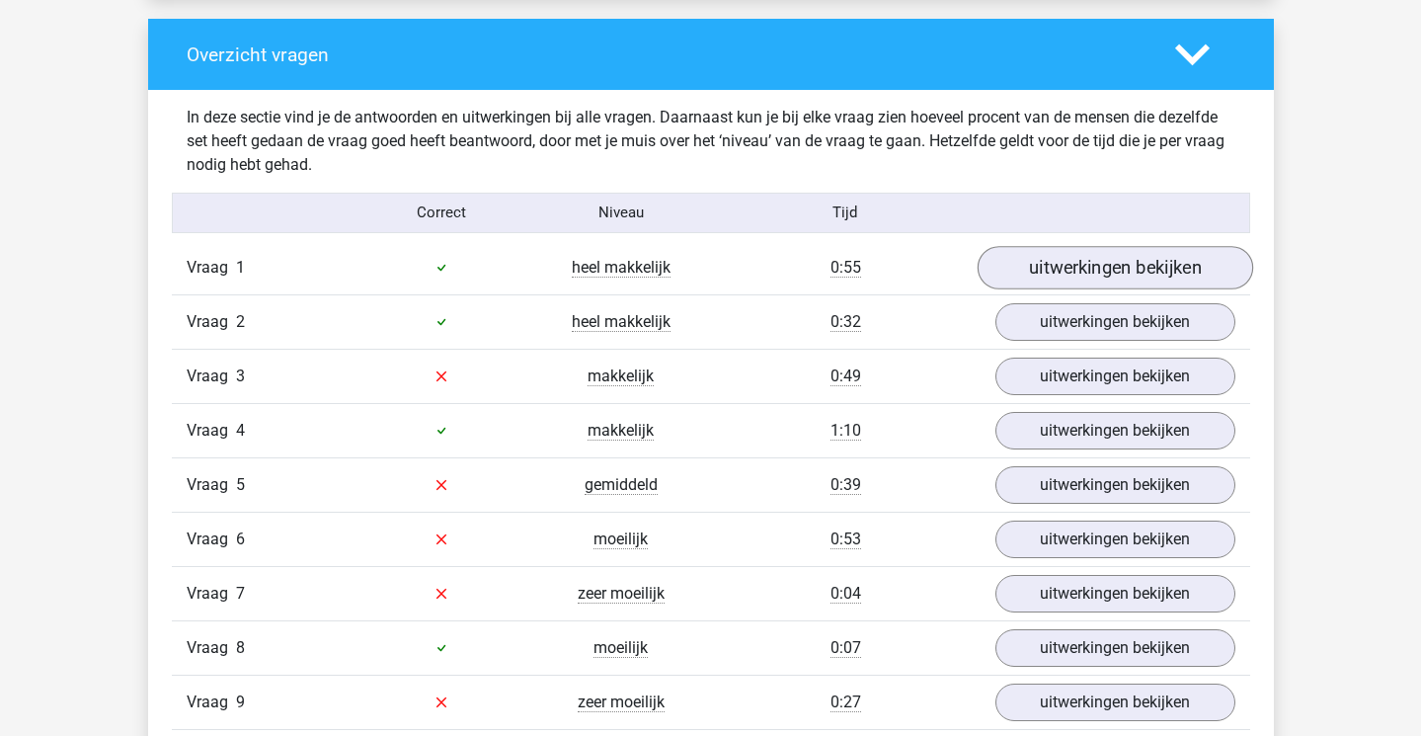
click at [1019, 278] on link "uitwerkingen bekijken" at bounding box center [1115, 267] width 276 height 43
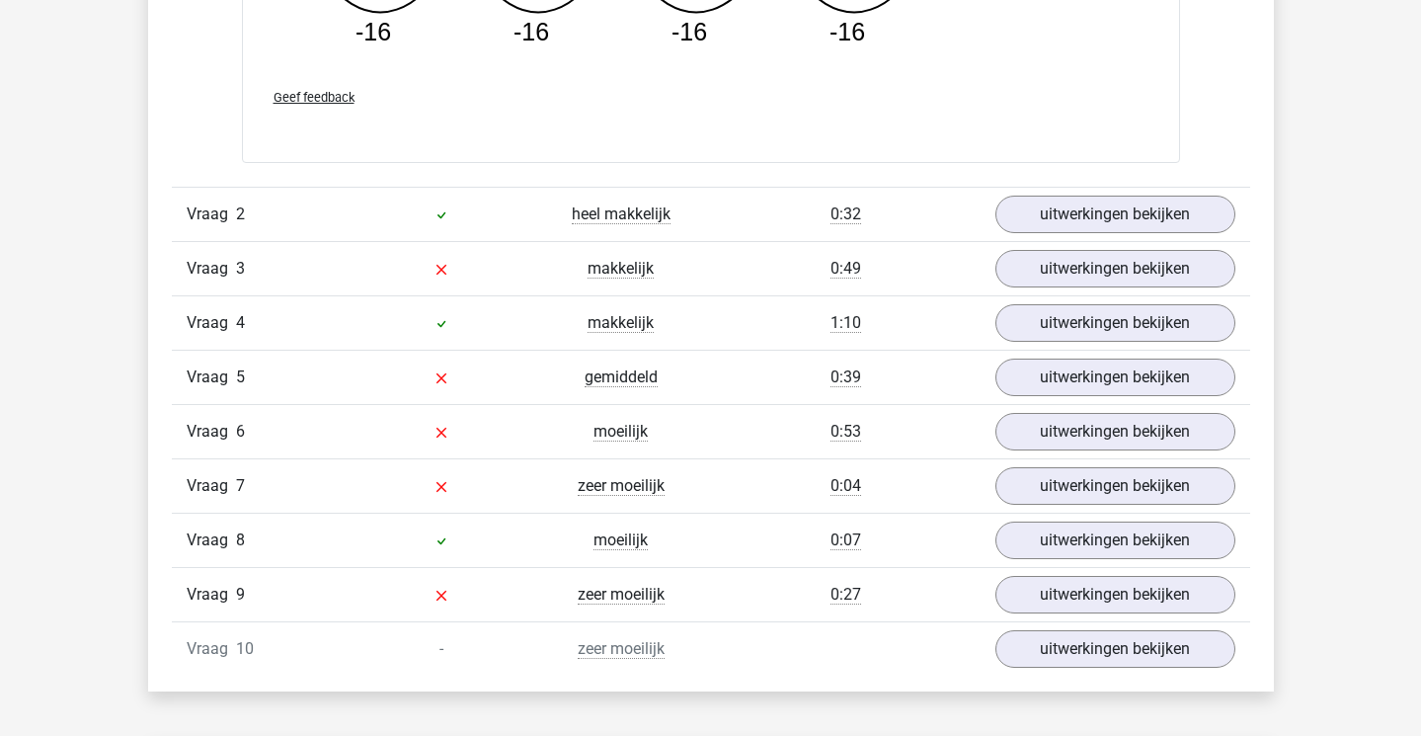
scroll to position [2457, 0]
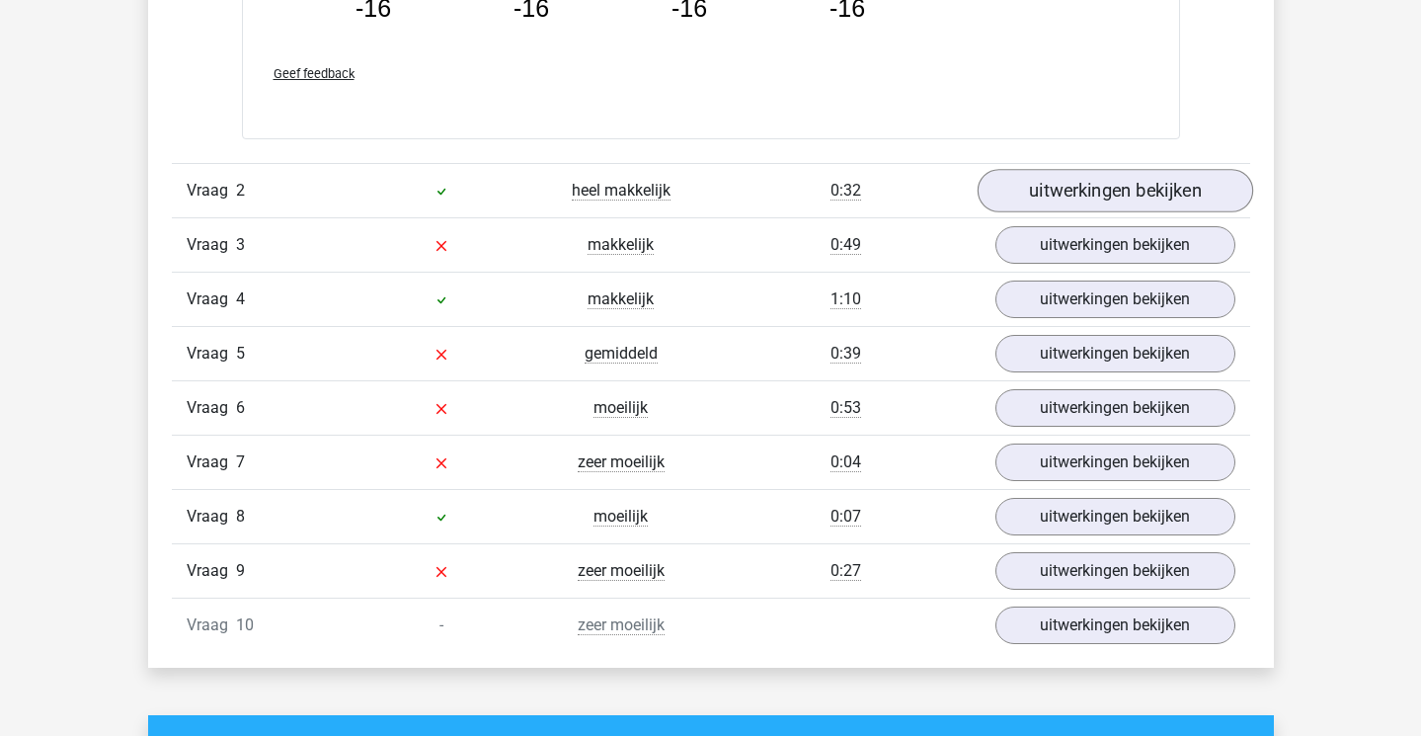
click at [1037, 181] on link "uitwerkingen bekijken" at bounding box center [1115, 191] width 276 height 43
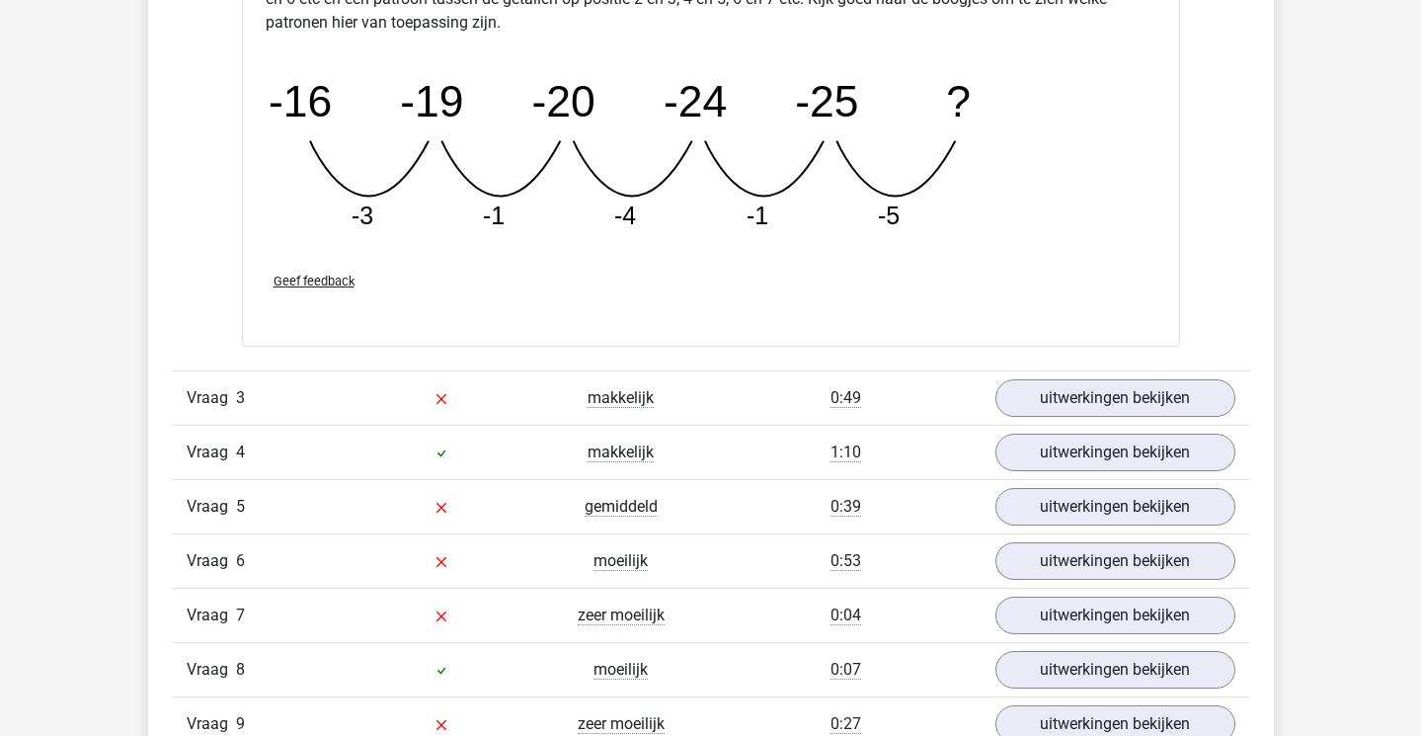
scroll to position [3262, 0]
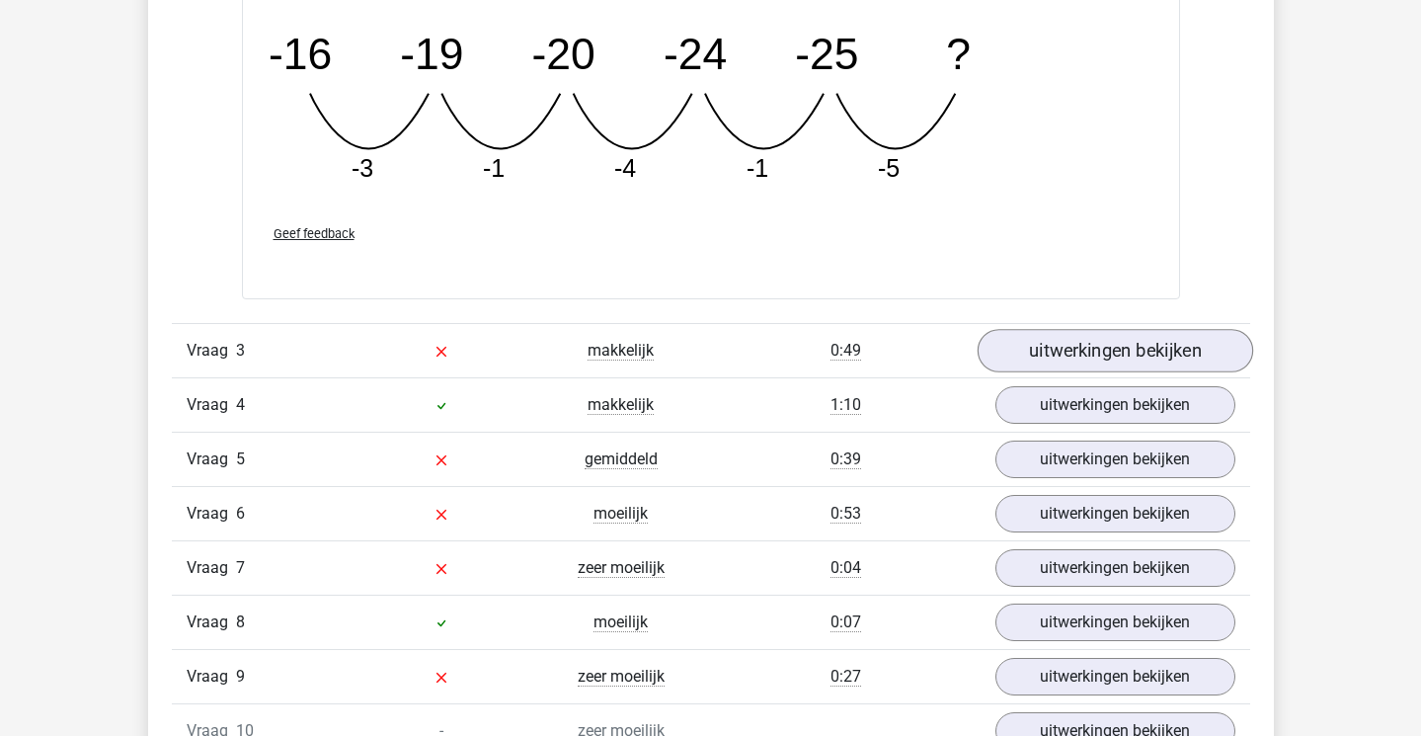
click at [1061, 342] on link "uitwerkingen bekijken" at bounding box center [1115, 350] width 276 height 43
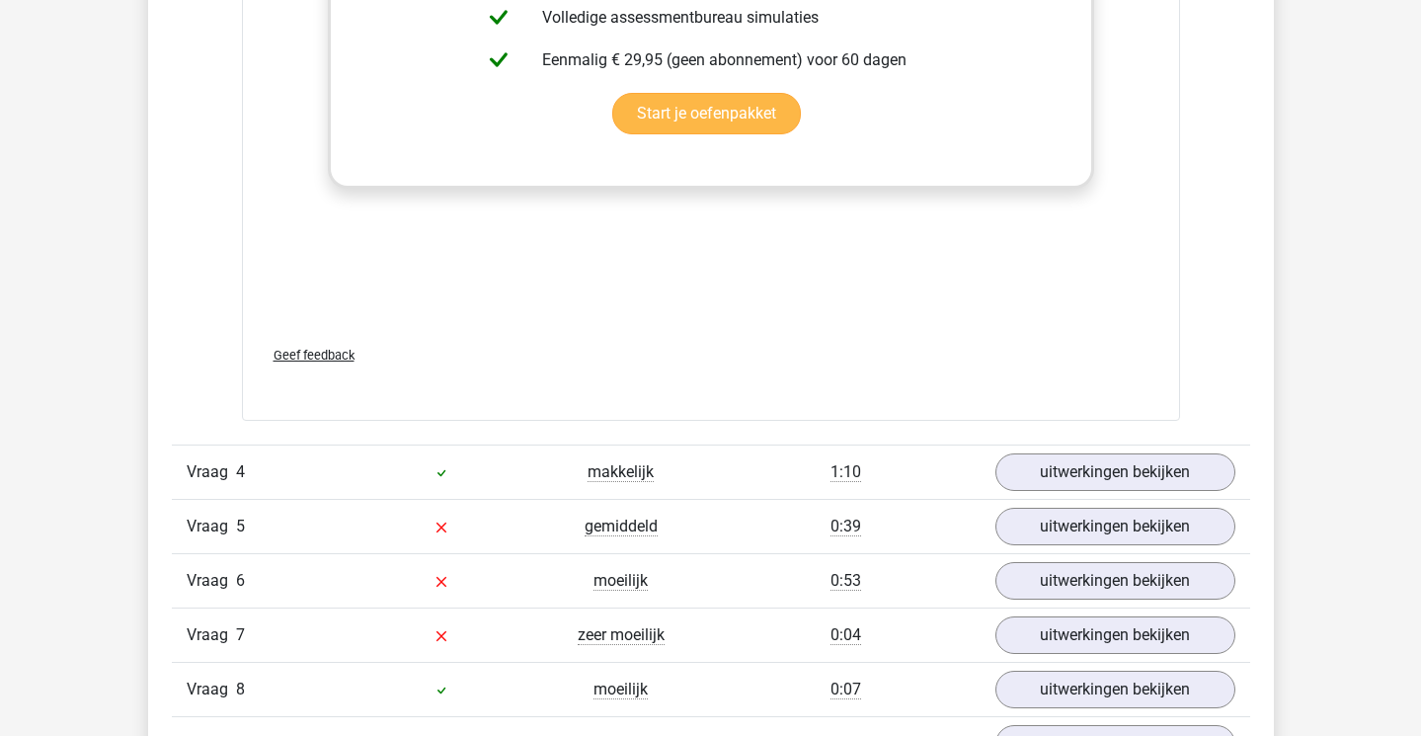
scroll to position [4422, 0]
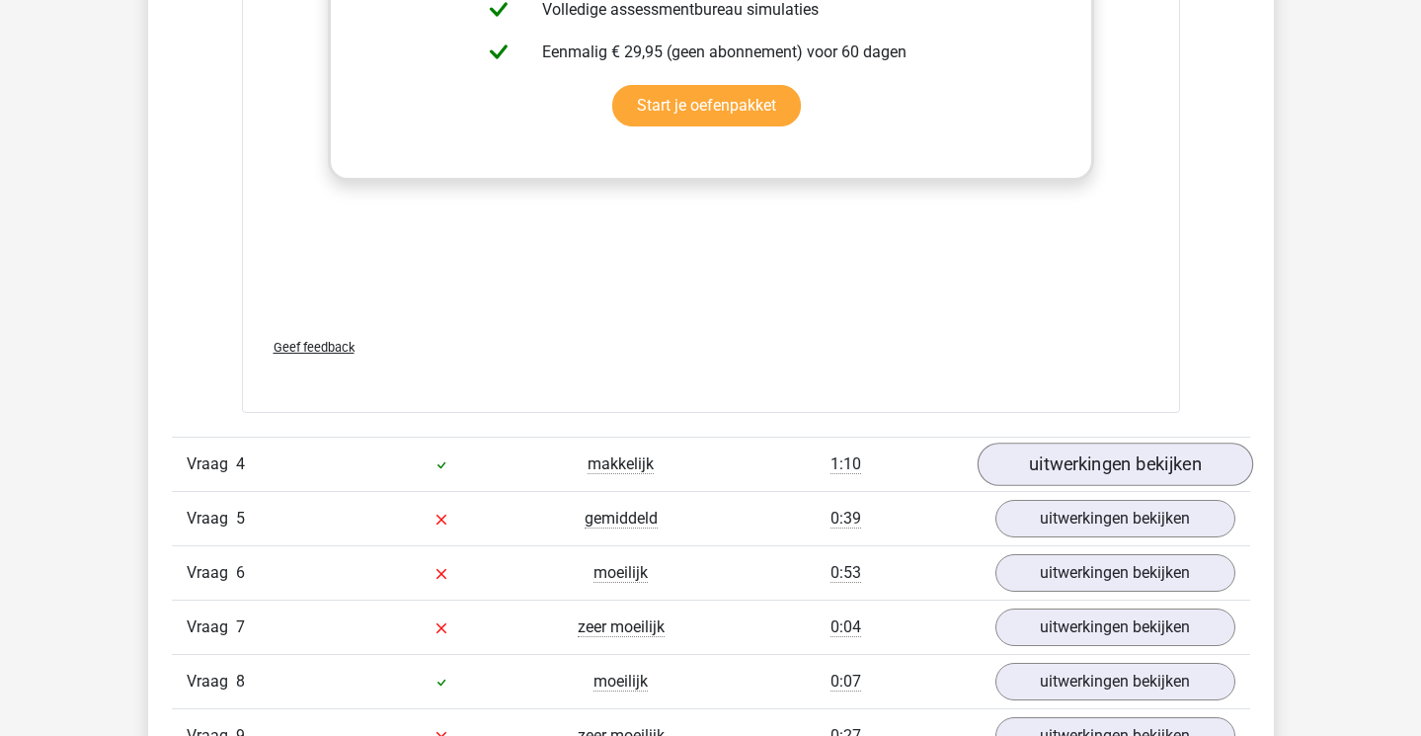
click at [1053, 462] on link "uitwerkingen bekijken" at bounding box center [1115, 463] width 276 height 43
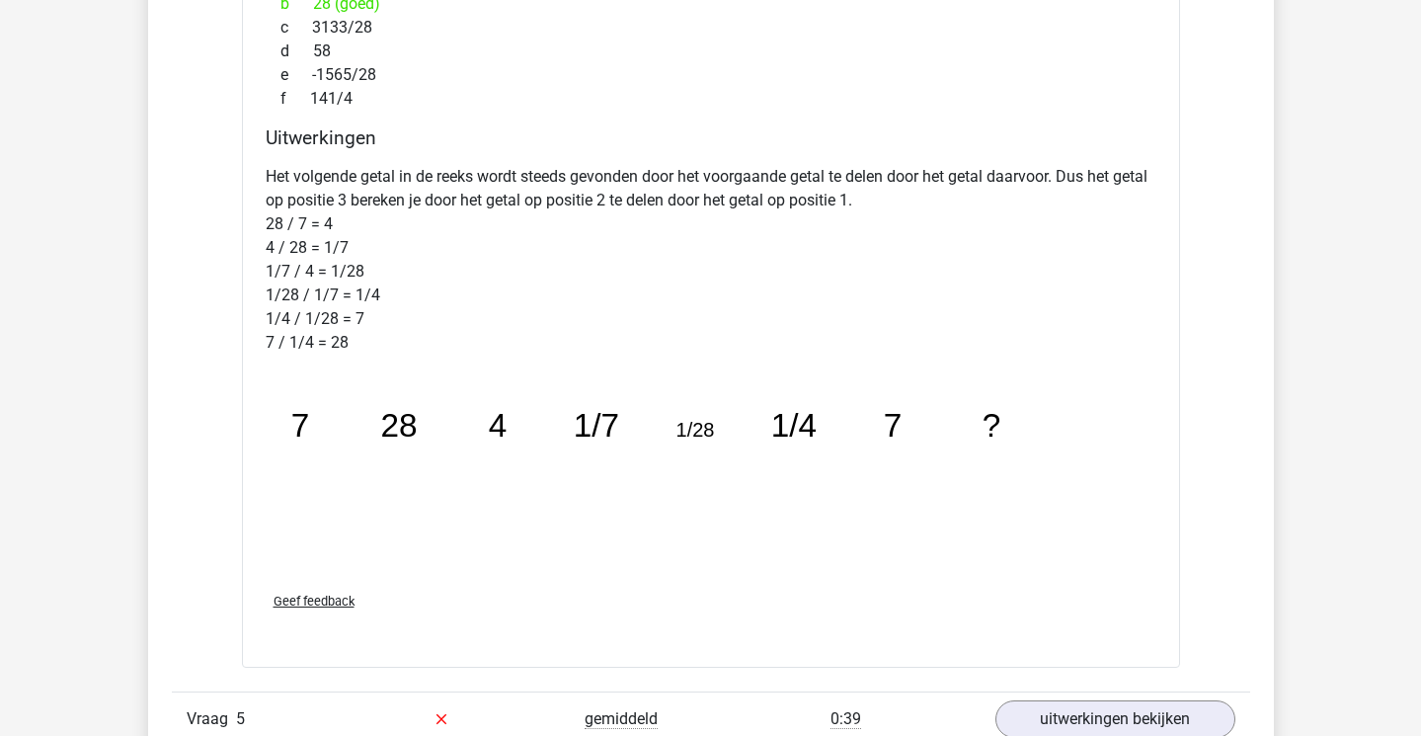
scroll to position [5459, 0]
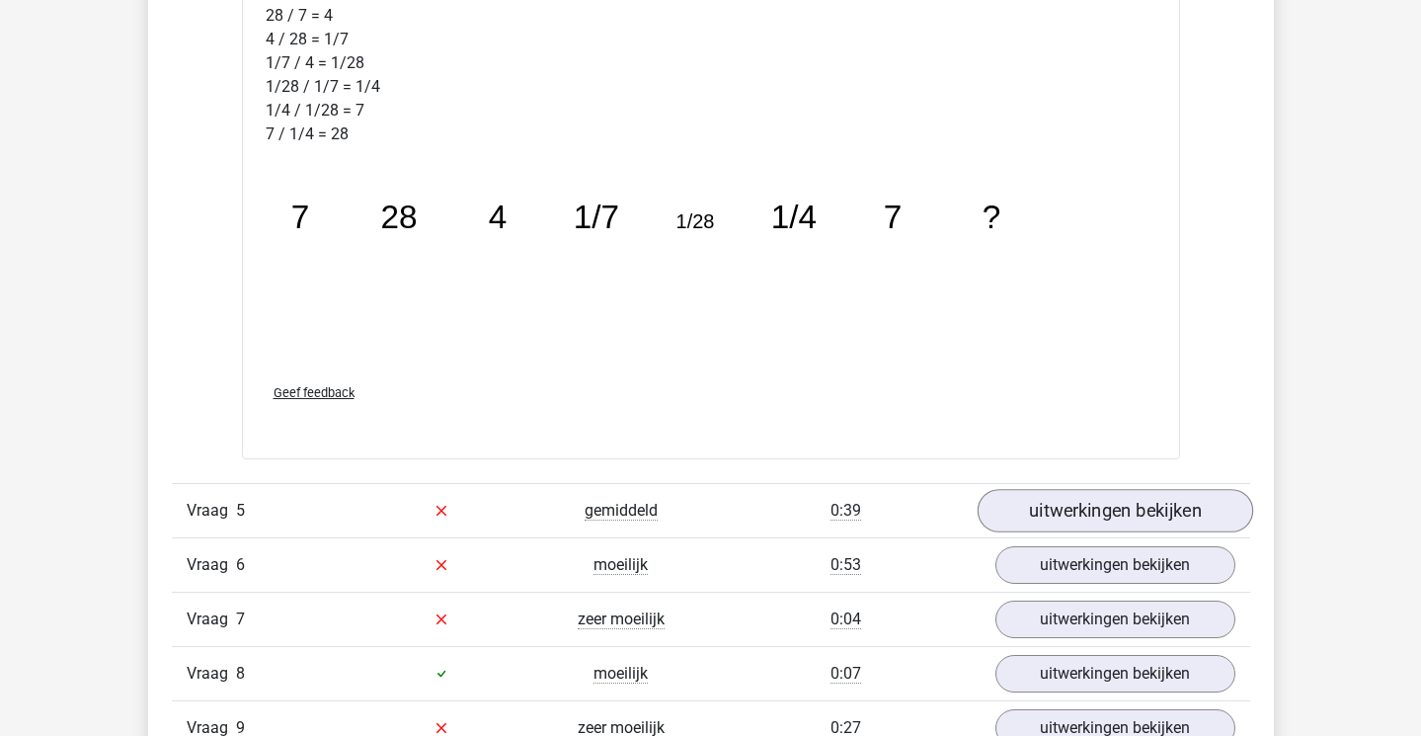
click at [1067, 504] on link "uitwerkingen bekijken" at bounding box center [1115, 510] width 276 height 43
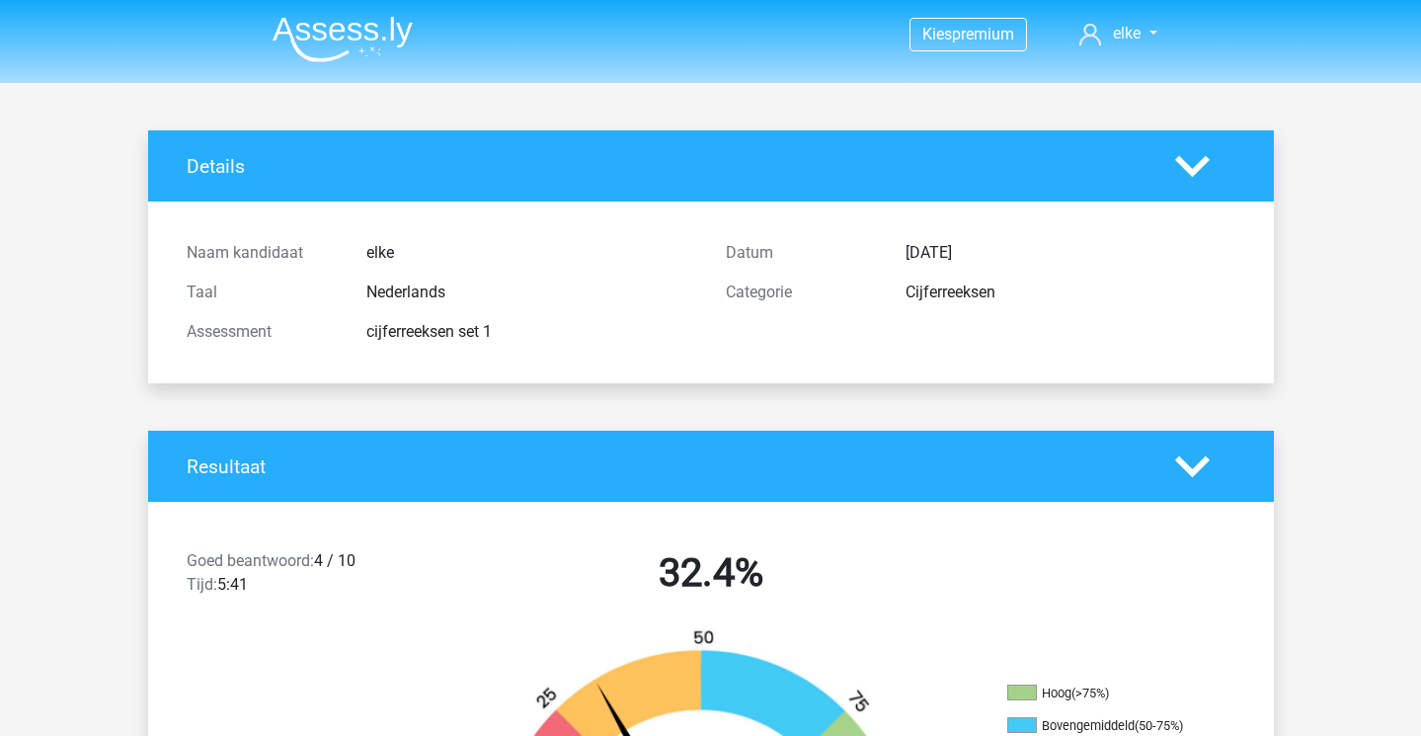
scroll to position [0, 0]
